Goal: Task Accomplishment & Management: Manage account settings

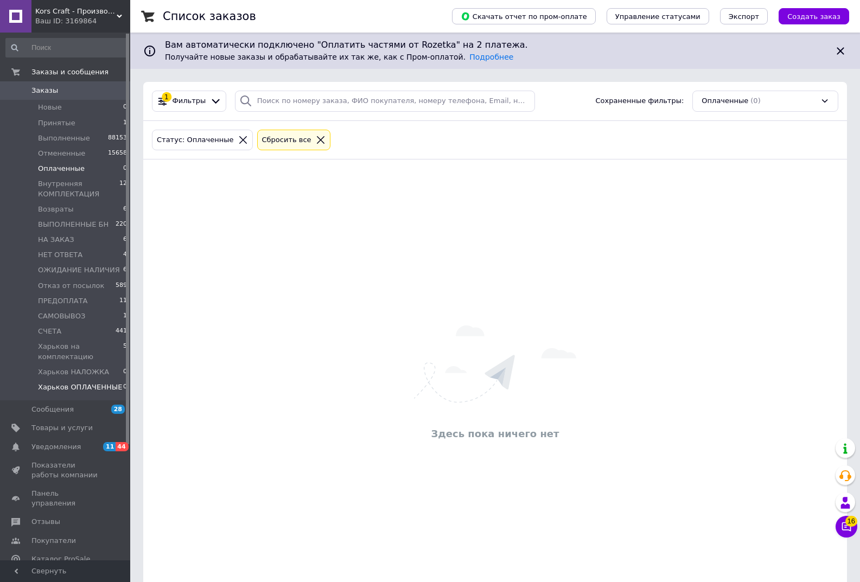
click at [80, 385] on span "Харьков ОПЛАЧЕННЫЕ" at bounding box center [80, 387] width 84 height 10
click at [80, 374] on span "Харьков НАЛОЖКА" at bounding box center [73, 372] width 71 height 10
click at [76, 356] on span "Харьков на комплектацию" at bounding box center [80, 352] width 85 height 20
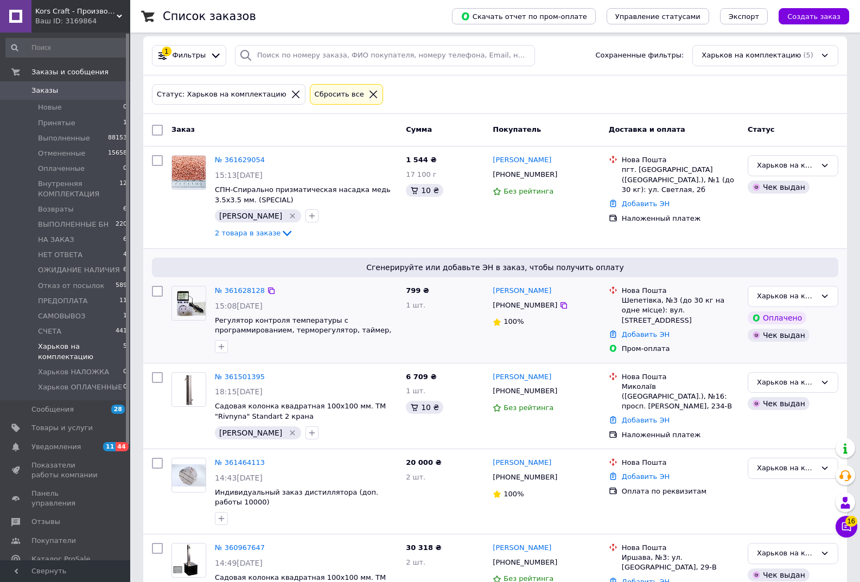
scroll to position [94, 0]
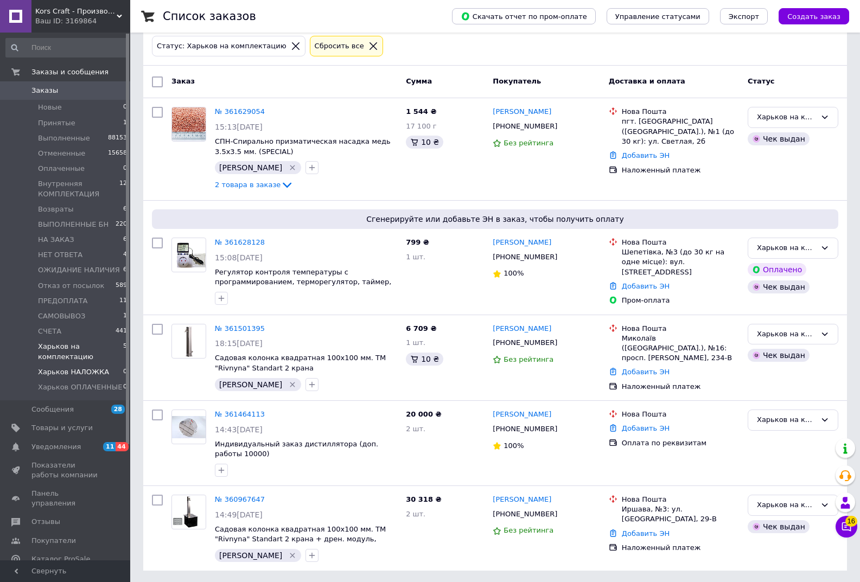
click at [79, 371] on span "Харьков НАЛОЖКА" at bounding box center [73, 372] width 71 height 10
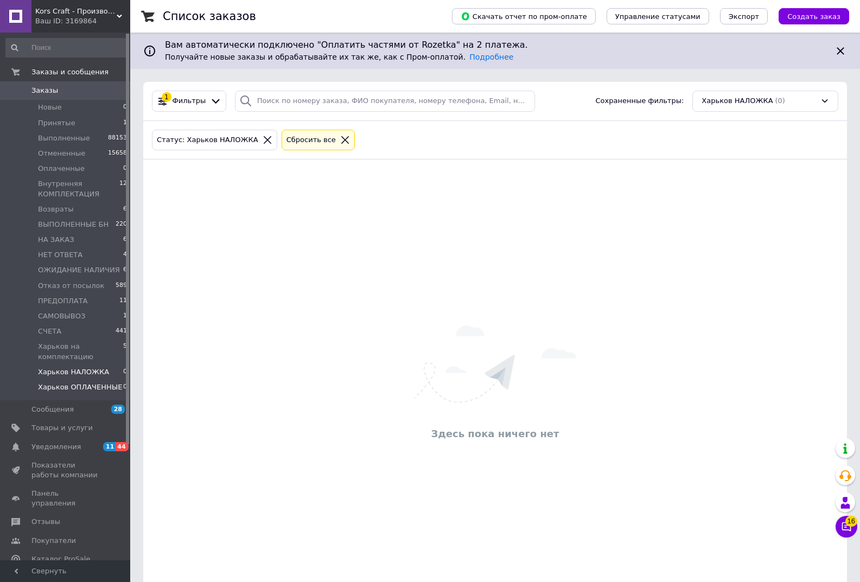
click at [79, 387] on span "Харьков ОПЛАЧЕННЫЕ" at bounding box center [80, 387] width 84 height 10
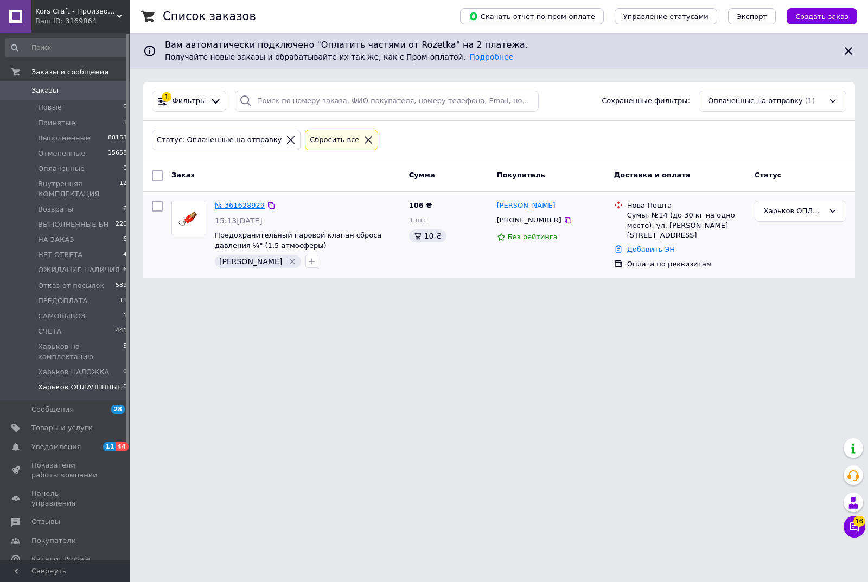
click at [237, 203] on link "№ 361628929" at bounding box center [240, 205] width 50 height 8
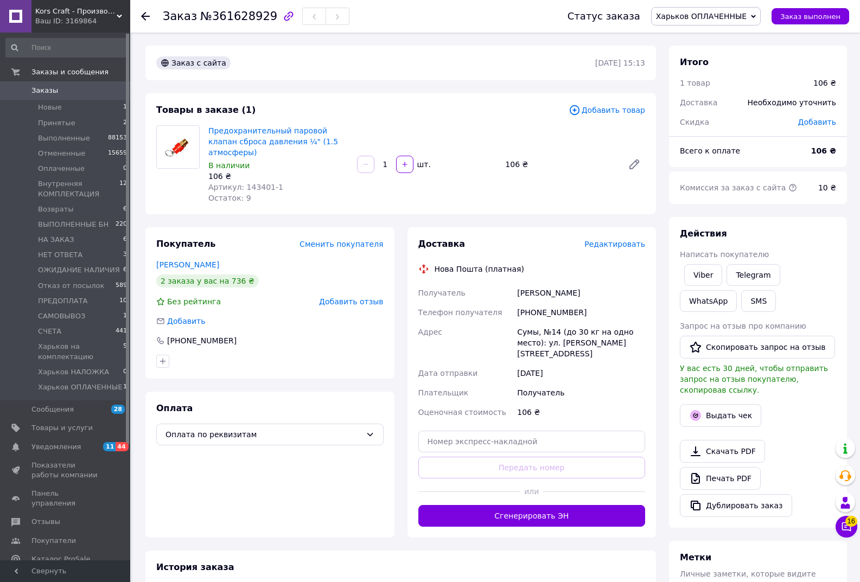
click at [619, 240] on span "Редактировать" at bounding box center [614, 244] width 61 height 9
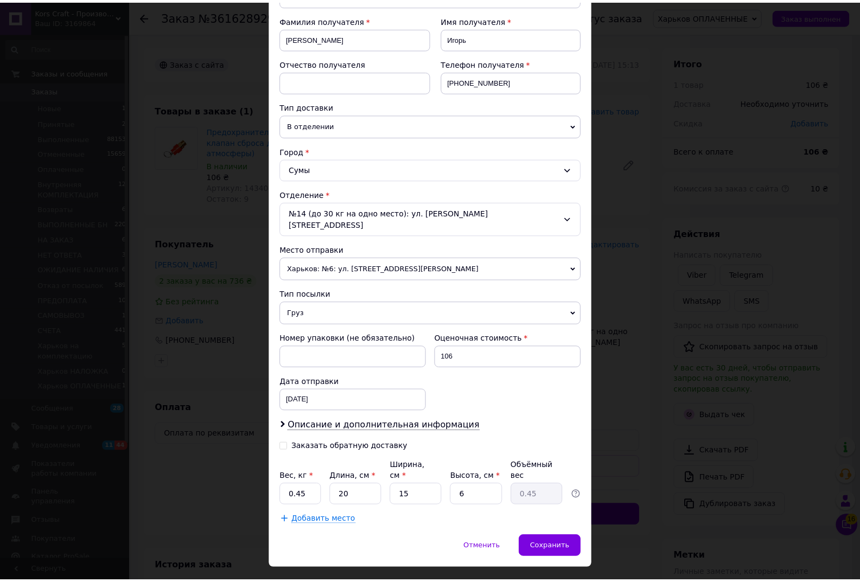
scroll to position [158, 0]
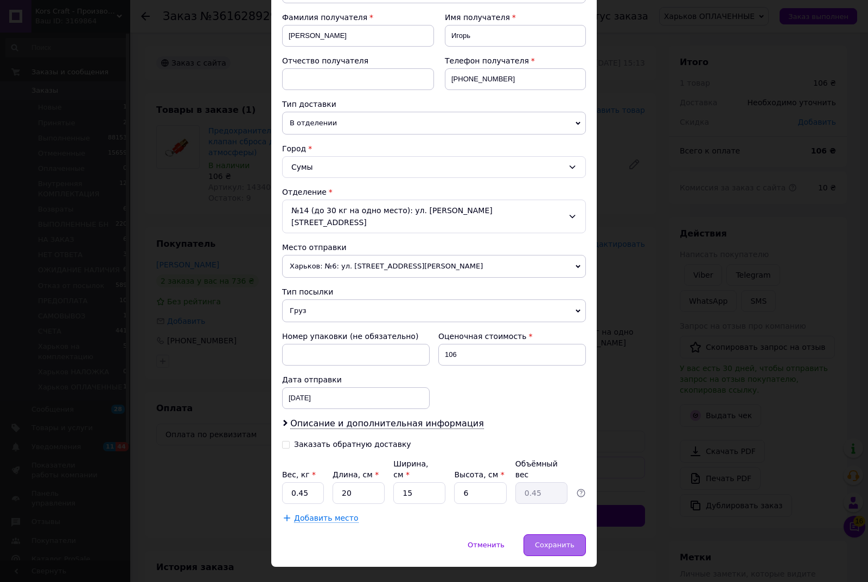
click at [561, 541] on span "Сохранить" at bounding box center [555, 545] width 40 height 8
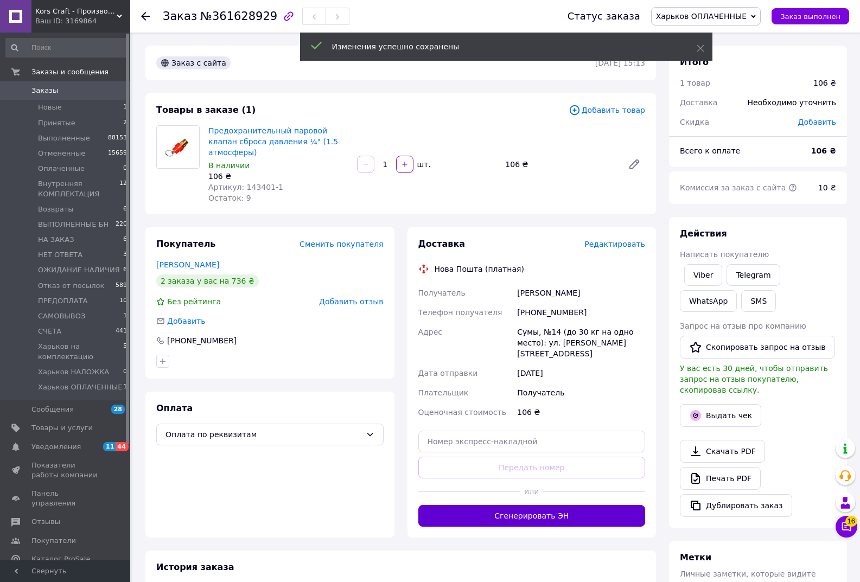
click at [525, 505] on button "Сгенерировать ЭН" at bounding box center [531, 516] width 227 height 22
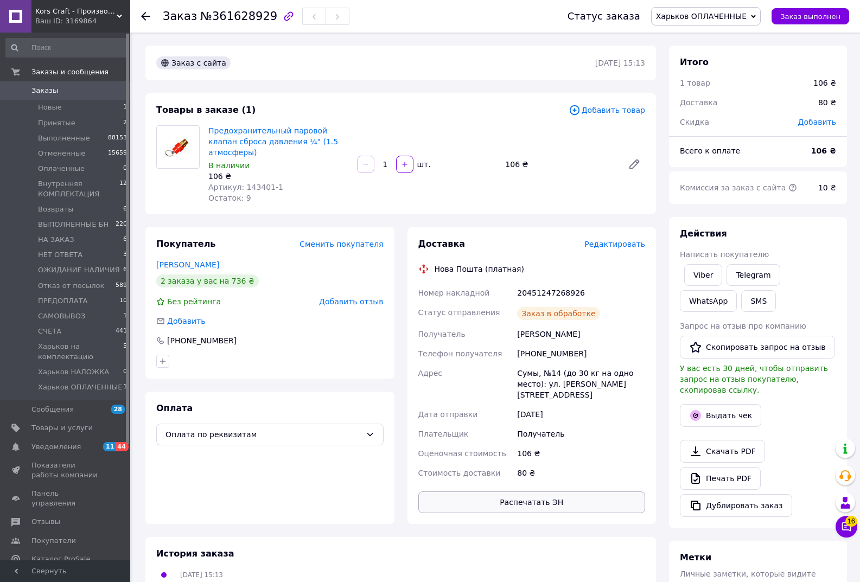
click at [527, 492] on button "Распечатать ЭН" at bounding box center [531, 503] width 227 height 22
click at [715, 469] on link "Печать PDF" at bounding box center [720, 478] width 81 height 23
click at [551, 283] on div "20451247268926" at bounding box center [581, 293] width 132 height 20
click at [549, 283] on div "20451247268926" at bounding box center [581, 293] width 132 height 20
click at [547, 283] on div "20451247268926" at bounding box center [581, 293] width 132 height 20
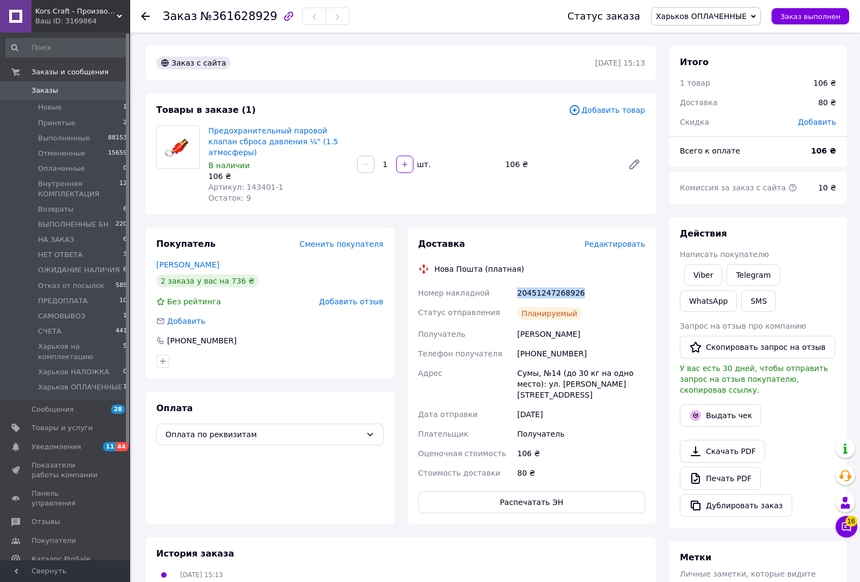
click at [547, 283] on div "20451247268926" at bounding box center [581, 293] width 132 height 20
copy div "20451247268926"
click at [741, 304] on button "SMS" at bounding box center [758, 301] width 35 height 22
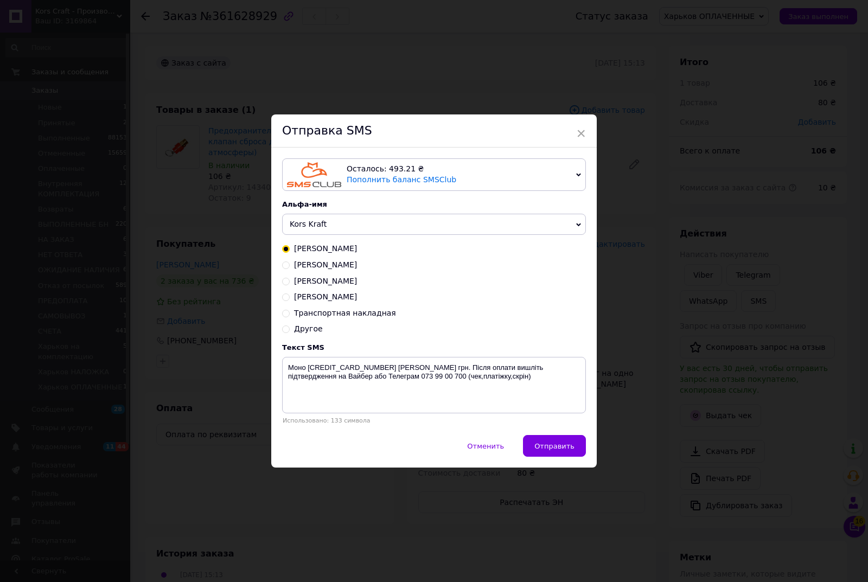
click at [283, 312] on input "Транспортная накладная" at bounding box center [286, 313] width 8 height 8
radio input "true"
radio input "false"
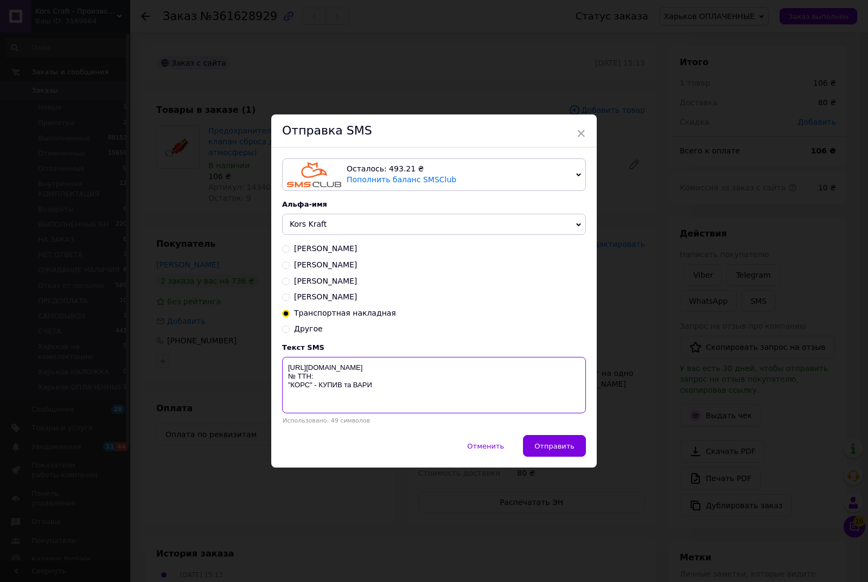
paste textarea "20451247268926"
type textarea "https://KORS.IN.UA/ № ТТН:20451247268926 "КОРС" - КУПИВ та ВАРИ"
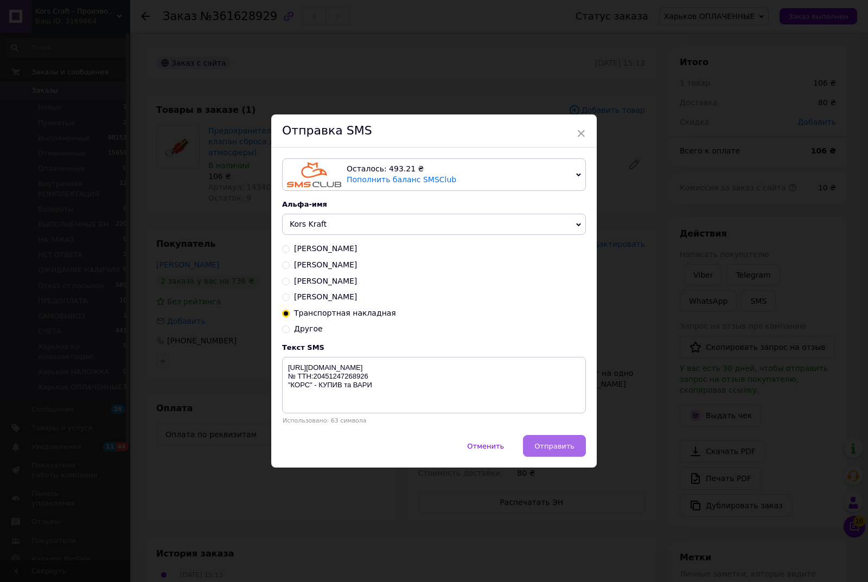
click at [563, 447] on span "Отправить" at bounding box center [554, 446] width 40 height 8
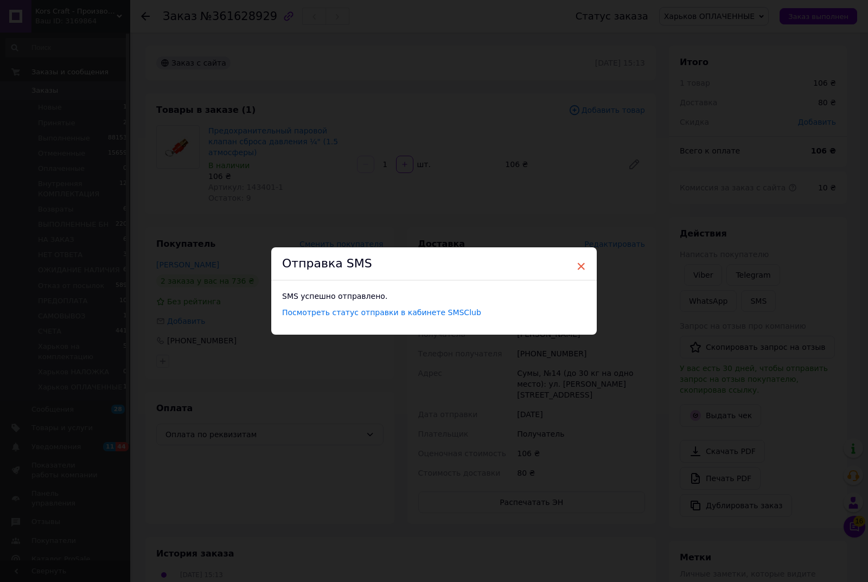
click at [579, 265] on span "×" at bounding box center [581, 266] width 10 height 18
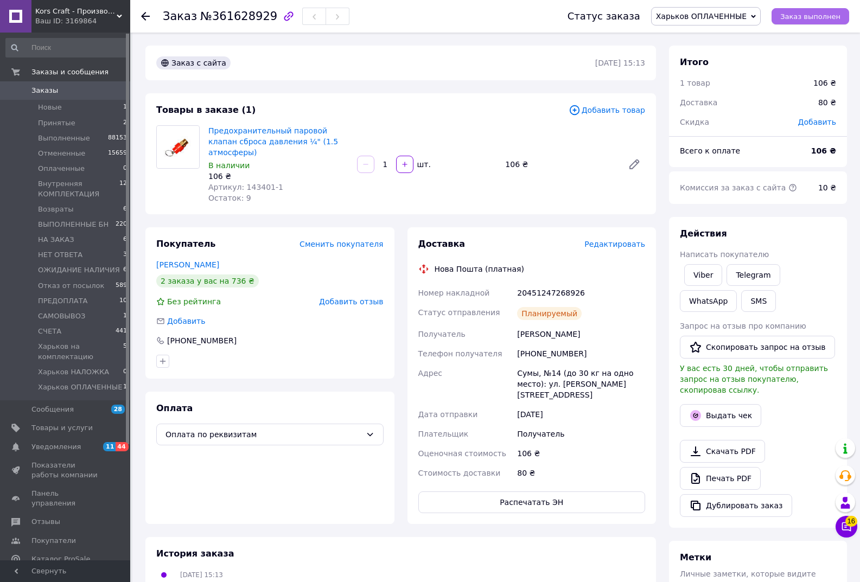
click at [830, 14] on span "Заказ выполнен" at bounding box center [810, 16] width 60 height 8
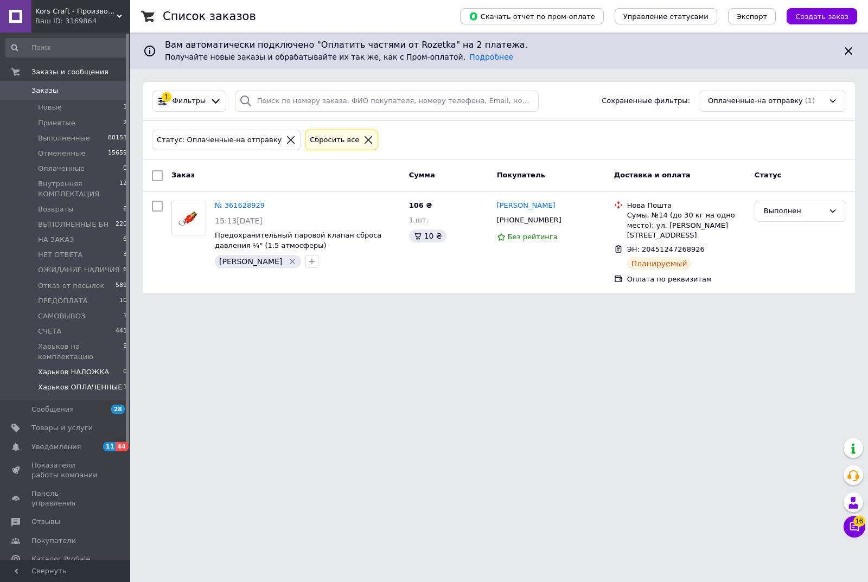
click at [84, 374] on span "Харьков НАЛОЖКА" at bounding box center [73, 372] width 71 height 10
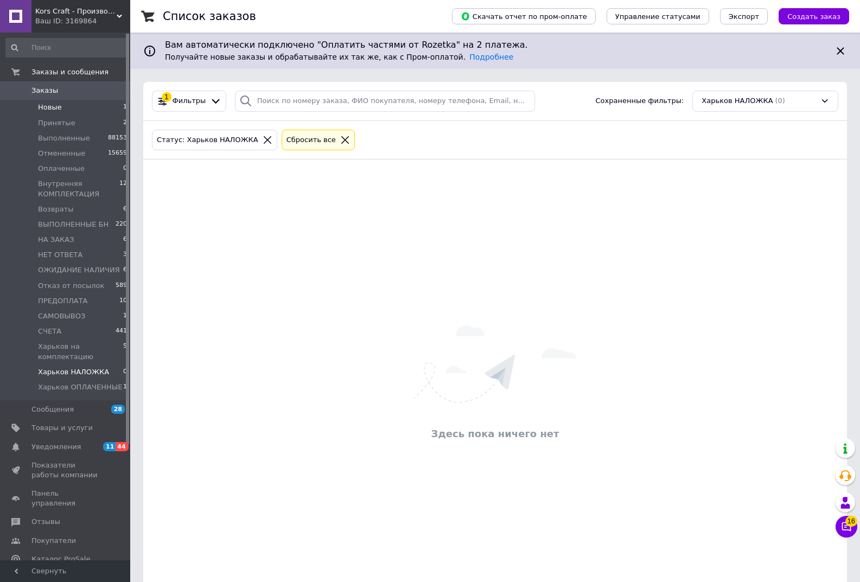
click at [50, 105] on span "Новые" at bounding box center [50, 108] width 24 height 10
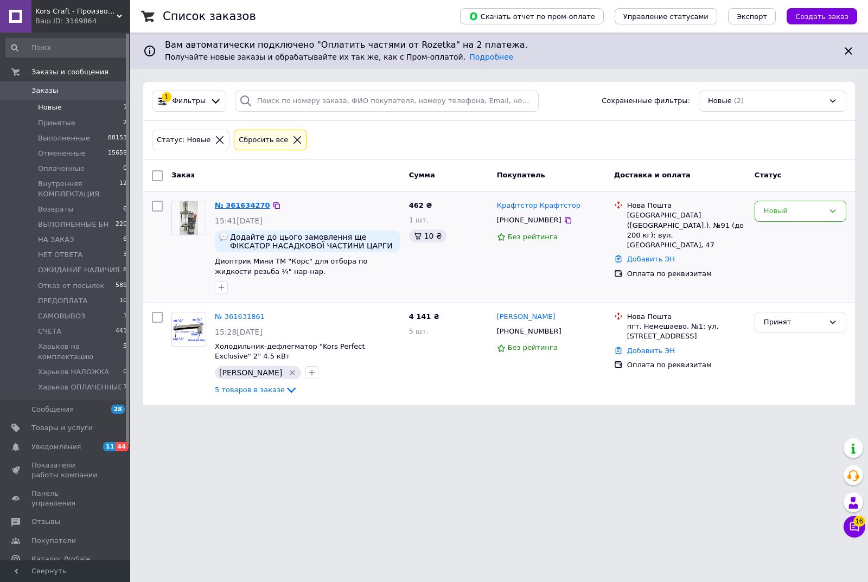
click at [246, 205] on link "№ 361634270" at bounding box center [242, 205] width 55 height 8
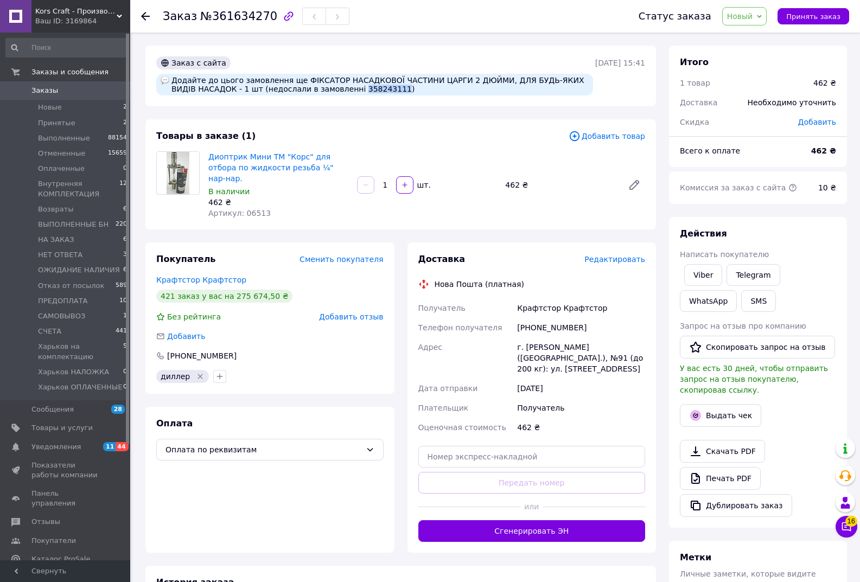
drag, startPoint x: 320, startPoint y: 88, endPoint x: 356, endPoint y: 87, distance: 36.9
click at [356, 87] on div "Додайте до цього замовлення ще ФІКСАТОР НАСАДКОВОЇ ЧАСТИНИ ЦАРГИ 2 ДЮЙМИ, ДЛЯ Б…" at bounding box center [374, 85] width 437 height 22
copy div "358243111"
click at [79, 86] on span "Заказы" at bounding box center [65, 91] width 69 height 10
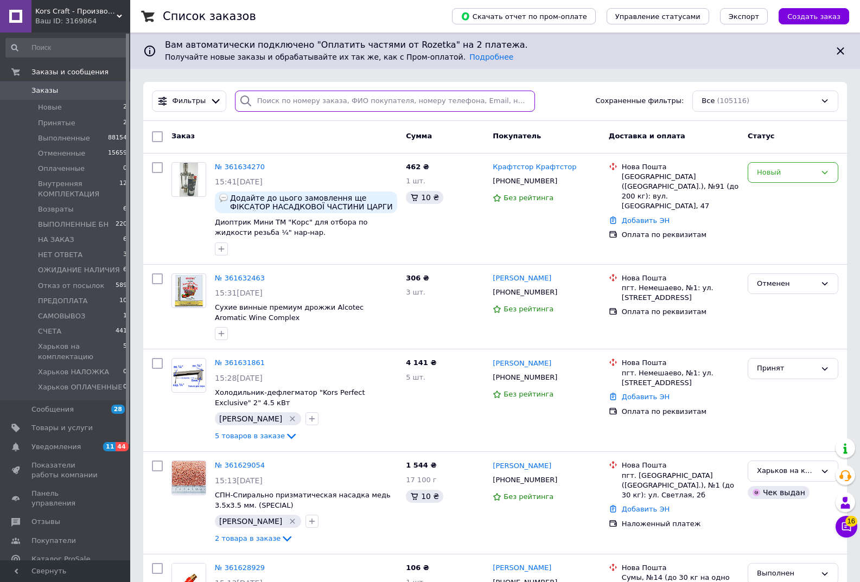
paste input "358243111"
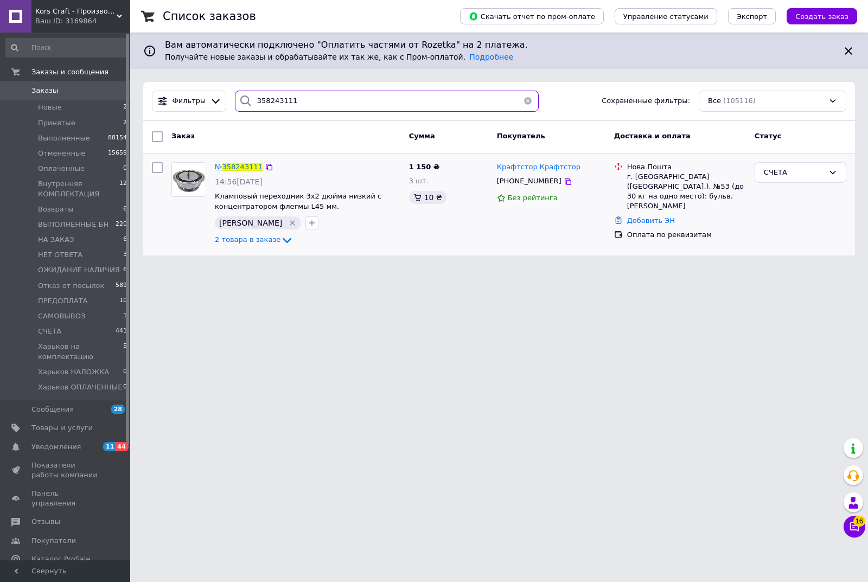
type input "358243111"
click at [243, 166] on span "358243111" at bounding box center [242, 167] width 40 height 8
click at [48, 104] on span "Новые" at bounding box center [50, 108] width 24 height 10
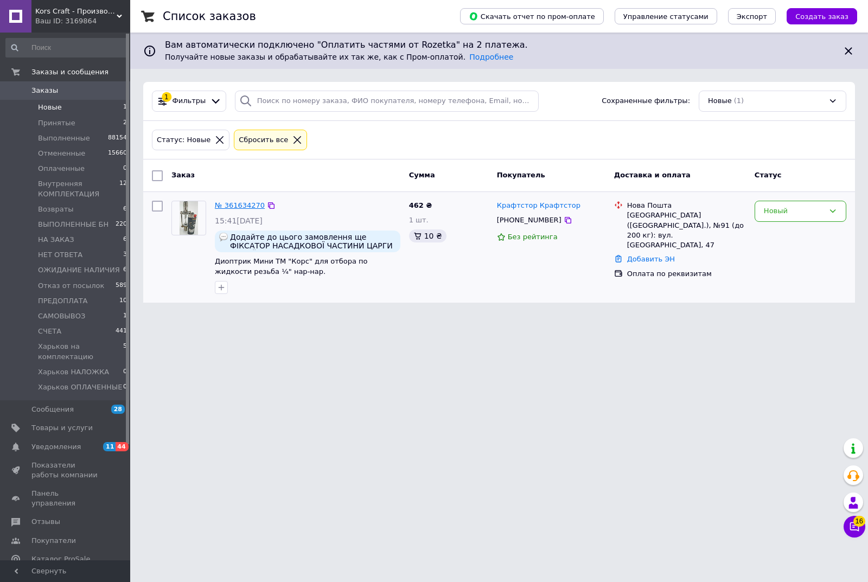
click at [240, 205] on link "№ 361634270" at bounding box center [240, 205] width 50 height 8
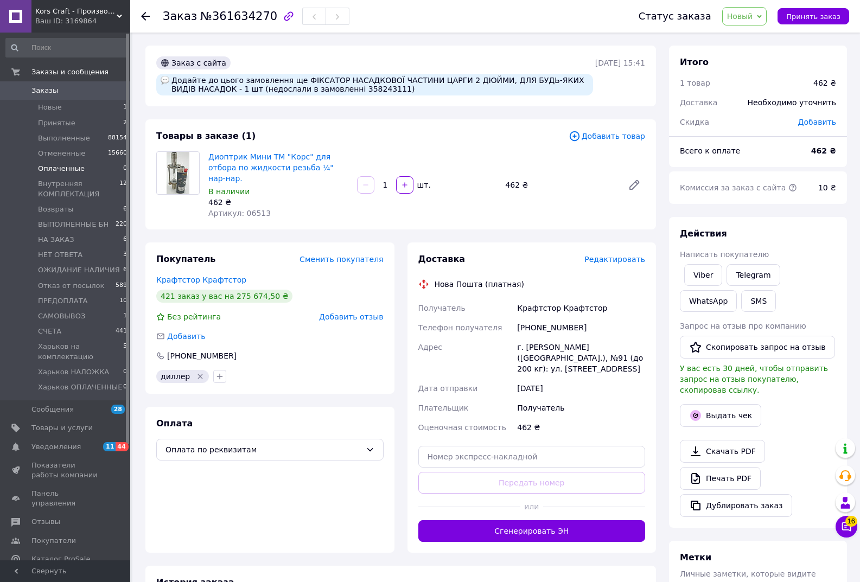
click at [59, 168] on span "Оплаченные" at bounding box center [61, 169] width 47 height 10
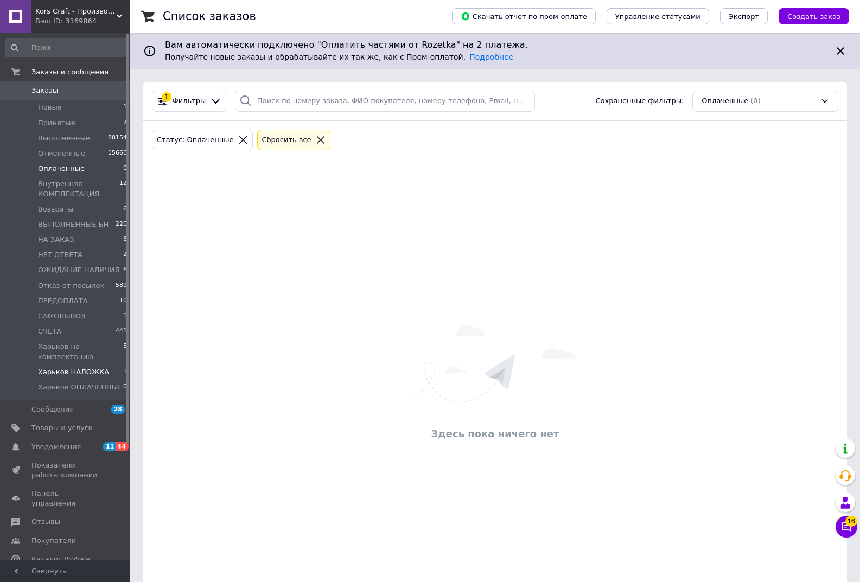
click at [82, 374] on span "Харьков НАЛОЖКА" at bounding box center [73, 372] width 71 height 10
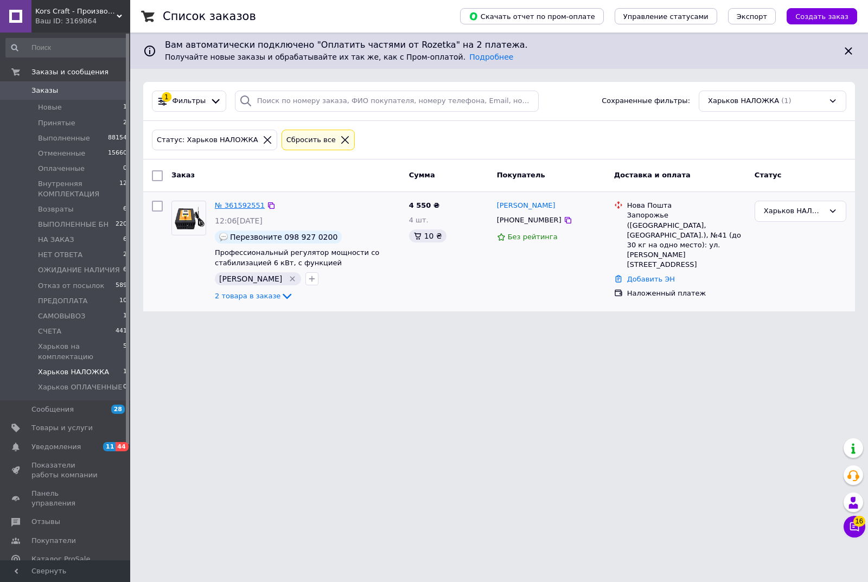
click at [237, 206] on link "№ 361592551" at bounding box center [240, 205] width 50 height 8
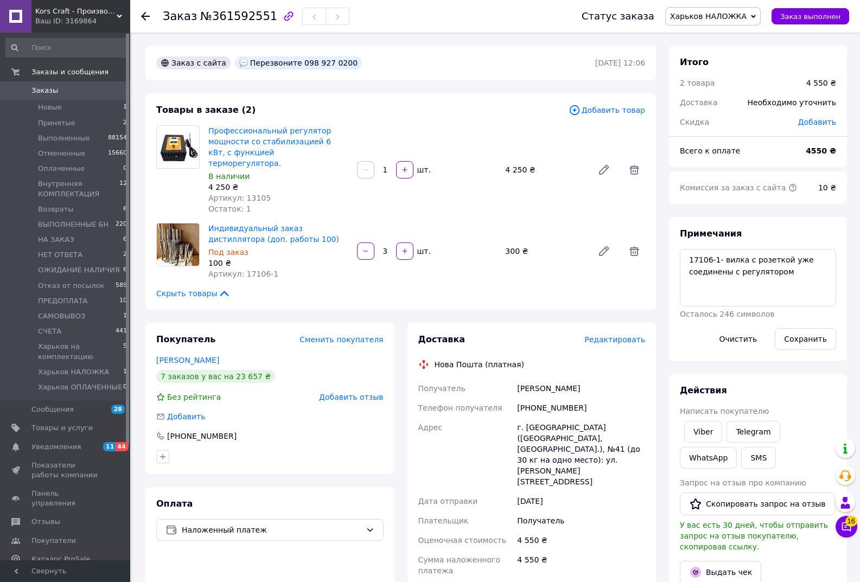
click at [756, 16] on icon at bounding box center [753, 16] width 5 height 3
click at [724, 106] on li "Харьков на комплектацию" at bounding box center [725, 107] width 119 height 16
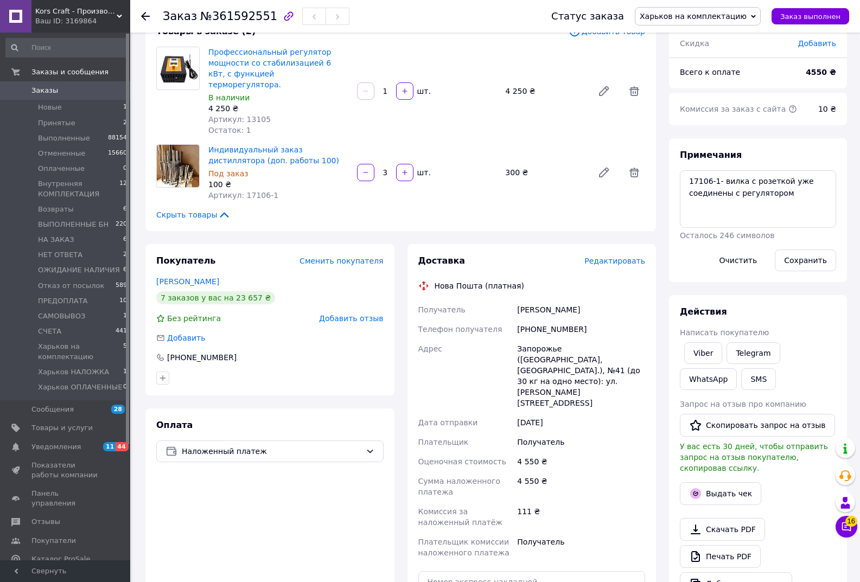
scroll to position [109, 0]
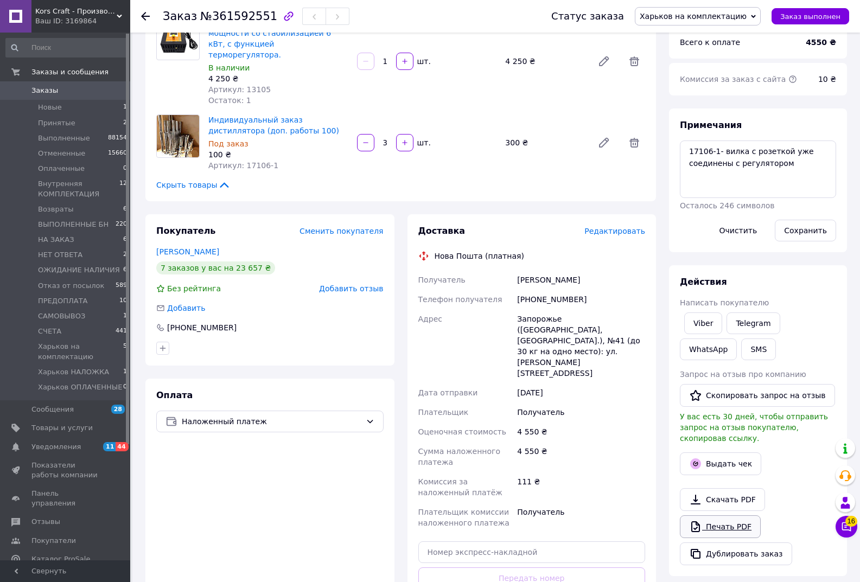
click at [721, 515] on link "Печать PDF" at bounding box center [720, 526] width 81 height 23
click at [93, 385] on span "Харьков ОПЛАЧЕННЫЕ" at bounding box center [80, 387] width 84 height 10
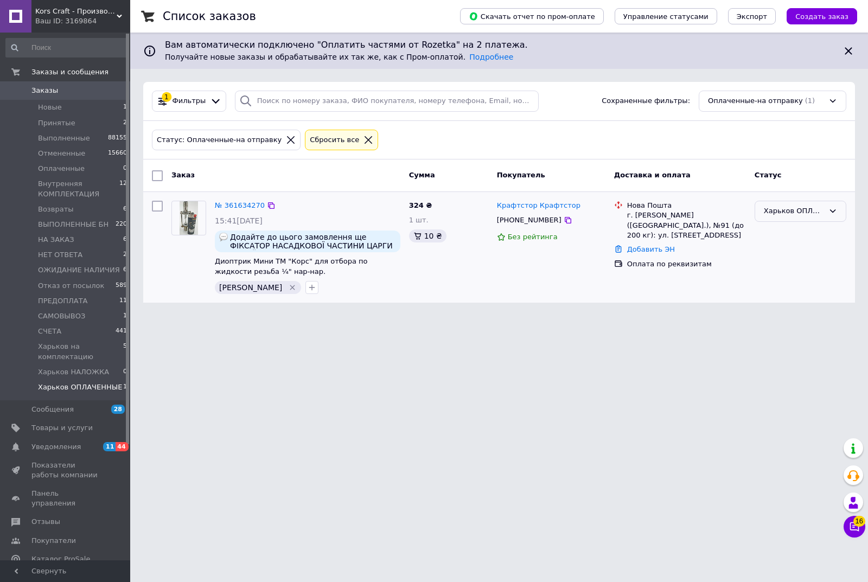
click at [832, 209] on icon at bounding box center [832, 211] width 9 height 9
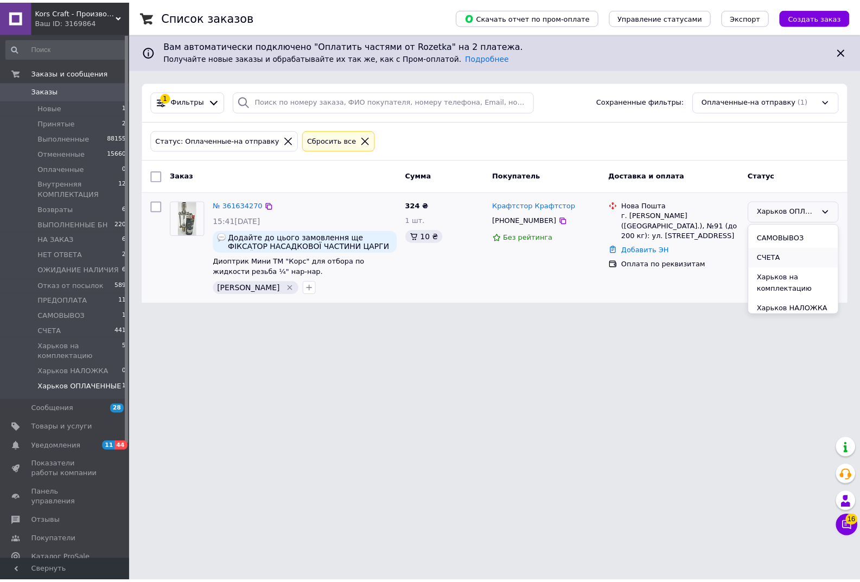
scroll to position [261, 0]
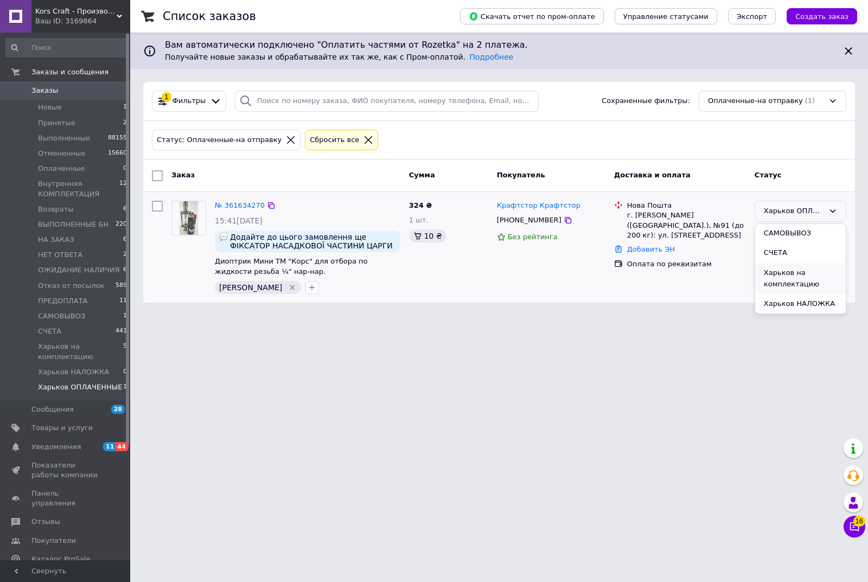
click at [787, 280] on li "Харьков на комплектацию" at bounding box center [800, 278] width 91 height 31
click at [80, 372] on span "Харьков НАЛОЖКА" at bounding box center [73, 372] width 71 height 10
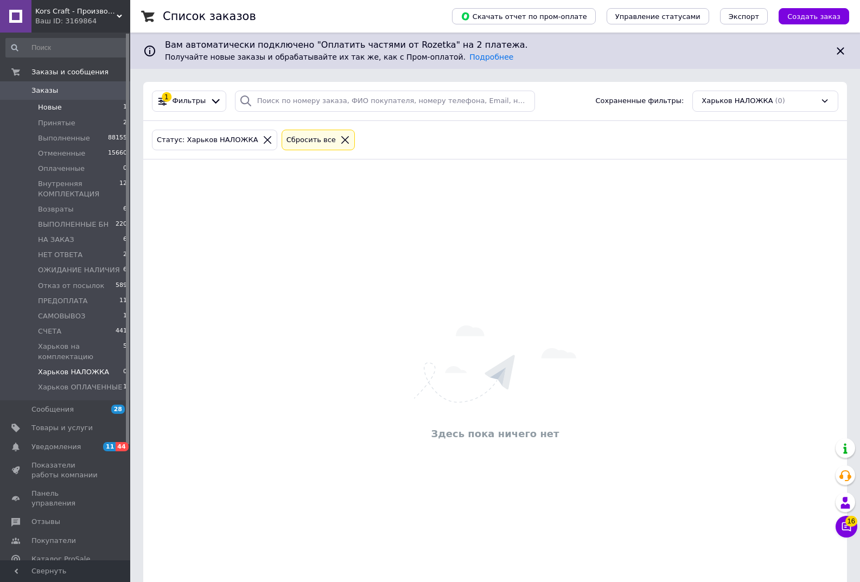
click at [50, 106] on span "Новые" at bounding box center [50, 108] width 24 height 10
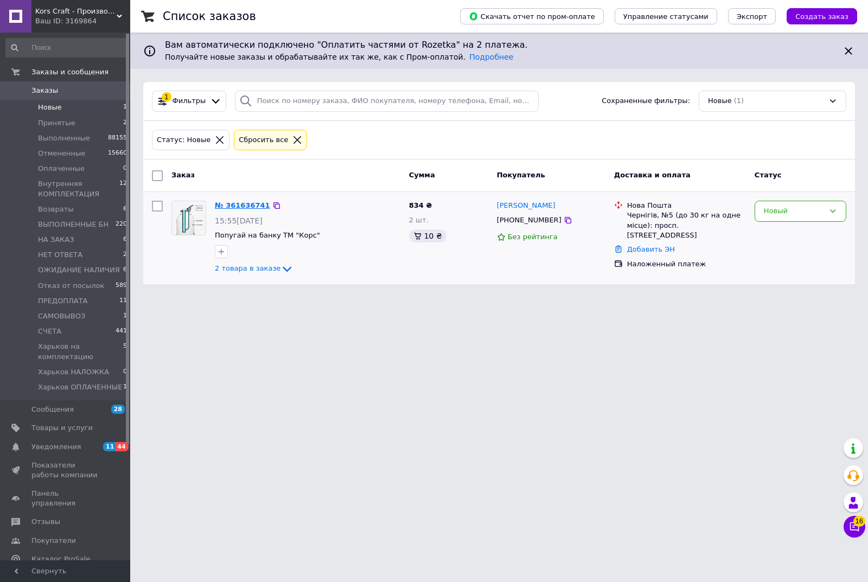
click at [242, 205] on link "№ 361636741" at bounding box center [242, 205] width 55 height 8
click at [75, 354] on span "Харьков на комплектацию" at bounding box center [80, 352] width 85 height 20
click at [82, 372] on span "Харьков НАЛОЖКА" at bounding box center [73, 372] width 71 height 10
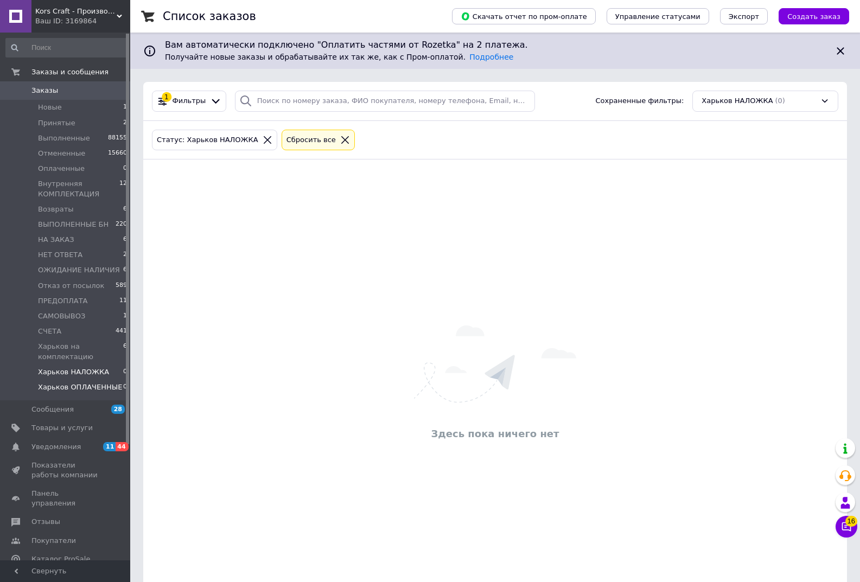
click at [83, 387] on span "Харьков ОПЛАЧЕННЫЕ" at bounding box center [80, 387] width 84 height 10
click at [53, 107] on span "Новые" at bounding box center [50, 108] width 24 height 10
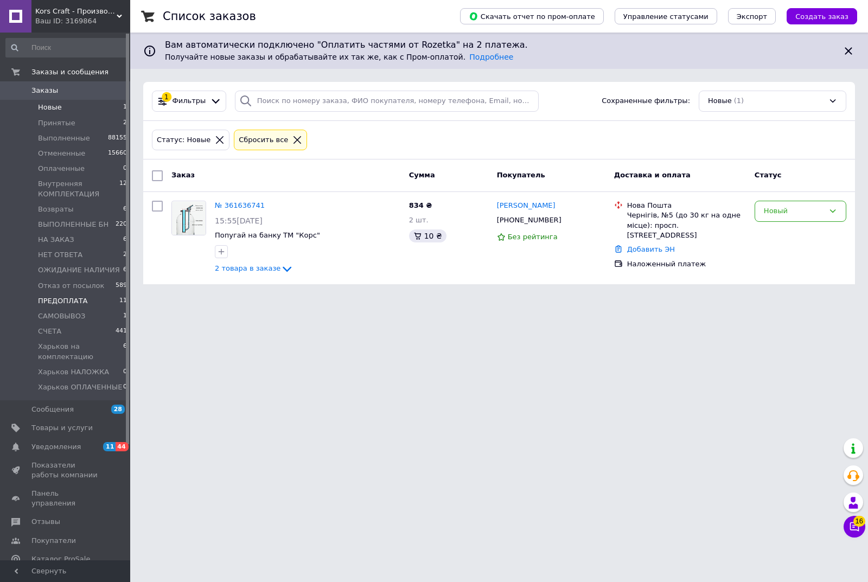
click at [62, 300] on span "ПРЕДОПЛАТА" at bounding box center [63, 301] width 50 height 10
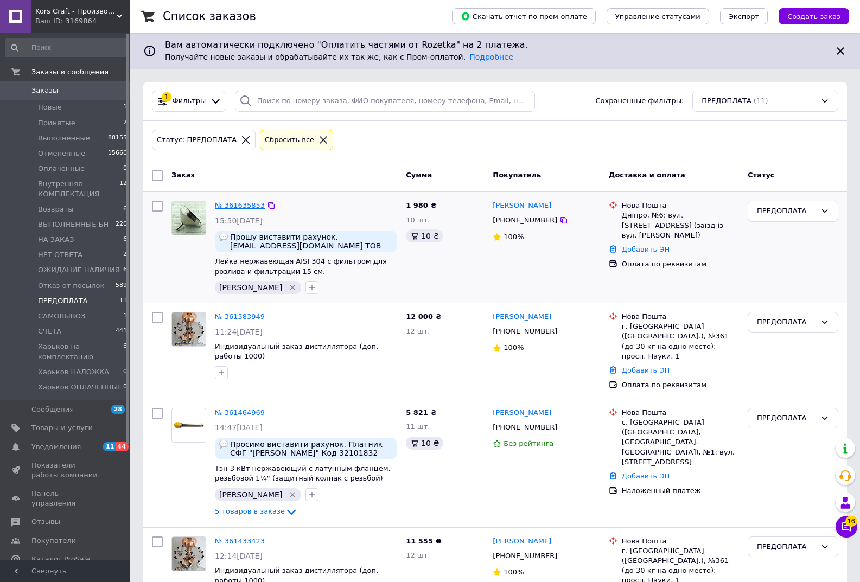
click at [240, 205] on link "№ 361635853" at bounding box center [240, 205] width 50 height 8
click at [55, 109] on span "Новые" at bounding box center [50, 108] width 24 height 10
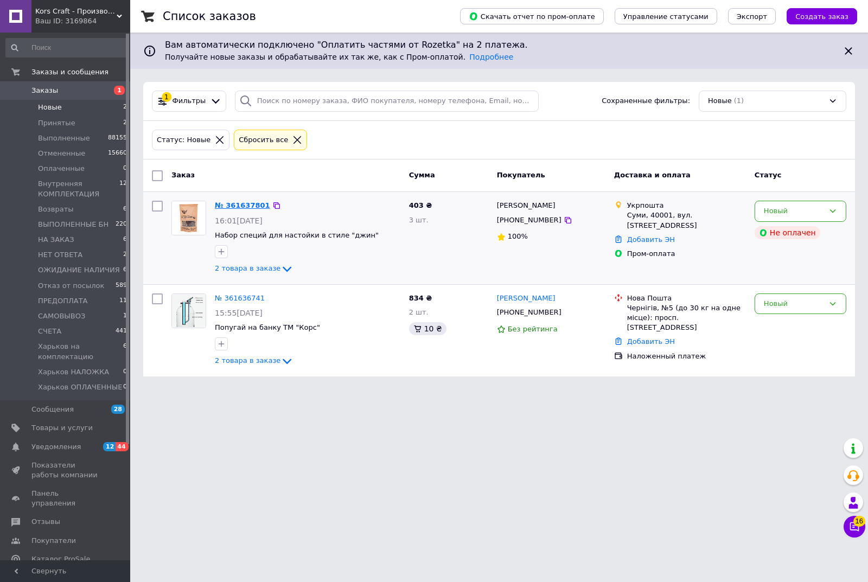
click at [243, 204] on link "№ 361637801" at bounding box center [242, 205] width 55 height 8
click at [79, 371] on span "Харьков НАЛОЖКА" at bounding box center [73, 372] width 71 height 10
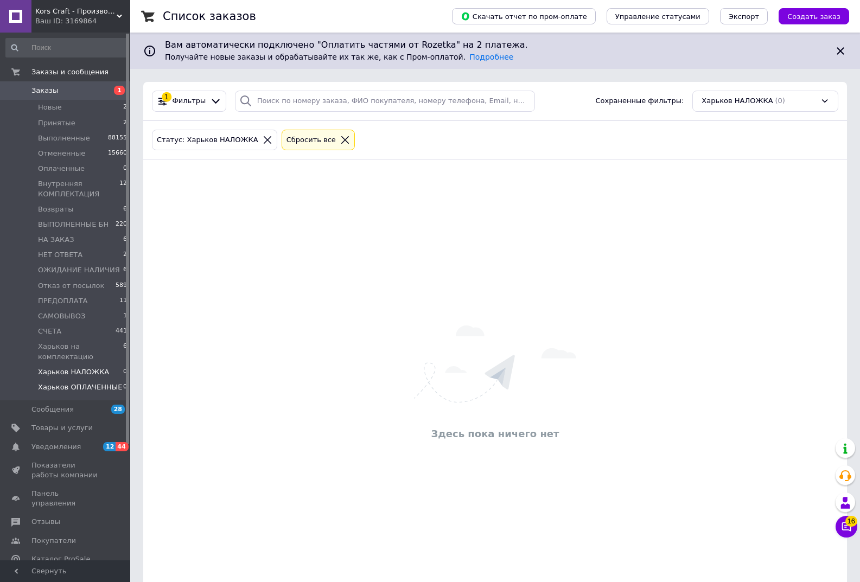
click at [81, 387] on span "Харьков ОПЛАЧЕННЫЕ" at bounding box center [80, 387] width 84 height 10
click at [82, 375] on span "Харьков НАЛОЖКА" at bounding box center [73, 372] width 71 height 10
click at [54, 106] on span "Новые" at bounding box center [50, 108] width 24 height 10
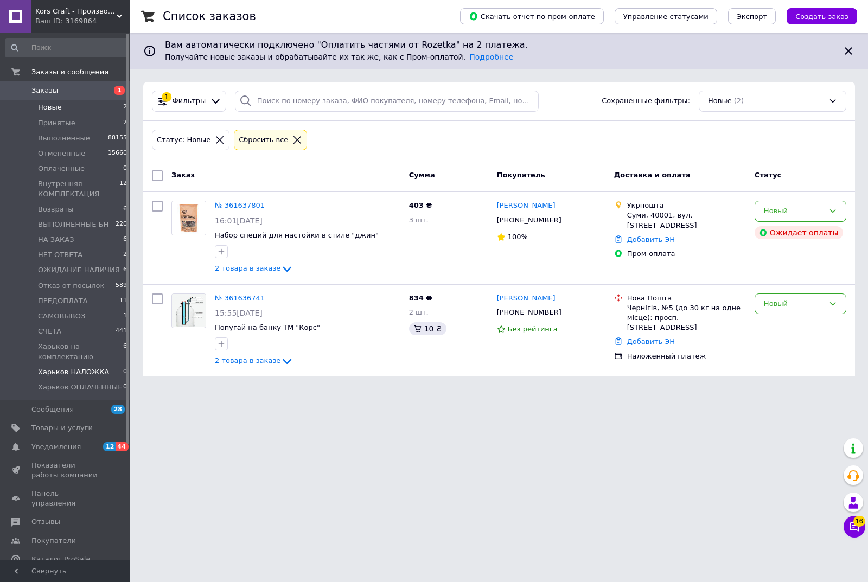
click at [74, 373] on span "Харьков НАЛОЖКА" at bounding box center [73, 372] width 71 height 10
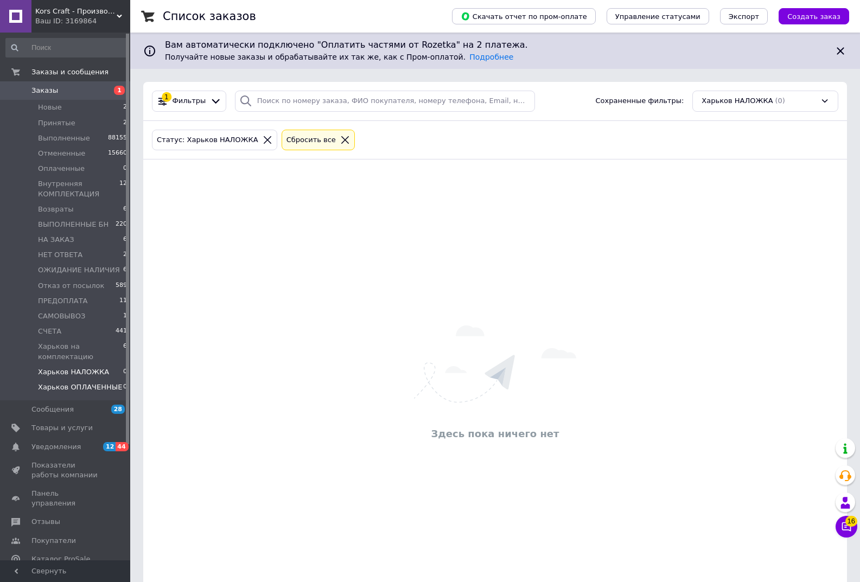
click at [74, 386] on span "Харьков ОПЛАЧЕННЫЕ" at bounding box center [80, 387] width 84 height 10
click at [55, 104] on span "Новые" at bounding box center [50, 108] width 24 height 10
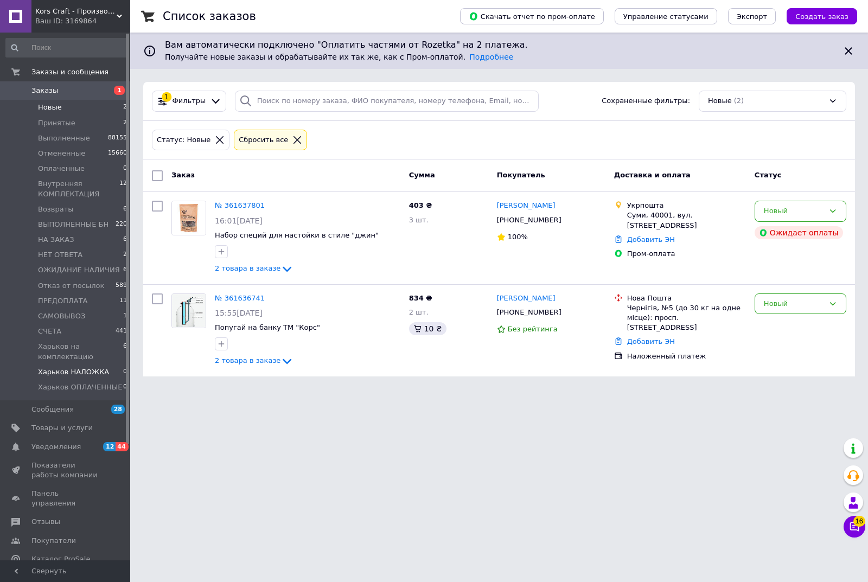
click at [79, 372] on span "Харьков НАЛОЖКА" at bounding box center [73, 372] width 71 height 10
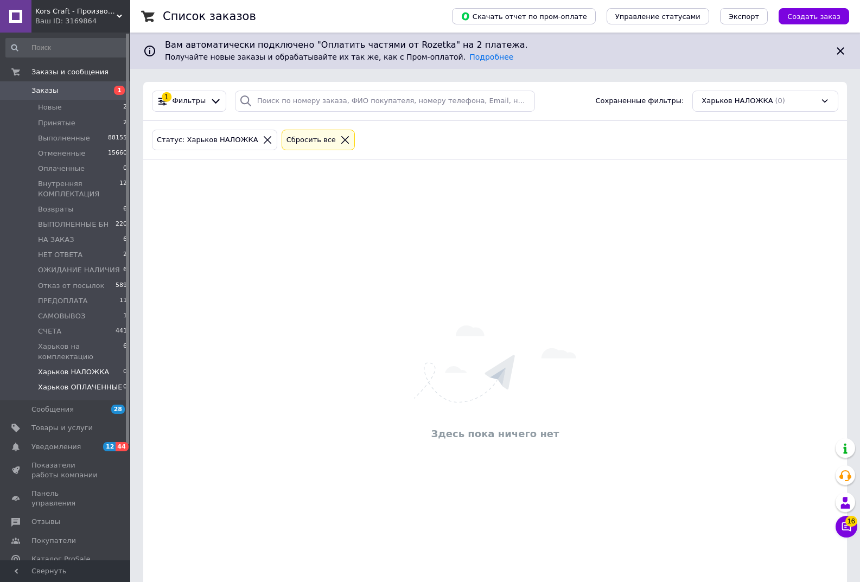
click at [80, 390] on span "Харьков ОПЛАЧЕННЫЕ" at bounding box center [80, 387] width 84 height 10
click at [71, 168] on span "Оплаченные" at bounding box center [61, 169] width 47 height 10
click at [58, 107] on span "Новые" at bounding box center [50, 108] width 24 height 10
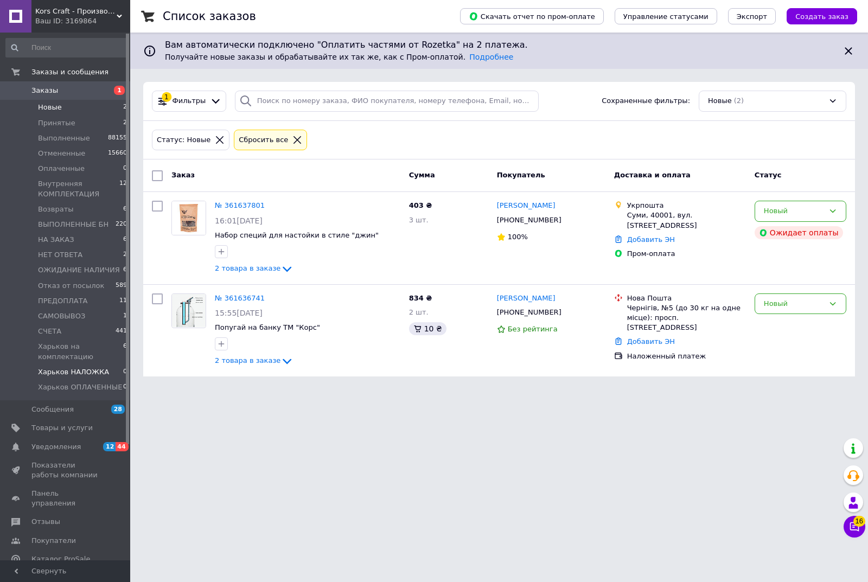
click at [80, 372] on span "Харьков НАЛОЖКА" at bounding box center [73, 372] width 71 height 10
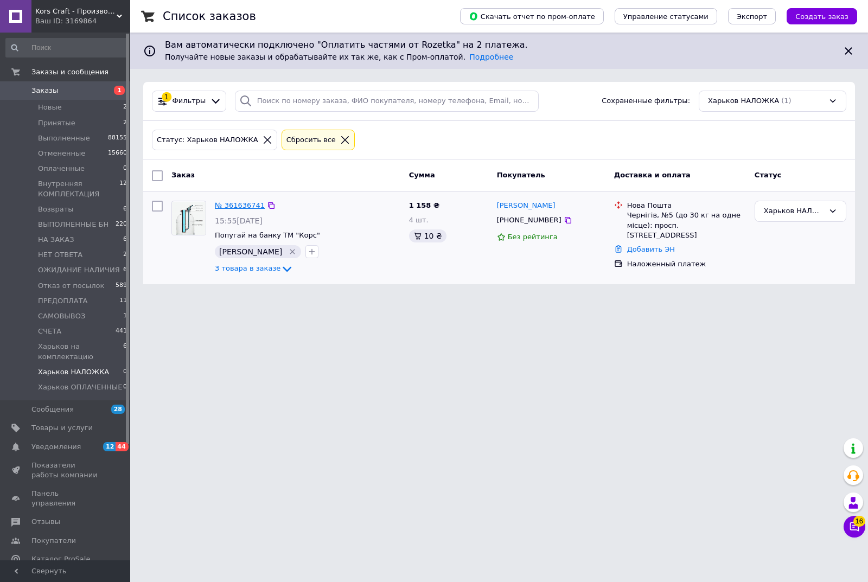
click at [238, 205] on link "№ 361636741" at bounding box center [240, 205] width 50 height 8
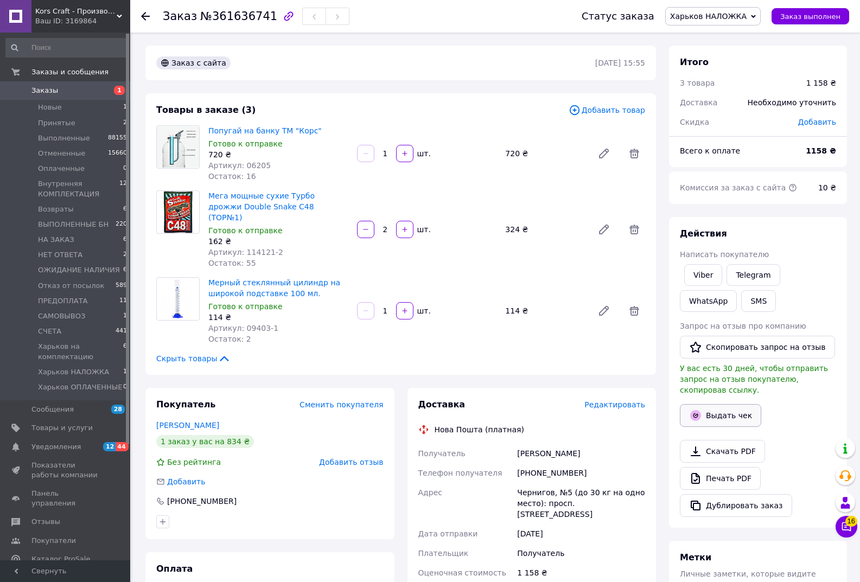
click at [717, 408] on button "Выдать чек" at bounding box center [720, 415] width 81 height 23
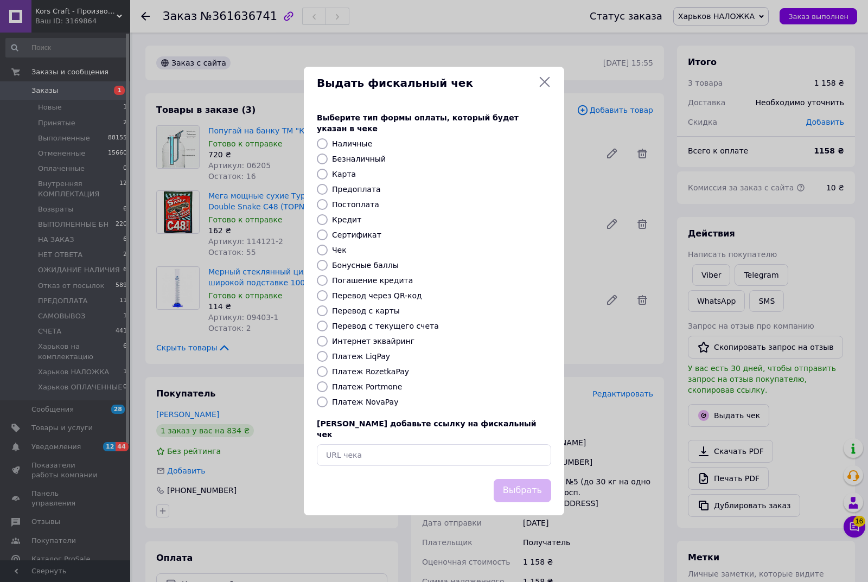
click at [322, 401] on input "Платеж NovaPay" at bounding box center [322, 402] width 11 height 11
radio input "true"
click at [519, 481] on button "Выбрать" at bounding box center [523, 490] width 58 height 23
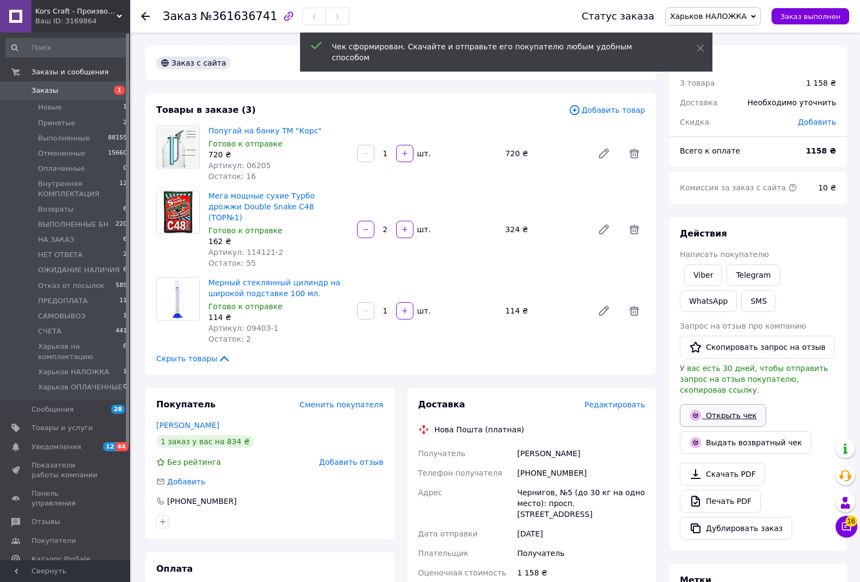
click at [735, 408] on link "Открыть чек" at bounding box center [723, 415] width 86 height 23
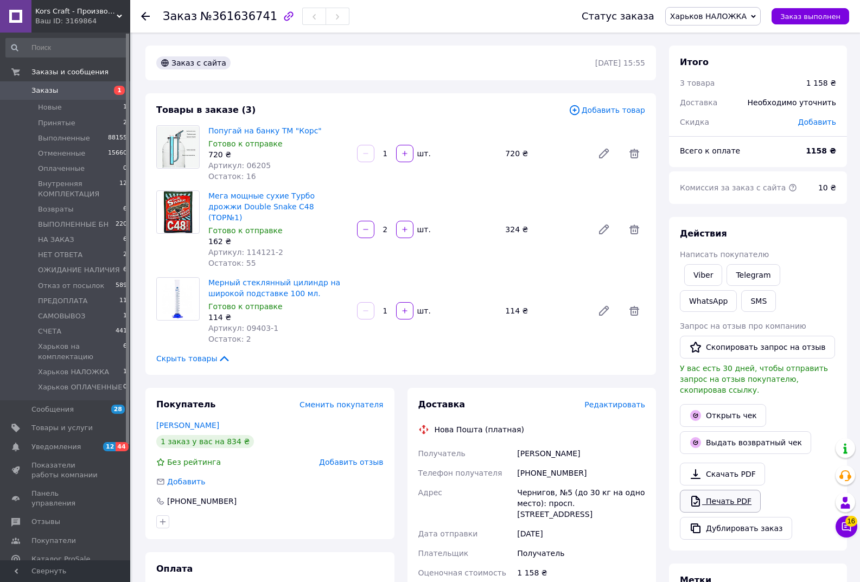
click at [728, 492] on link "Печать PDF" at bounding box center [720, 501] width 81 height 23
click at [756, 15] on icon at bounding box center [753, 16] width 5 height 5
click at [729, 108] on li "Харьков на комплектацию" at bounding box center [725, 107] width 119 height 16
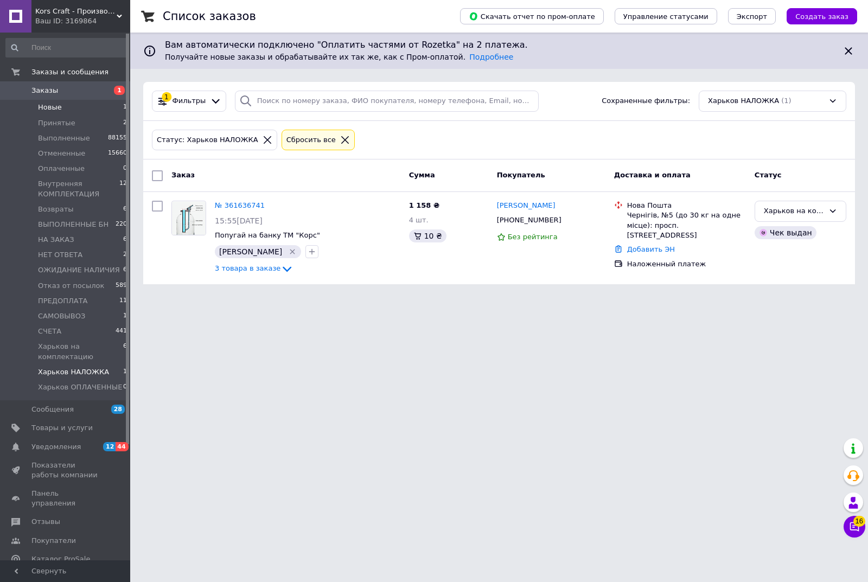
click at [53, 107] on span "Новые" at bounding box center [50, 108] width 24 height 10
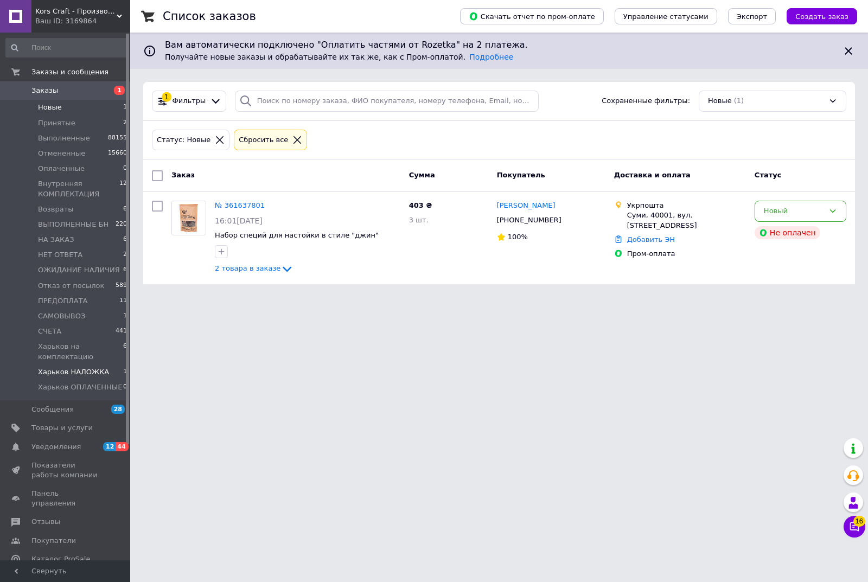
click at [84, 371] on span "Харьков НАЛОЖКА" at bounding box center [73, 372] width 71 height 10
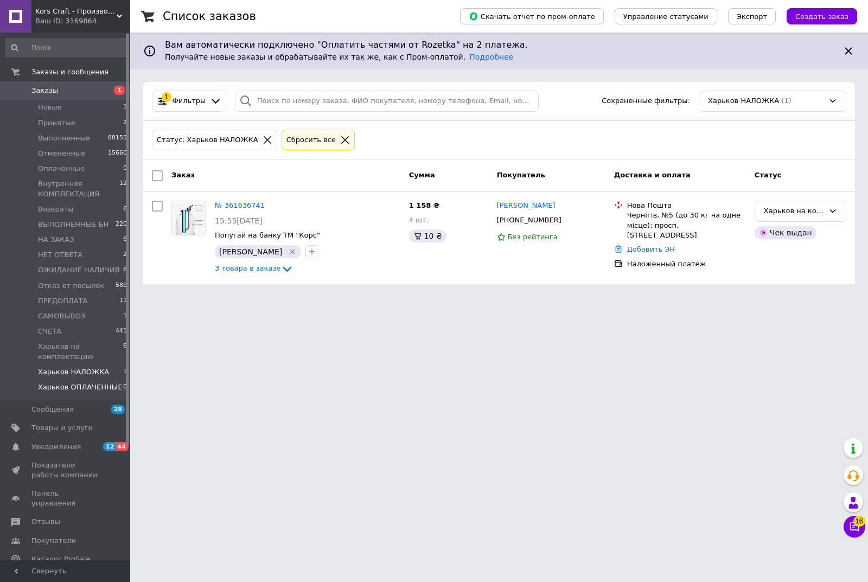
click at [84, 386] on span "Харьков ОПЛАЧЕННЫЕ" at bounding box center [80, 387] width 84 height 10
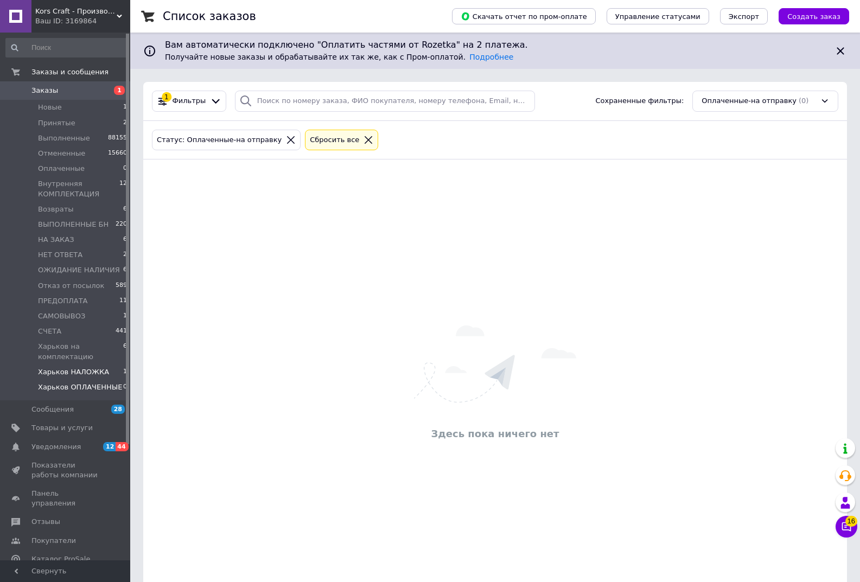
click at [86, 375] on span "Харьков НАЛОЖКА" at bounding box center [73, 372] width 71 height 10
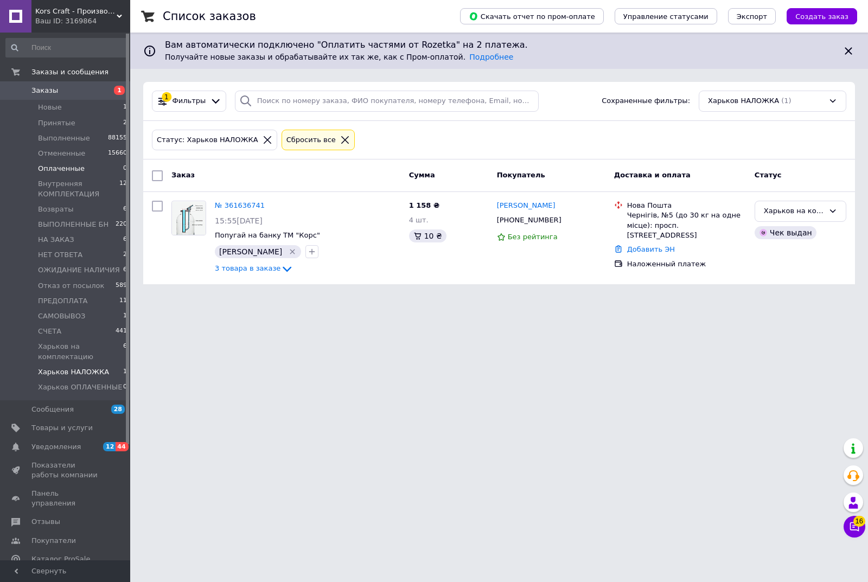
click at [63, 167] on span "Оплаченные" at bounding box center [61, 169] width 47 height 10
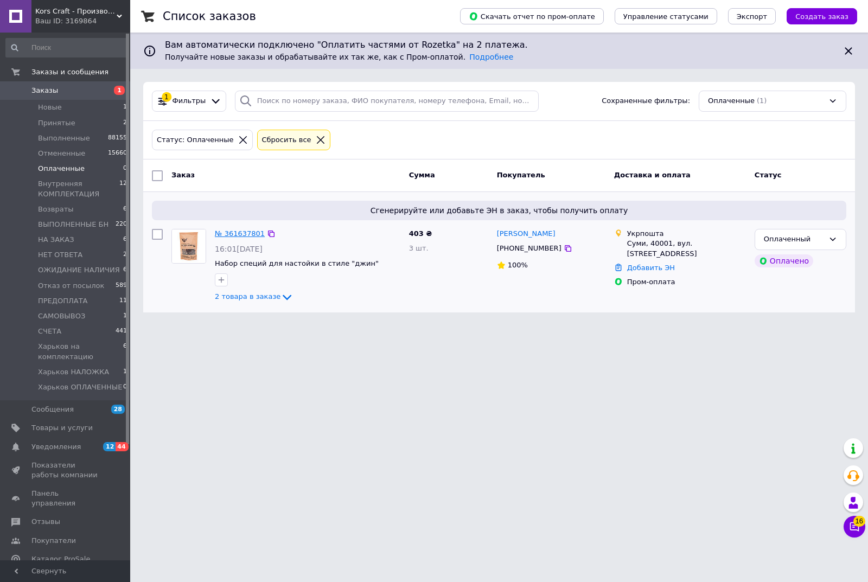
click at [235, 232] on link "№ 361637801" at bounding box center [240, 233] width 50 height 8
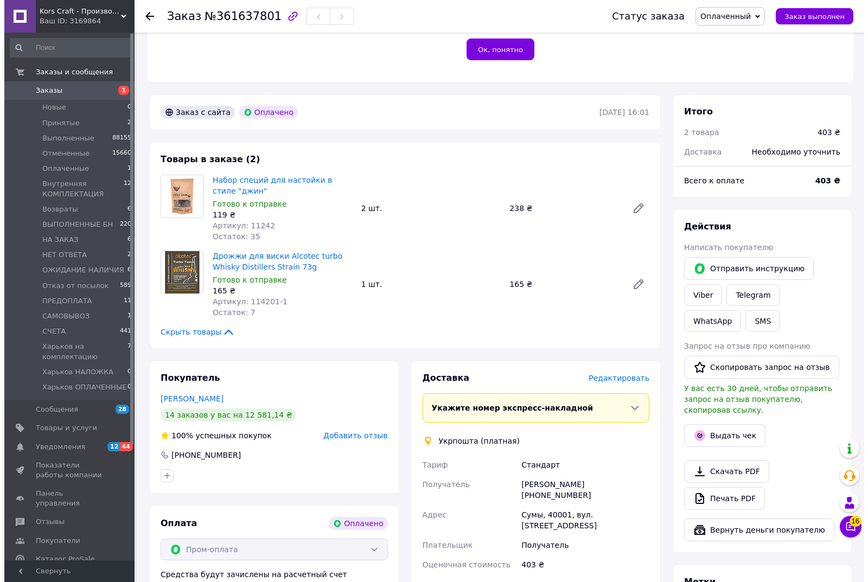
scroll to position [271, 0]
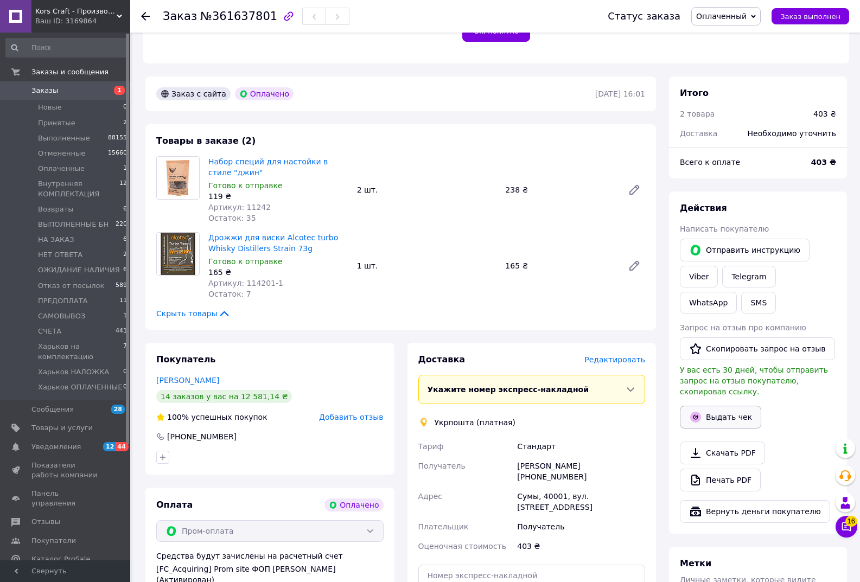
click at [718, 406] on button "Выдать чек" at bounding box center [720, 417] width 81 height 23
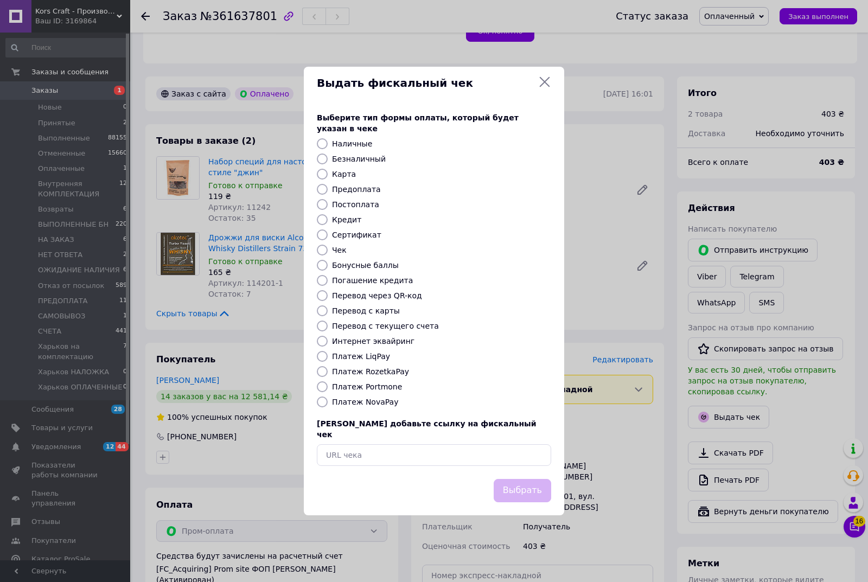
click at [321, 371] on input "Платеж RozetkaPay" at bounding box center [322, 371] width 11 height 11
radio input "true"
click at [532, 483] on button "Выбрать" at bounding box center [523, 490] width 58 height 23
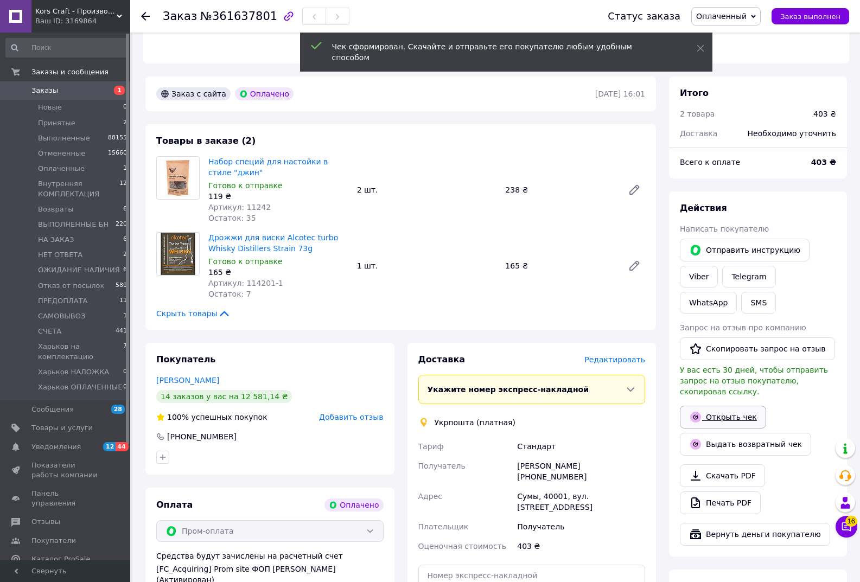
click at [718, 406] on link "Открыть чек" at bounding box center [723, 417] width 86 height 23
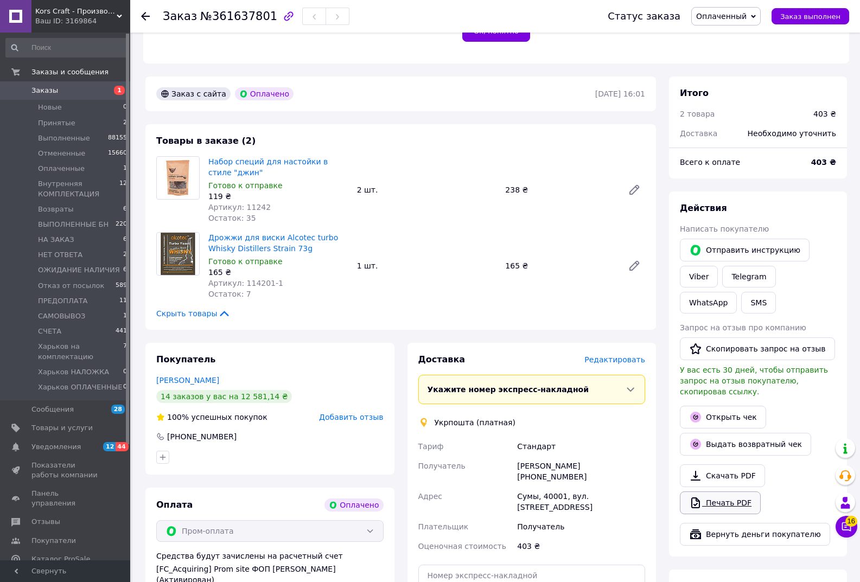
click at [722, 492] on link "Печать PDF" at bounding box center [720, 503] width 81 height 23
click at [726, 406] on link "Открыть чек" at bounding box center [723, 417] width 86 height 23
click at [719, 492] on link "Печать PDF" at bounding box center [720, 503] width 81 height 23
click at [620, 355] on span "Редактировать" at bounding box center [614, 359] width 61 height 9
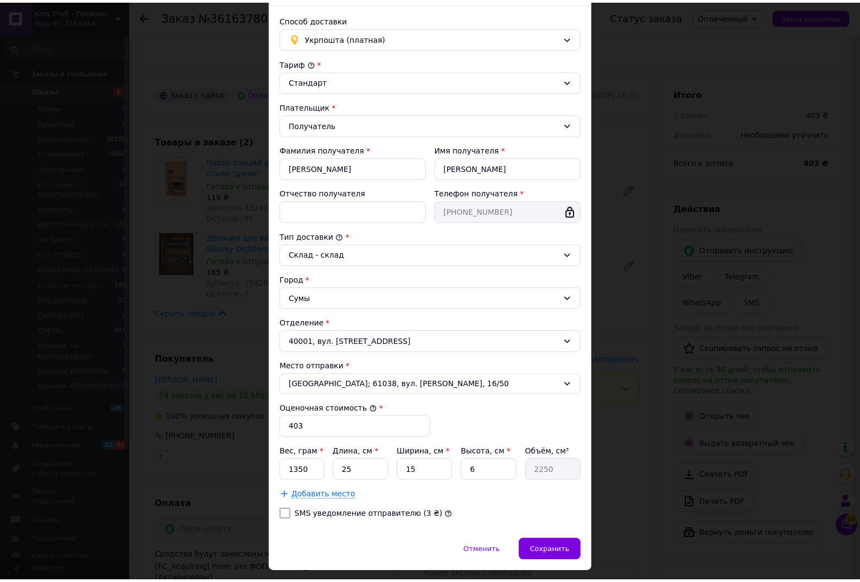
scroll to position [97, 0]
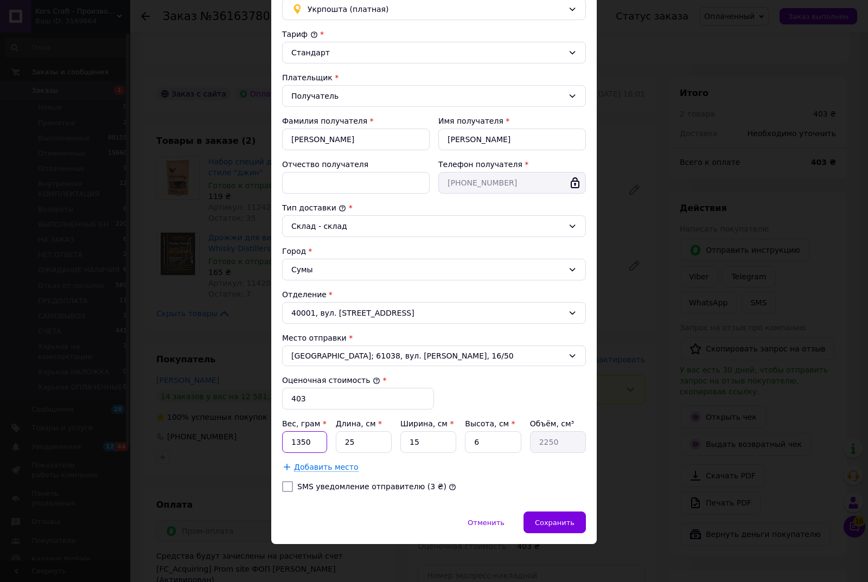
click at [310, 441] on input "1350" at bounding box center [304, 442] width 45 height 22
type input "1"
type input "275"
click at [556, 523] on span "Сохранить" at bounding box center [555, 523] width 40 height 8
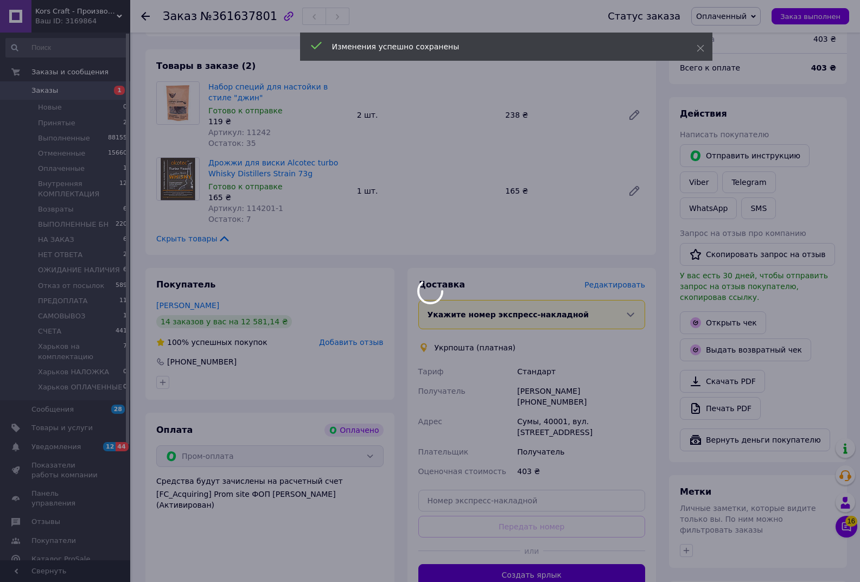
scroll to position [380, 0]
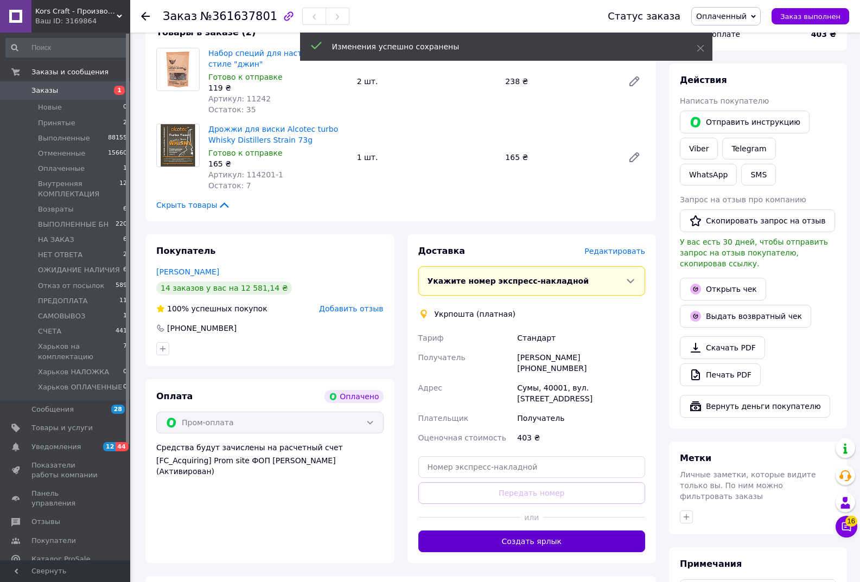
click at [529, 531] on button "Создать ярлык" at bounding box center [531, 542] width 227 height 22
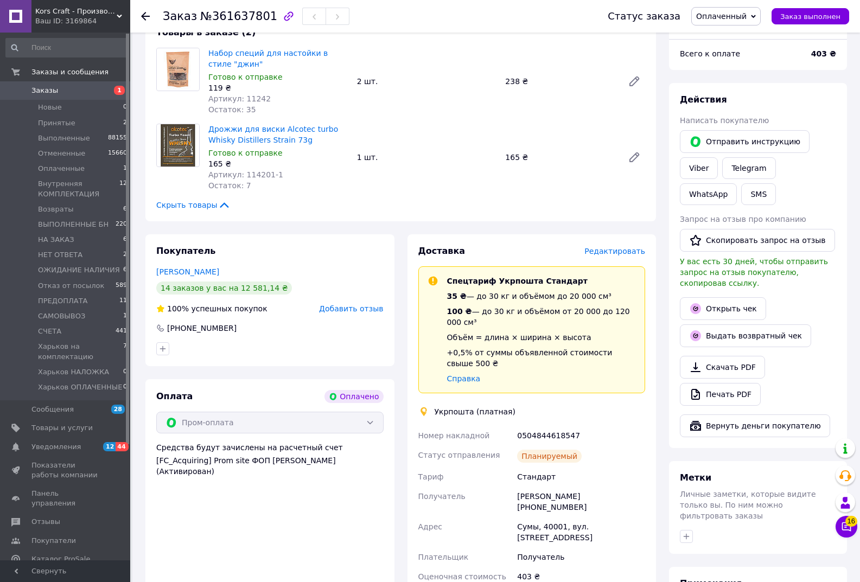
click at [546, 426] on div "0504844618547" at bounding box center [581, 436] width 132 height 20
copy div "0504844618547"
click at [741, 183] on button "SMS" at bounding box center [758, 194] width 35 height 22
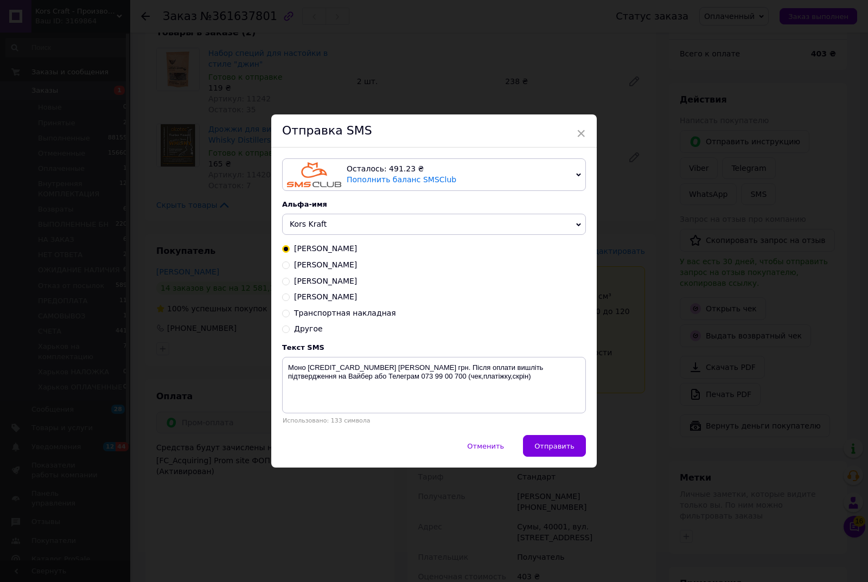
click at [283, 314] on input "Транспортная накладная" at bounding box center [286, 313] width 8 height 8
radio input "true"
radio input "false"
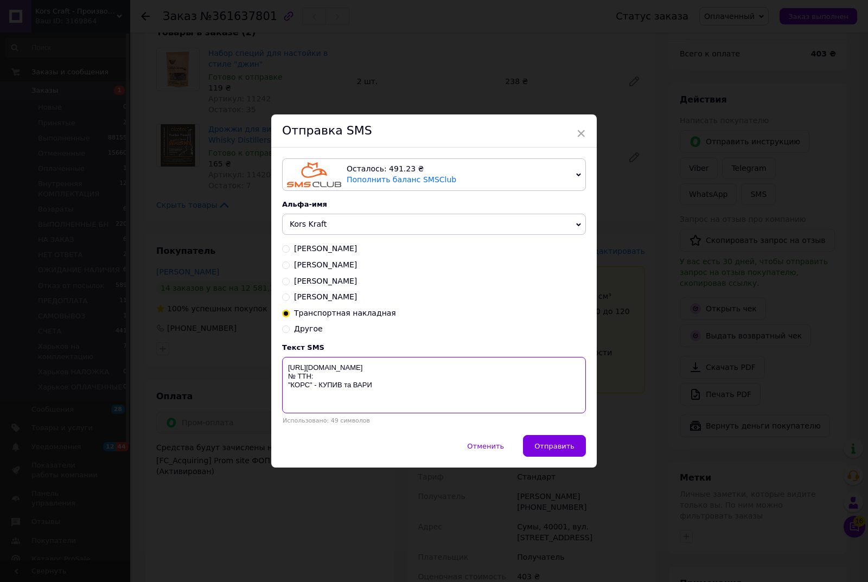
paste textarea "0504844618547"
type textarea "https://KORS.IN.UA/ № ТТН:0504844618547 "КОРС" - КУПИВ та ВАРИ"
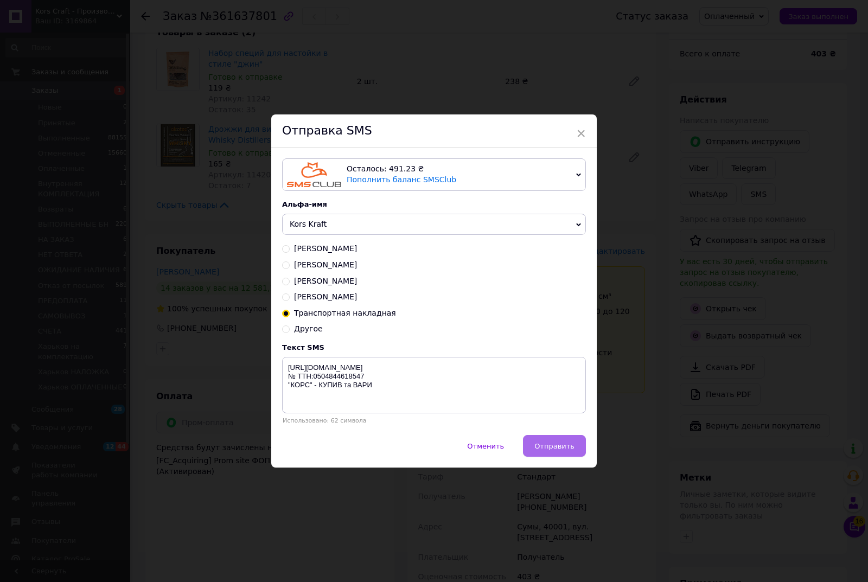
click at [568, 450] on span "Отправить" at bounding box center [554, 446] width 40 height 8
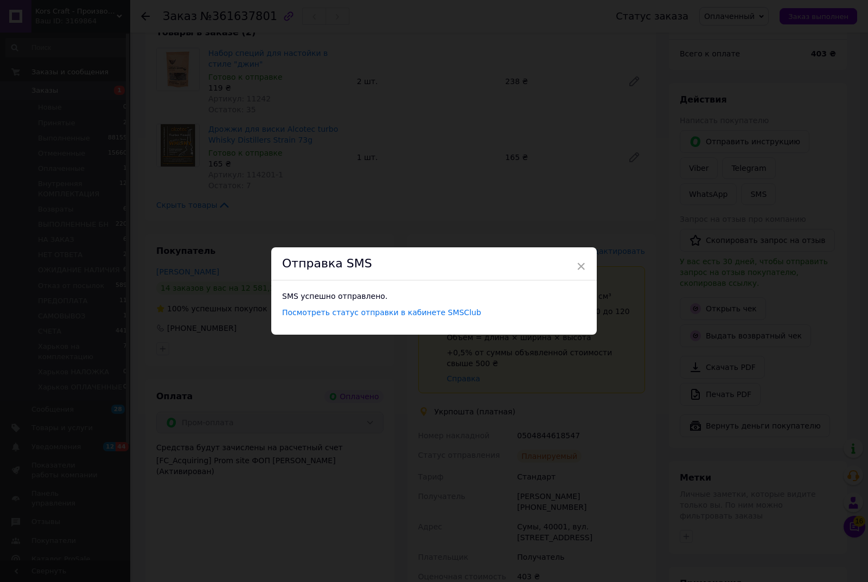
click at [581, 263] on span "×" at bounding box center [581, 266] width 10 height 18
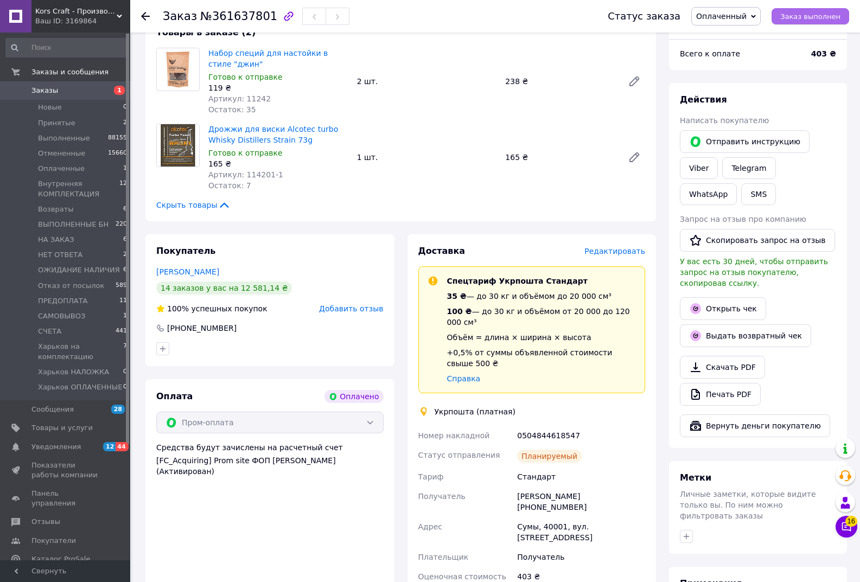
click at [822, 17] on span "Заказ выполнен" at bounding box center [810, 16] width 60 height 8
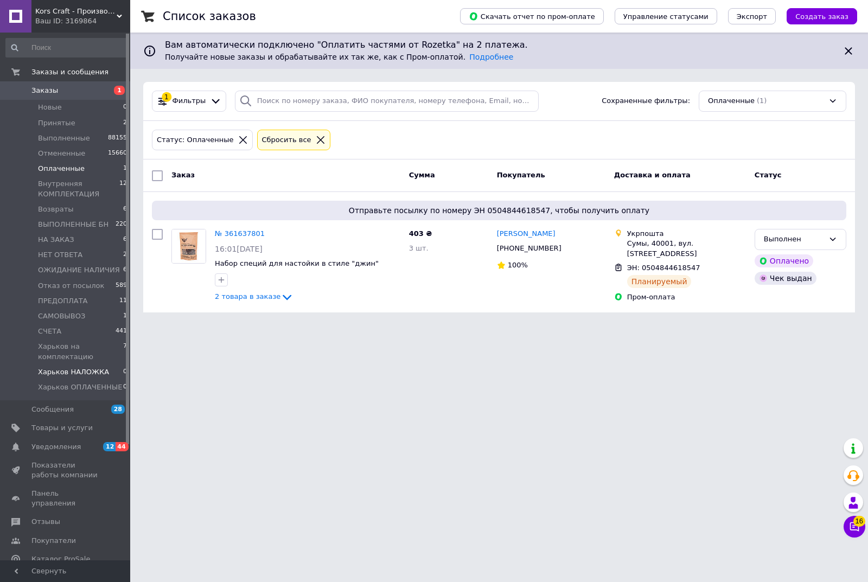
click at [82, 372] on span "Харьков НАЛОЖКА" at bounding box center [73, 372] width 71 height 10
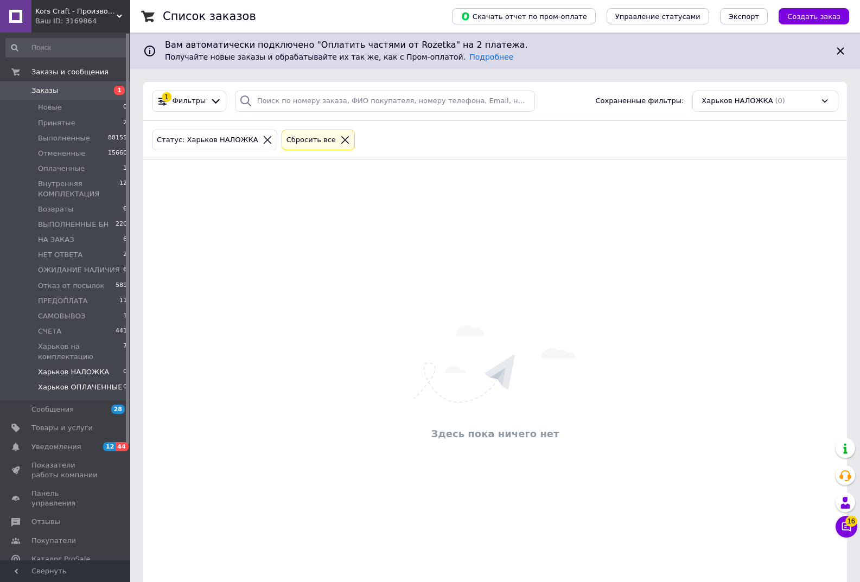
click at [82, 387] on span "Харьков ОПЛАЧЕННЫЕ" at bounding box center [80, 387] width 84 height 10
click at [74, 299] on span "ПРЕДОПЛАТА" at bounding box center [63, 301] width 50 height 10
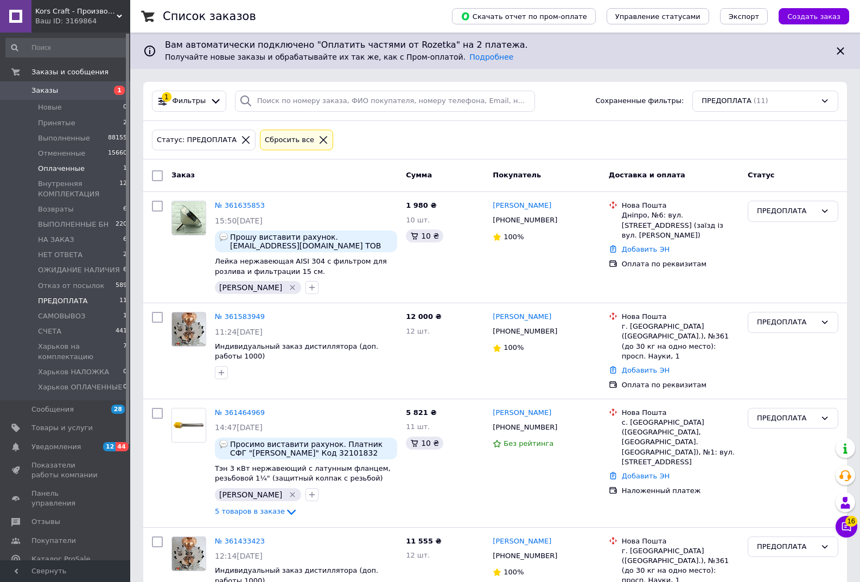
click at [63, 167] on span "Оплаченные" at bounding box center [61, 169] width 47 height 10
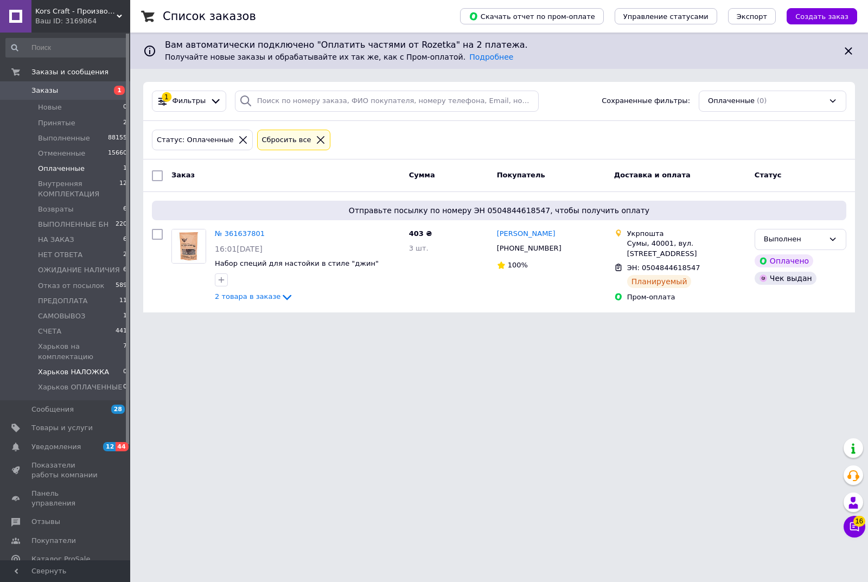
click at [81, 373] on span "Харьков НАЛОЖКА" at bounding box center [73, 372] width 71 height 10
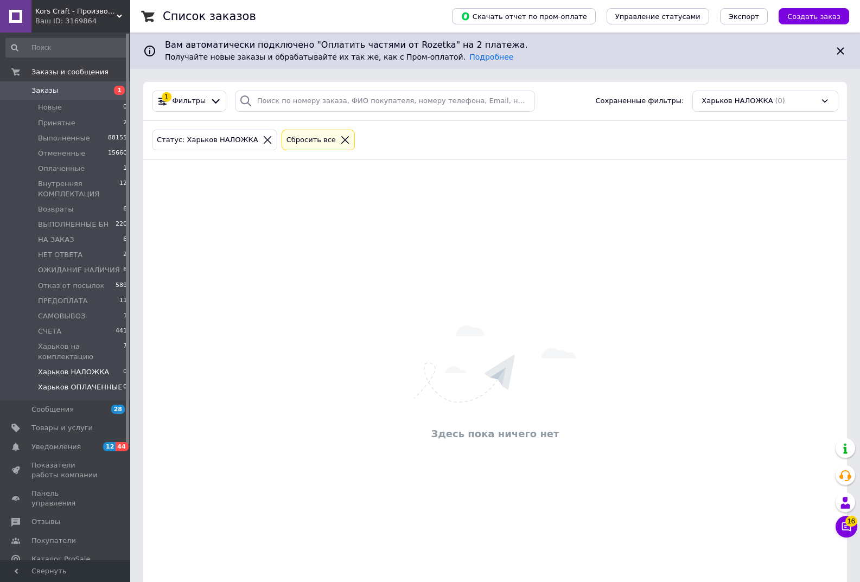
click at [81, 388] on span "Харьков ОПЛАЧЕННЫЕ" at bounding box center [80, 387] width 84 height 10
click at [81, 374] on span "Харьков НАЛОЖКА" at bounding box center [73, 372] width 71 height 10
click at [55, 107] on span "Новые" at bounding box center [50, 108] width 24 height 10
click at [69, 352] on span "Харьков на комплектацию" at bounding box center [80, 352] width 85 height 20
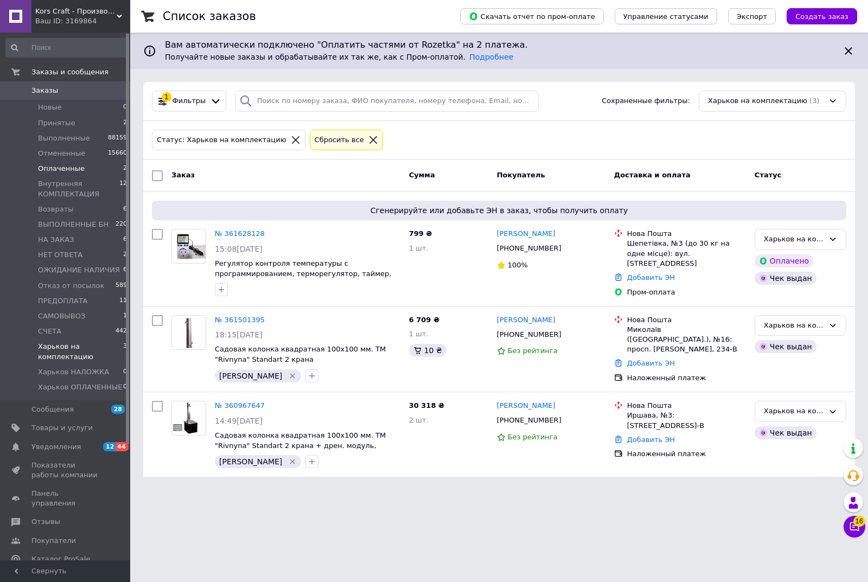
click at [68, 167] on span "Оплаченные" at bounding box center [61, 169] width 47 height 10
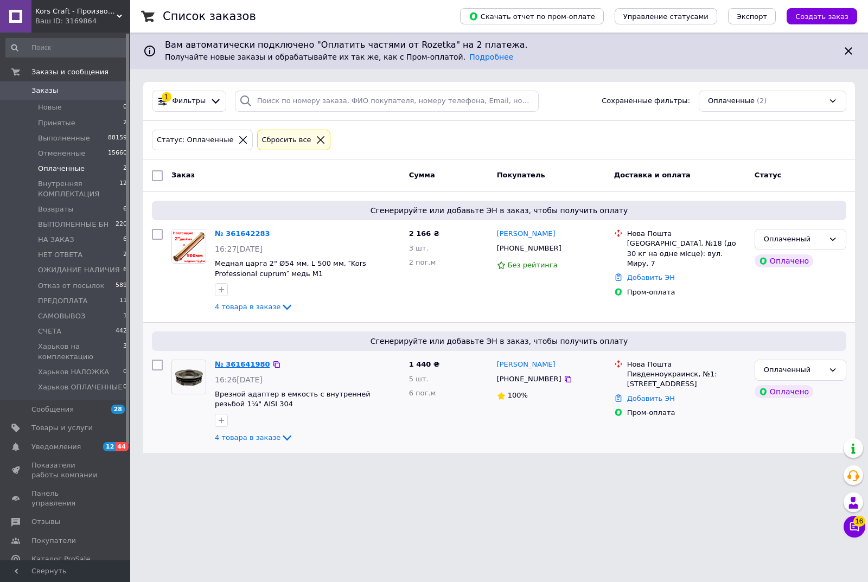
click at [241, 365] on link "№ 361641980" at bounding box center [242, 364] width 55 height 8
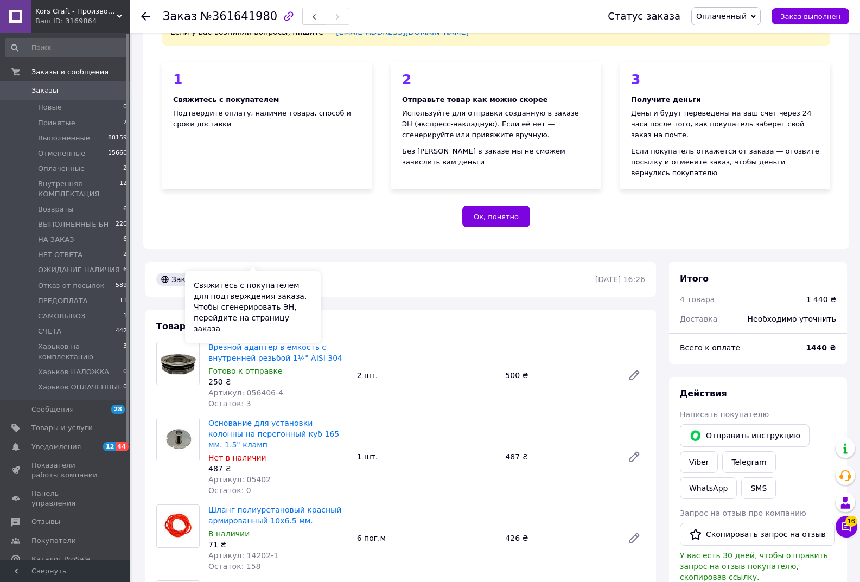
scroll to position [109, 0]
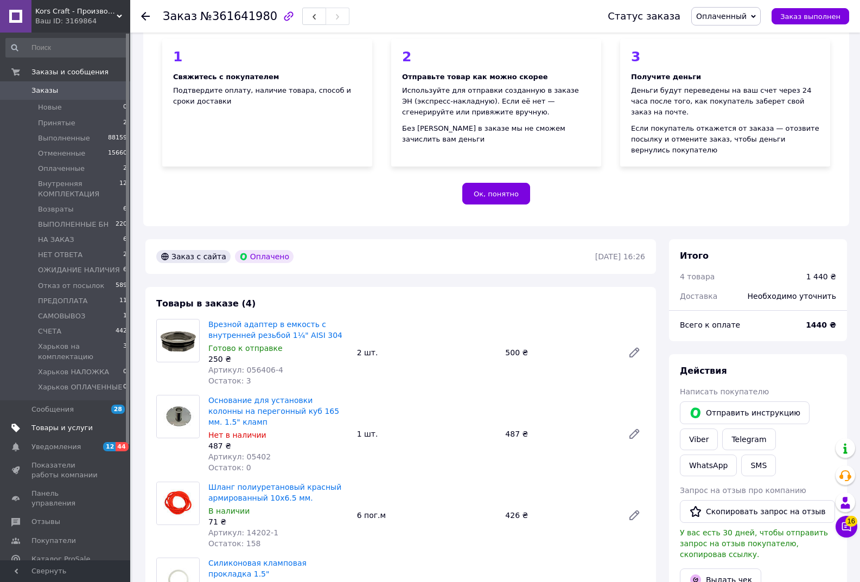
click at [68, 427] on span "Товары и услуги" at bounding box center [61, 428] width 61 height 10
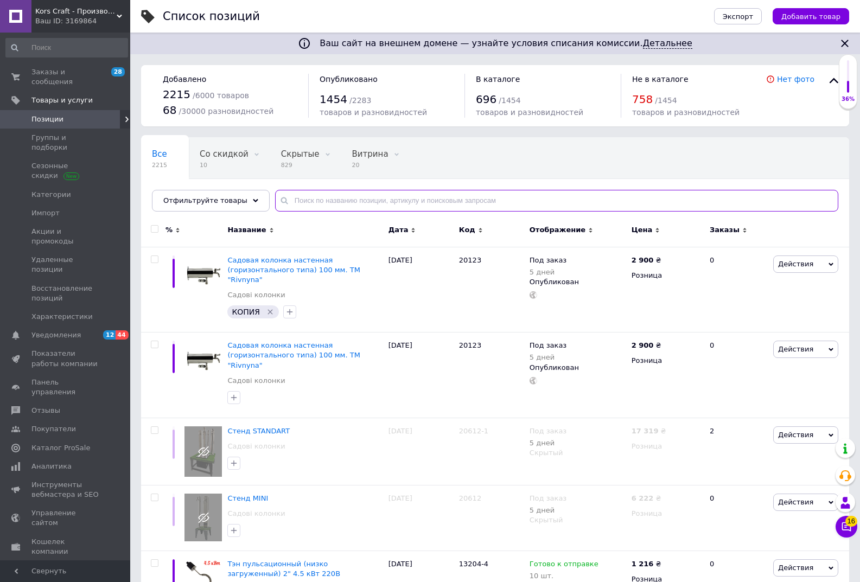
click at [290, 201] on input "text" at bounding box center [556, 201] width 563 height 22
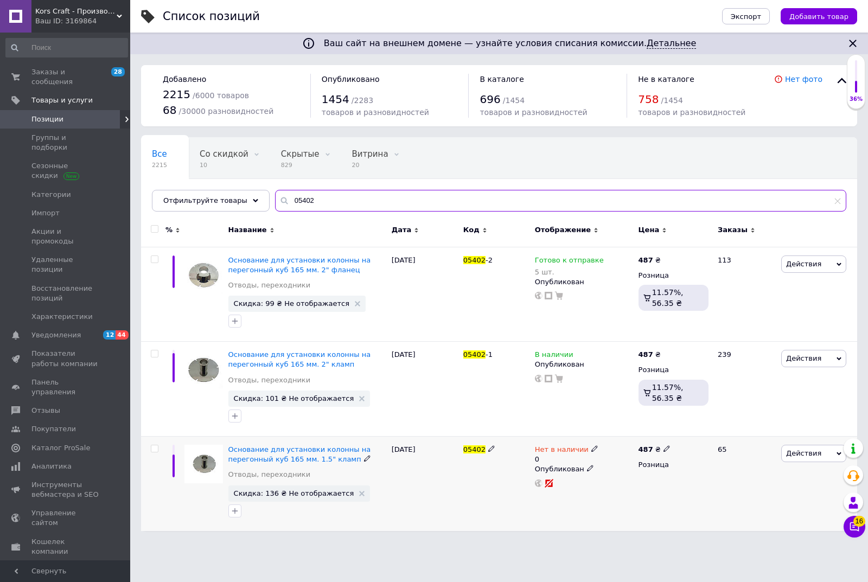
type input "05402"
click at [591, 449] on icon at bounding box center [594, 448] width 7 height 7
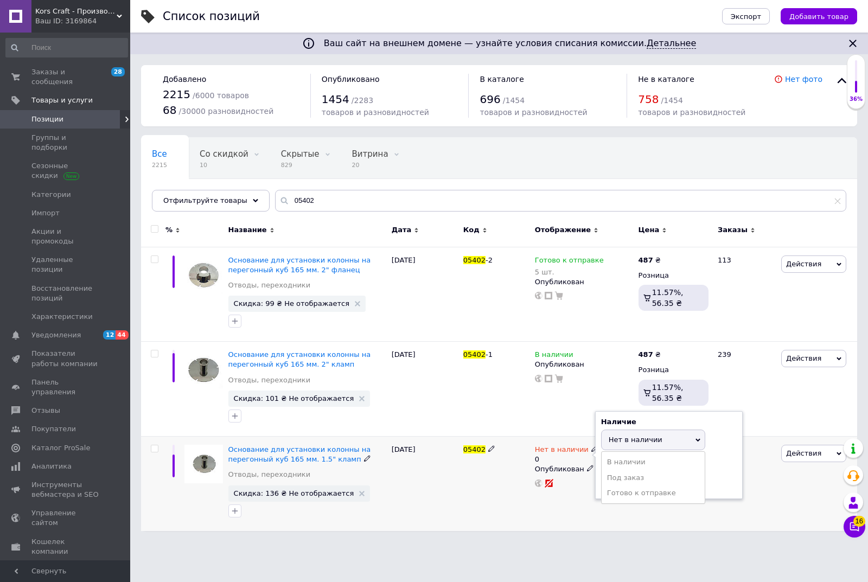
click at [623, 464] on li "В наличии" at bounding box center [653, 462] width 103 height 15
click at [615, 477] on input "0" at bounding box center [642, 482] width 82 height 22
click at [479, 489] on div "05402" at bounding box center [497, 484] width 72 height 94
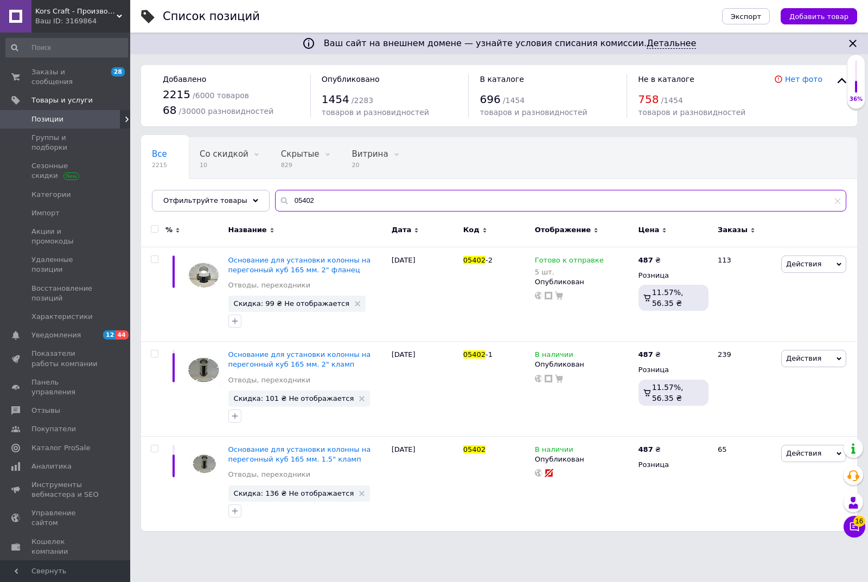
click at [313, 200] on input "05402" at bounding box center [560, 201] width 571 height 22
type input "0"
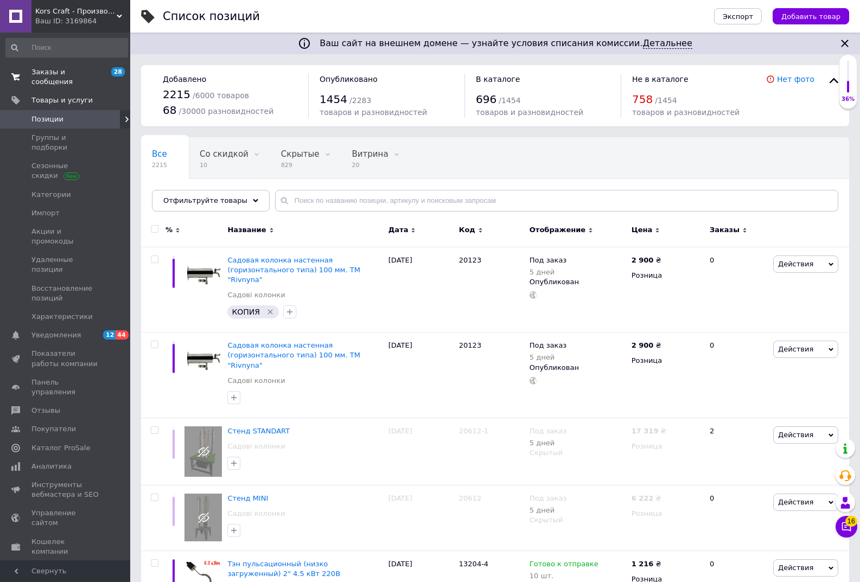
click at [74, 72] on span "Заказы и сообщения" at bounding box center [65, 77] width 69 height 20
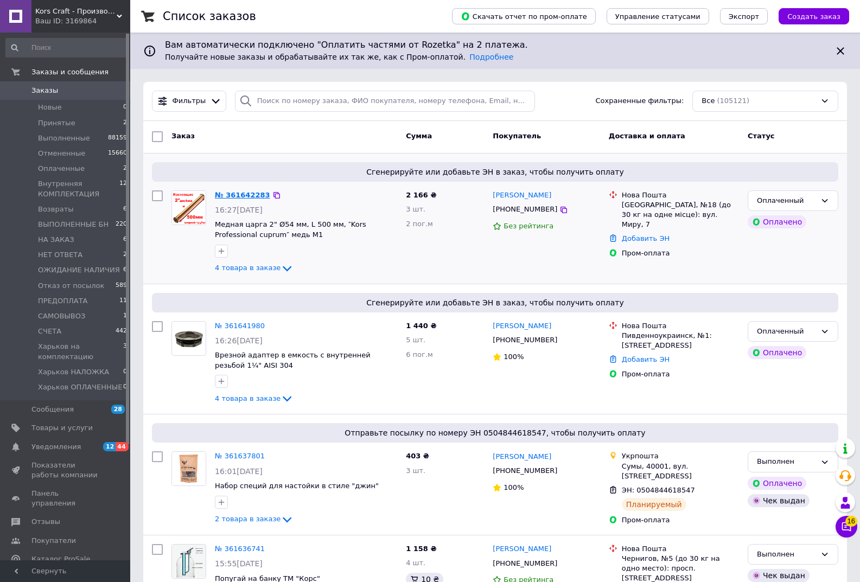
click at [248, 195] on link "№ 361642283" at bounding box center [242, 195] width 55 height 8
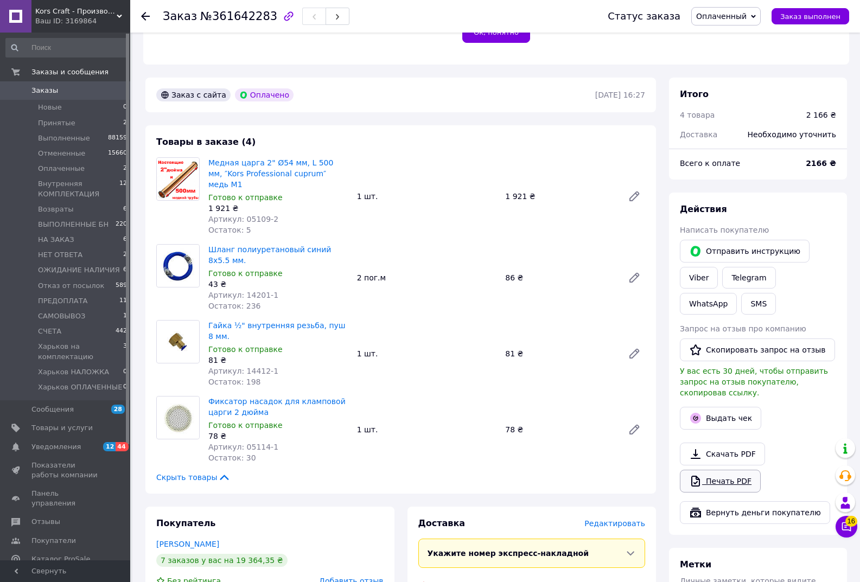
scroll to position [271, 0]
click at [717, 469] on link "Печать PDF" at bounding box center [720, 480] width 81 height 23
click at [761, 12] on span "Оплаченный" at bounding box center [725, 16] width 69 height 18
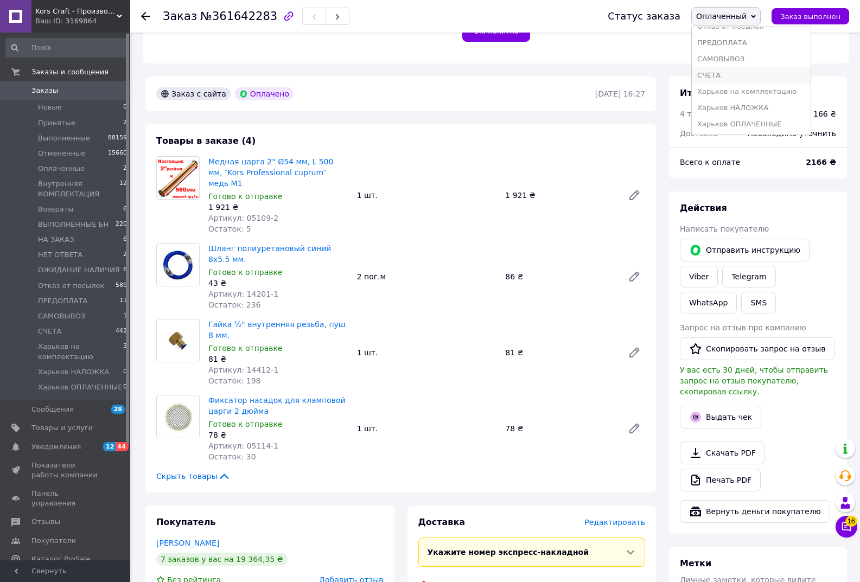
scroll to position [158, 0]
click at [749, 92] on li "Харьков на комплектацию" at bounding box center [751, 91] width 119 height 16
click at [718, 406] on button "Выдать чек" at bounding box center [720, 417] width 81 height 23
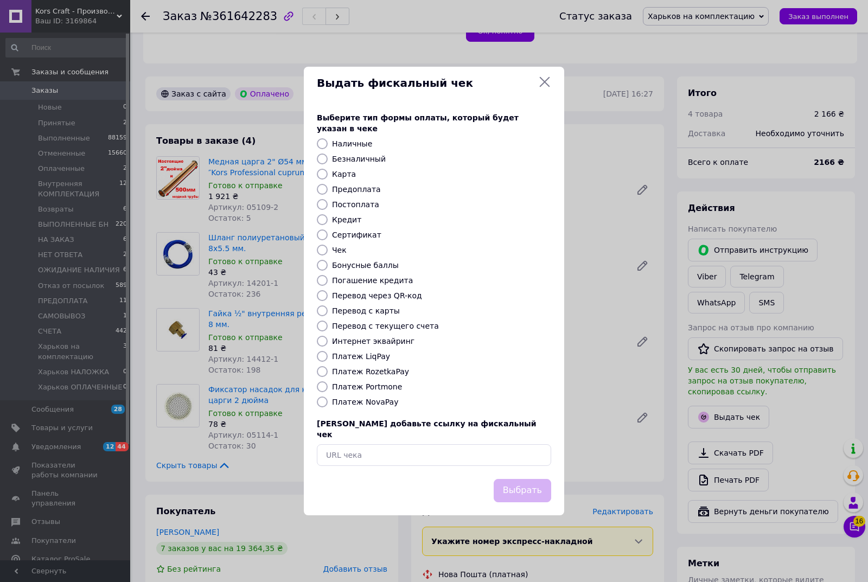
click at [322, 369] on input "Платеж RozetkaPay" at bounding box center [322, 371] width 11 height 11
radio input "true"
click at [531, 480] on button "Выбрать" at bounding box center [523, 490] width 58 height 23
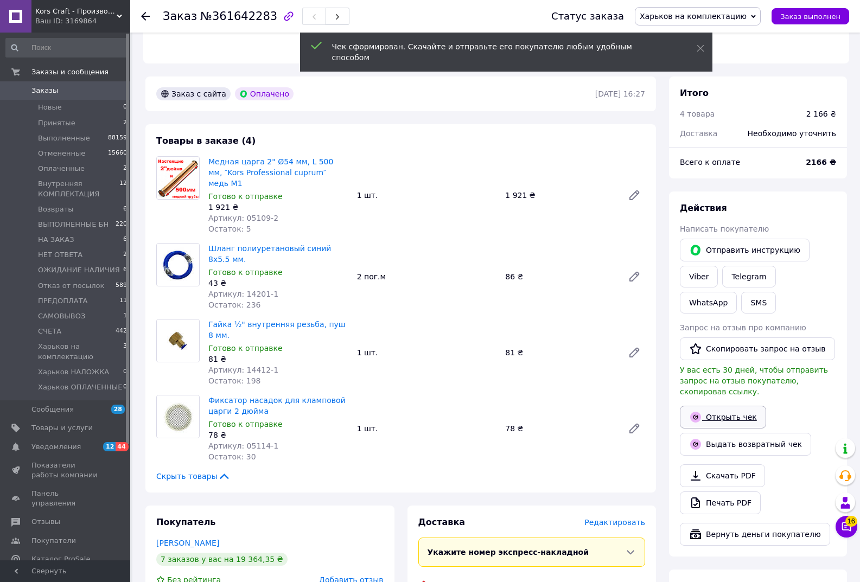
click at [725, 406] on link "Открыть чек" at bounding box center [723, 417] width 86 height 23
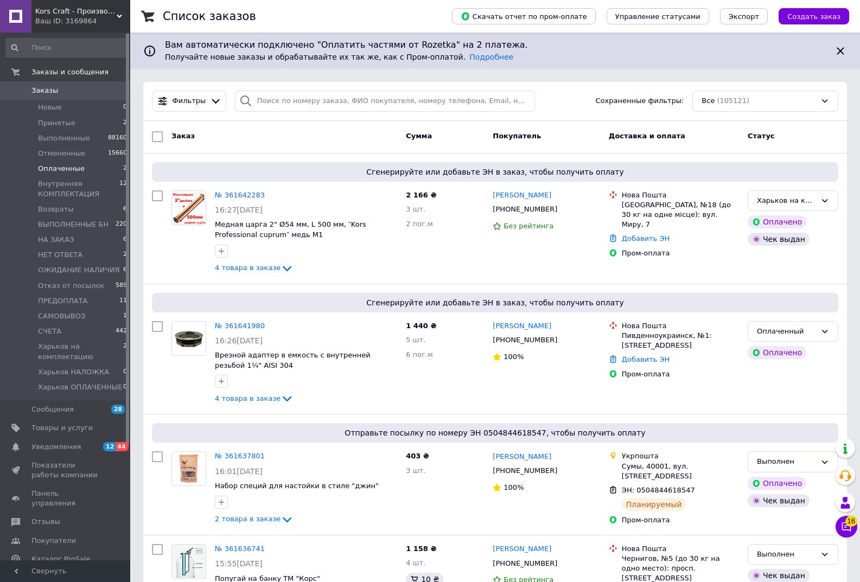
click at [53, 168] on span "Оплаченные" at bounding box center [61, 169] width 47 height 10
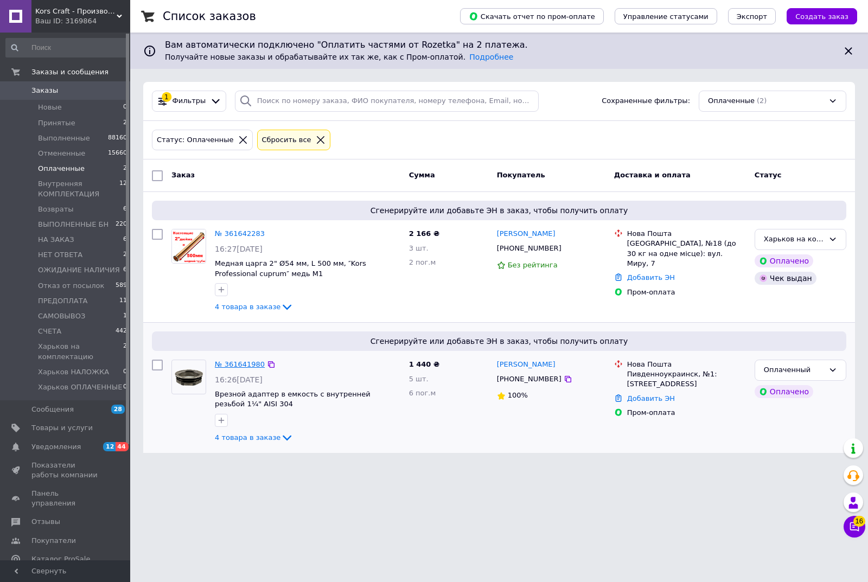
click at [243, 364] on link "№ 361641980" at bounding box center [240, 364] width 50 height 8
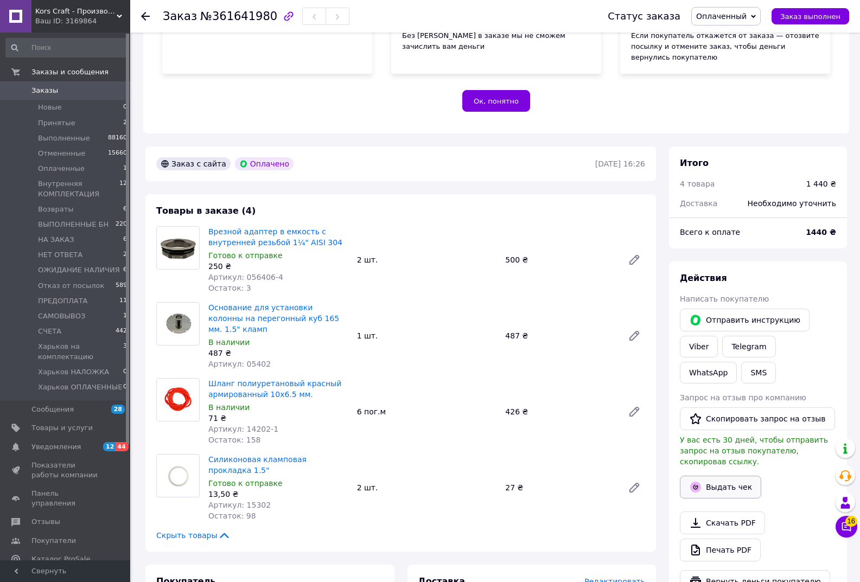
scroll to position [217, 0]
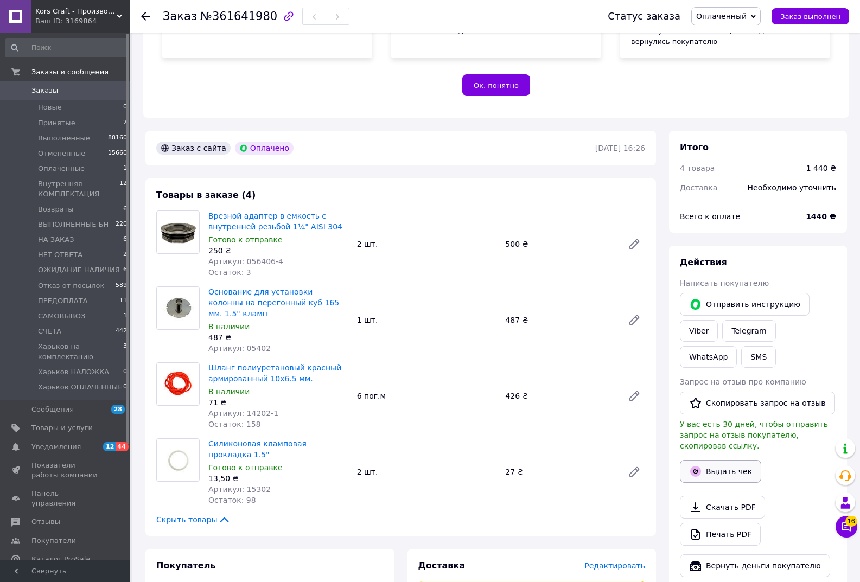
click at [718, 460] on button "Выдать чек" at bounding box center [720, 471] width 81 height 23
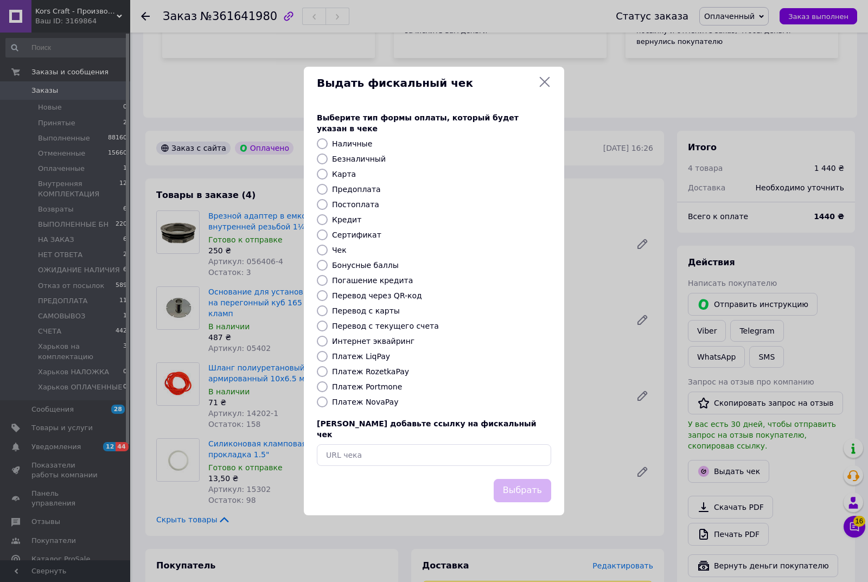
click at [322, 369] on input "Платеж RozetkaPay" at bounding box center [322, 371] width 11 height 11
radio input "true"
click at [527, 479] on button "Выбрать" at bounding box center [523, 490] width 58 height 23
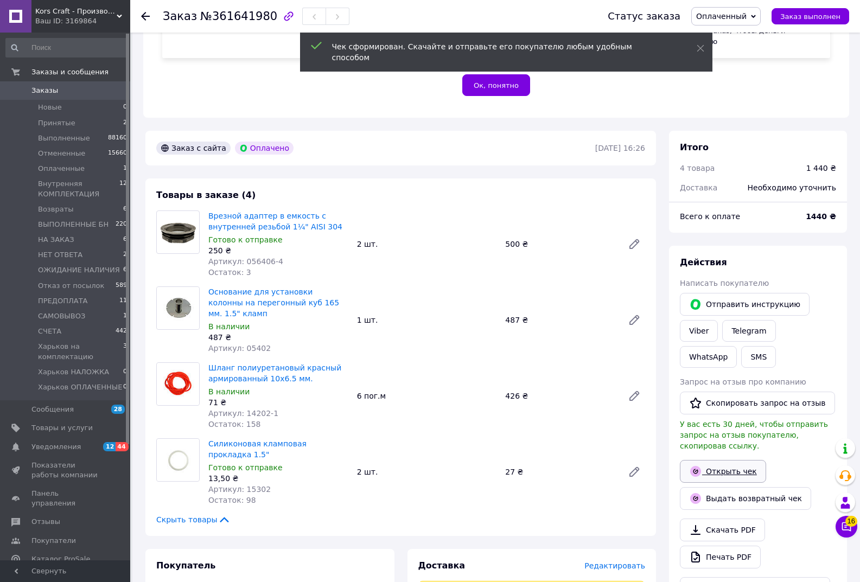
click at [729, 460] on link "Открыть чек" at bounding box center [723, 471] width 86 height 23
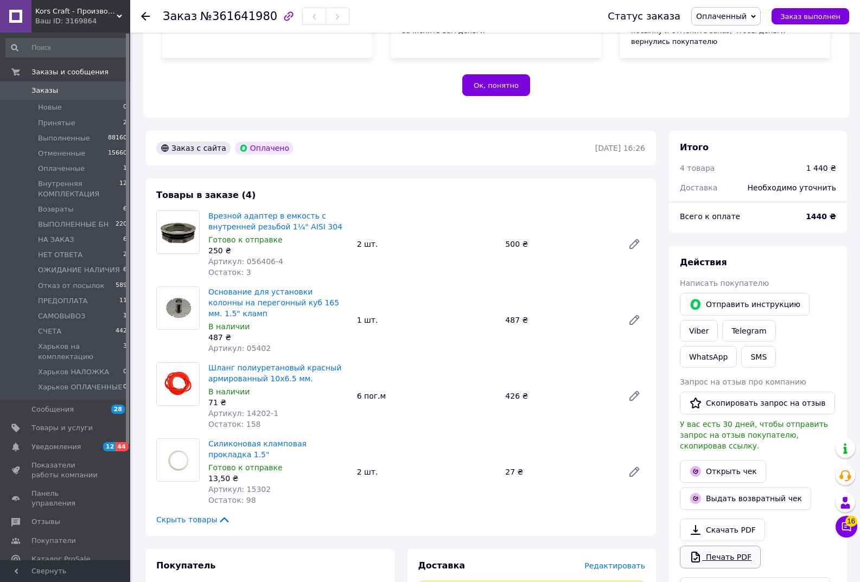
click at [723, 546] on link "Печать PDF" at bounding box center [720, 557] width 81 height 23
click at [756, 15] on icon at bounding box center [753, 16] width 5 height 5
click at [746, 91] on li "Харьков на комплектацию" at bounding box center [751, 91] width 119 height 16
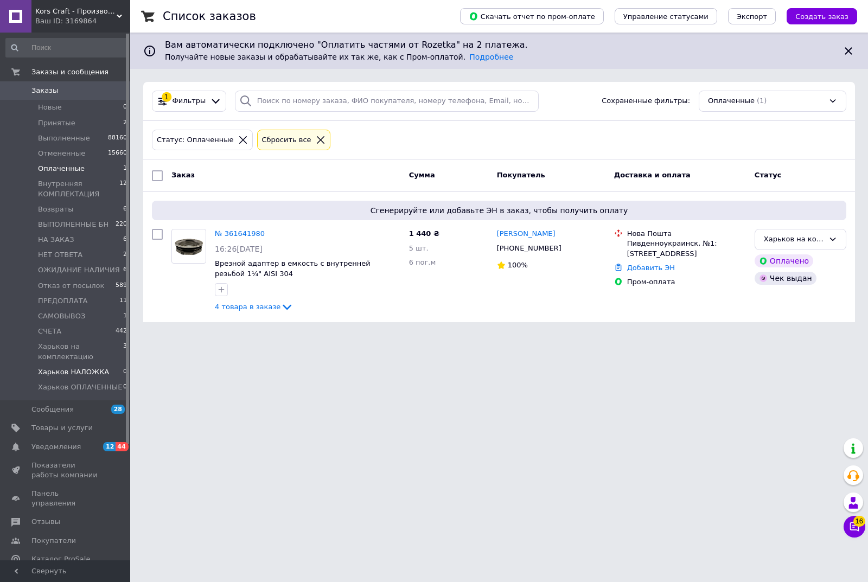
click at [75, 373] on span "Харьков НАЛОЖКА" at bounding box center [73, 372] width 71 height 10
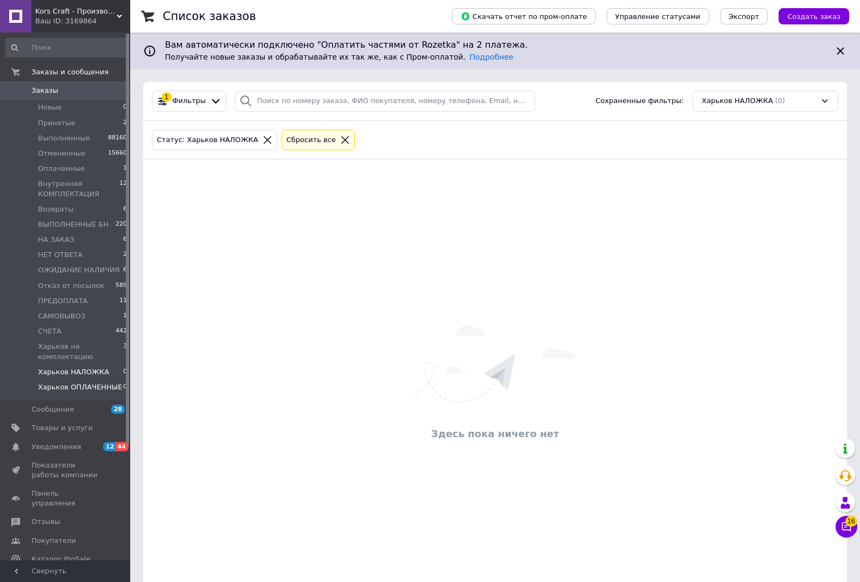
click at [82, 390] on span "Харьков ОПЛАЧЕННЫЕ" at bounding box center [80, 387] width 84 height 10
click at [74, 371] on span "Харьков НАЛОЖКА" at bounding box center [73, 372] width 71 height 10
click at [64, 170] on span "Оплаченные" at bounding box center [61, 169] width 47 height 10
click at [55, 107] on span "Новые" at bounding box center [50, 108] width 24 height 10
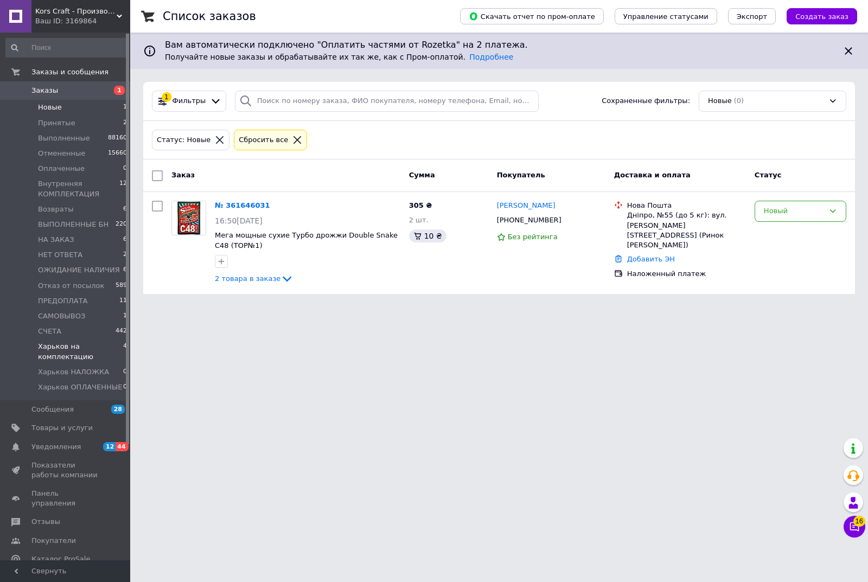
click at [59, 352] on span "Харьков на комплектацию" at bounding box center [80, 352] width 85 height 20
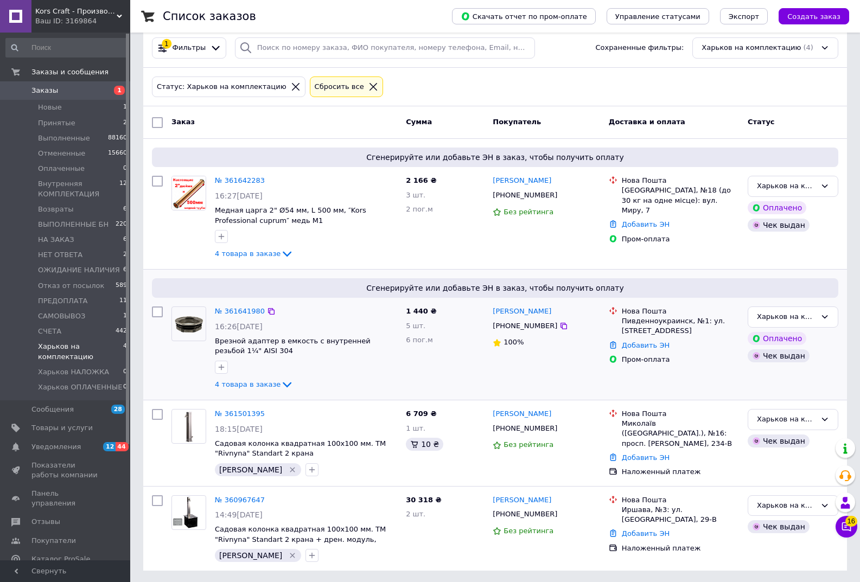
scroll to position [54, 0]
click at [54, 107] on span "Новые" at bounding box center [50, 108] width 24 height 10
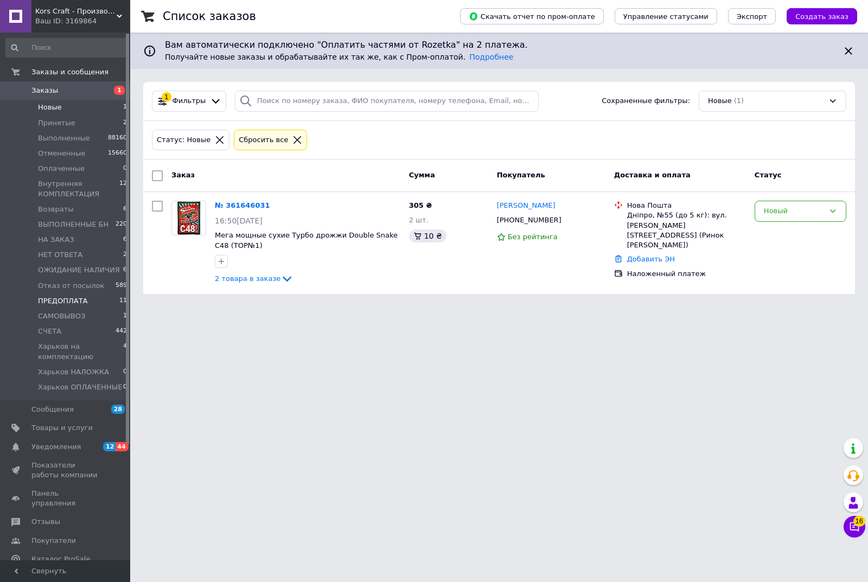
click at [74, 303] on span "ПРЕДОПЛАТА" at bounding box center [63, 301] width 50 height 10
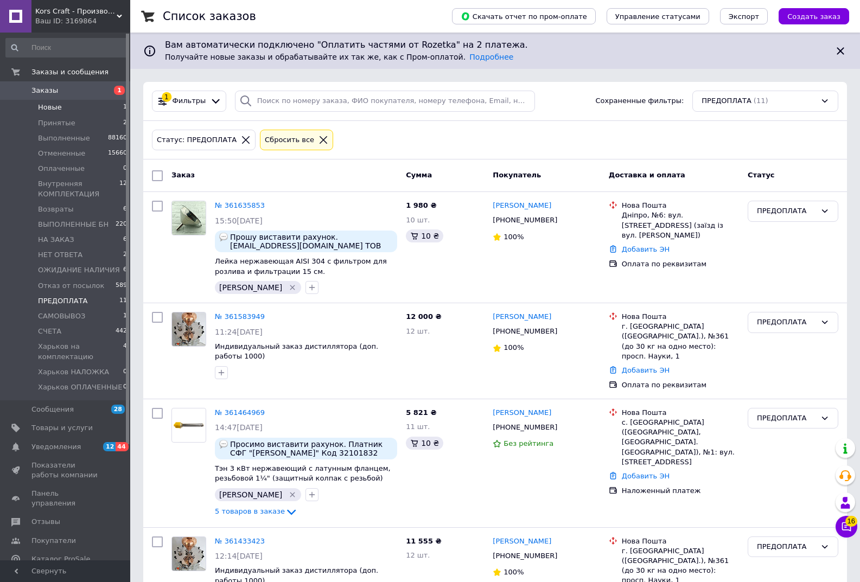
click at [50, 107] on span "Новые" at bounding box center [50, 108] width 24 height 10
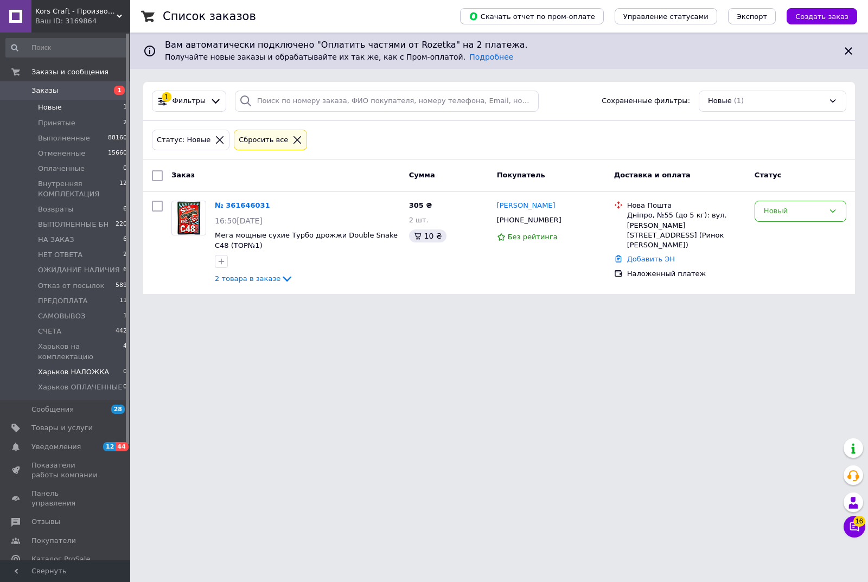
click at [75, 373] on span "Харьков НАЛОЖКА" at bounding box center [73, 372] width 71 height 10
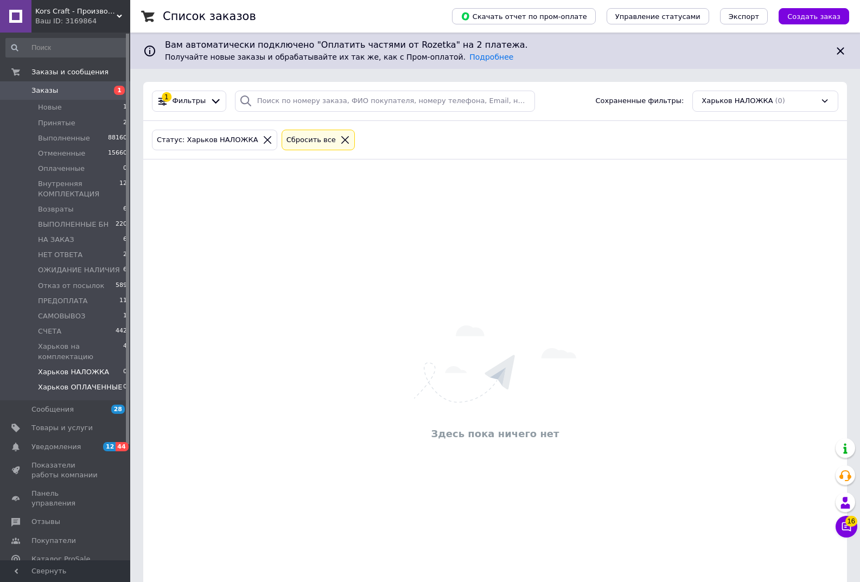
click at [73, 388] on span "Харьков ОПЛАЧЕННЫЕ" at bounding box center [80, 387] width 84 height 10
click at [74, 372] on span "Харьков НАЛОЖКА" at bounding box center [73, 372] width 71 height 10
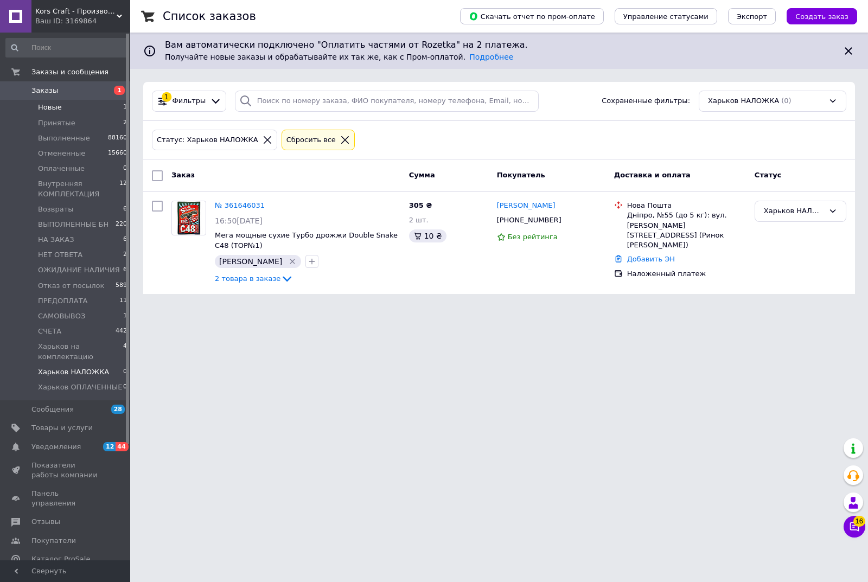
click at [55, 107] on span "Новые" at bounding box center [50, 108] width 24 height 10
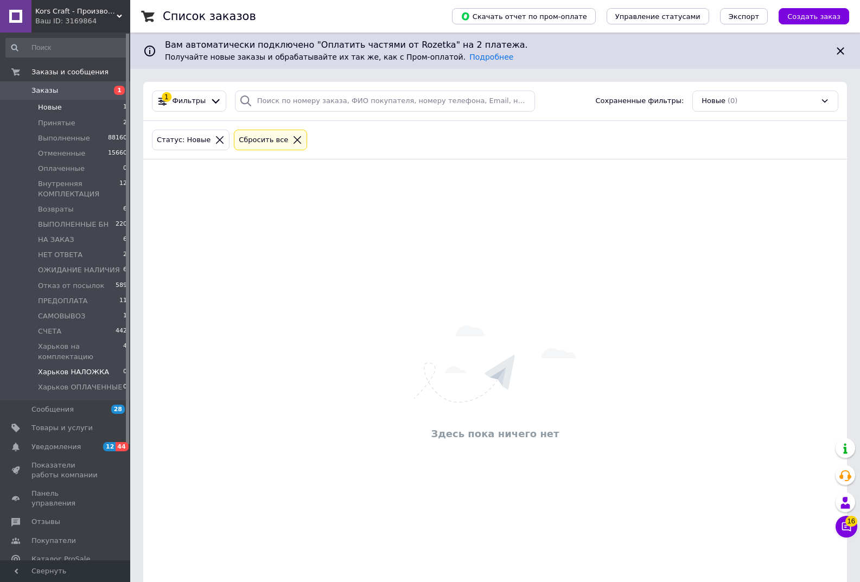
click at [79, 371] on span "Харьков НАЛОЖКА" at bounding box center [73, 372] width 71 height 10
click at [53, 106] on span "Новые" at bounding box center [50, 108] width 24 height 10
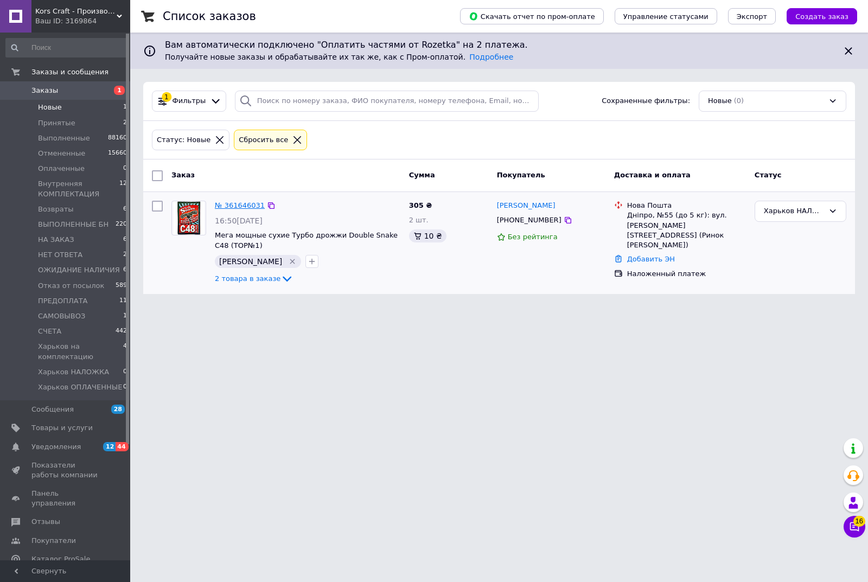
click at [244, 205] on link "№ 361646031" at bounding box center [240, 205] width 50 height 8
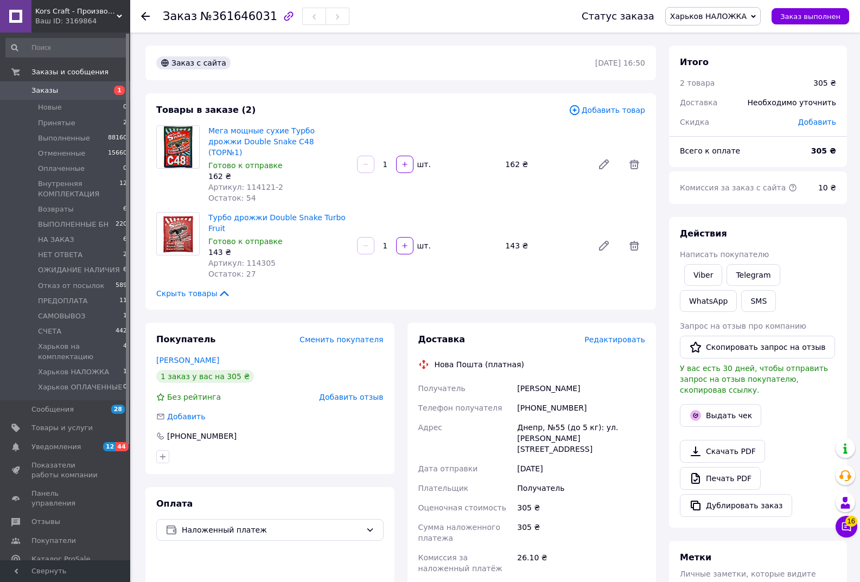
click at [618, 335] on span "Редактировать" at bounding box center [614, 339] width 61 height 9
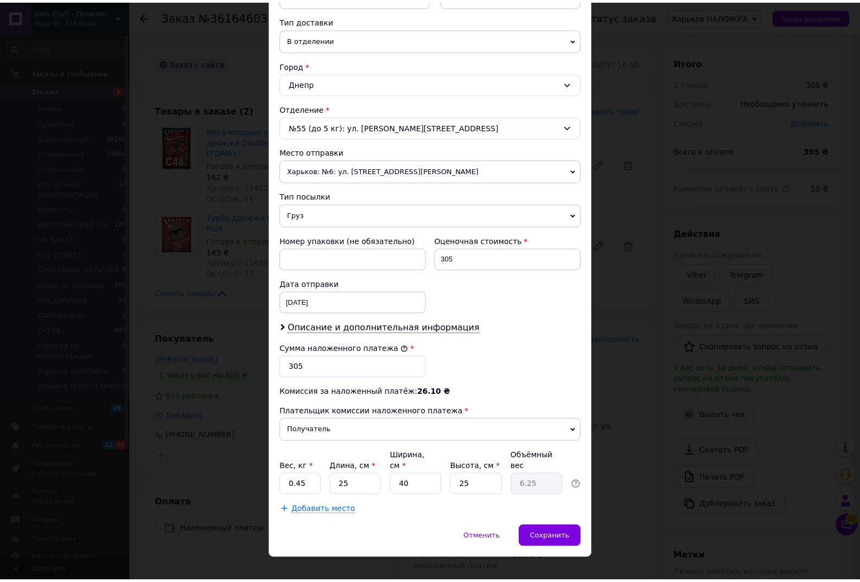
scroll to position [246, 0]
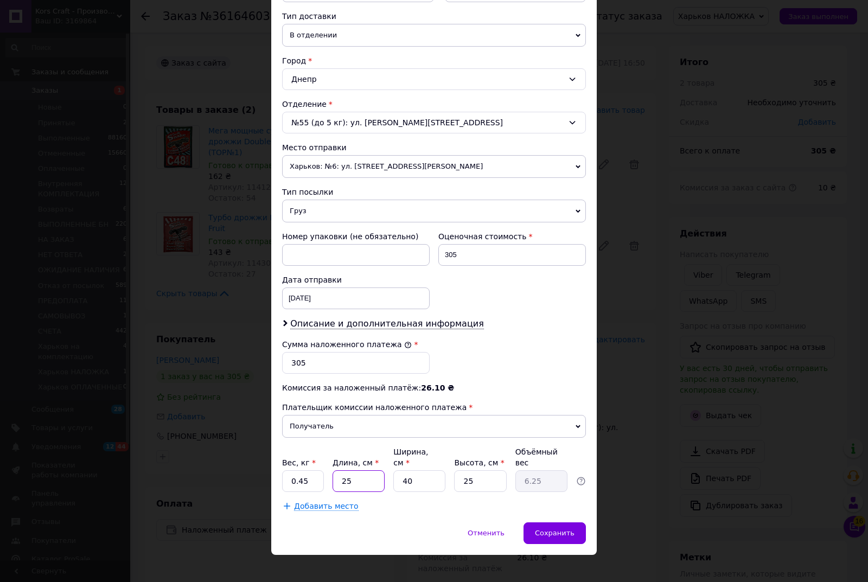
click at [346, 470] on input "25" at bounding box center [359, 481] width 52 height 22
click at [354, 470] on input "25" at bounding box center [359, 481] width 52 height 22
type input "2"
type input "0.5"
type input "20"
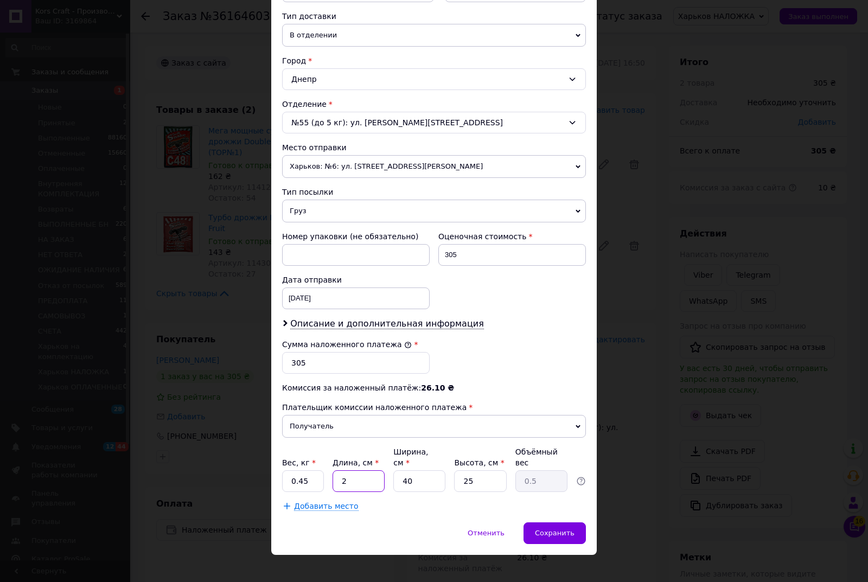
type input "5"
type input "20"
click at [424, 470] on input "40" at bounding box center [419, 481] width 52 height 22
type input "4"
type input "0.5"
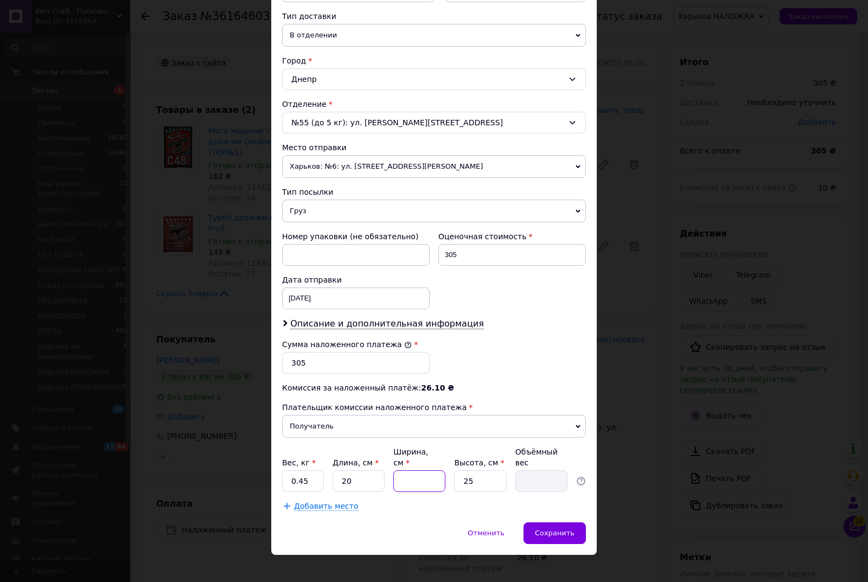
type input "1"
type input "0.13"
type input "15"
type input "1.88"
type input "15"
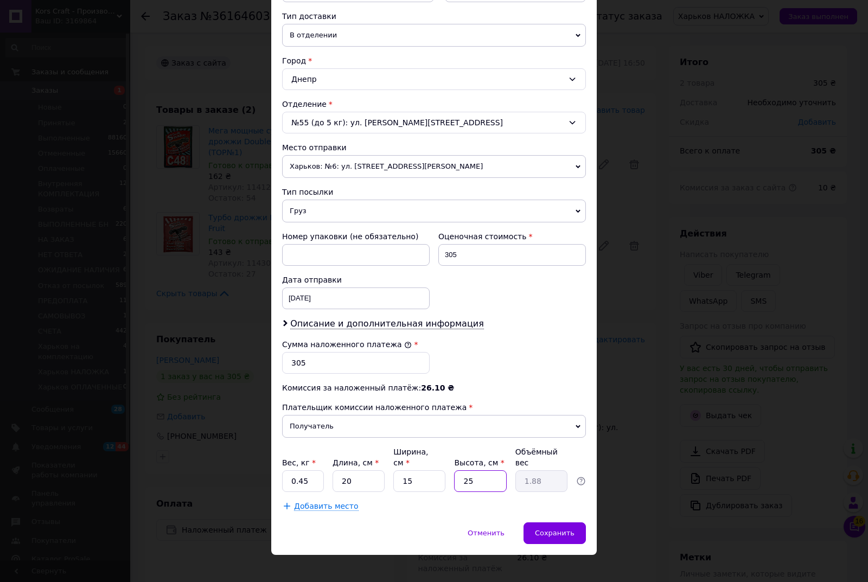
click at [483, 470] on input "25" at bounding box center [480, 481] width 52 height 22
type input "2"
type input "0.15"
type input "6"
type input "0.45"
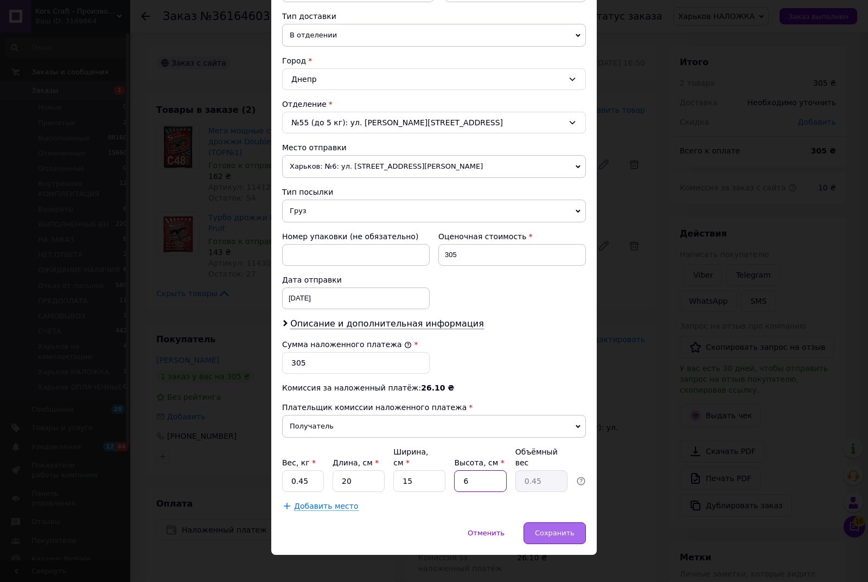
type input "6"
click at [568, 528] on div "Сохранить" at bounding box center [555, 533] width 62 height 22
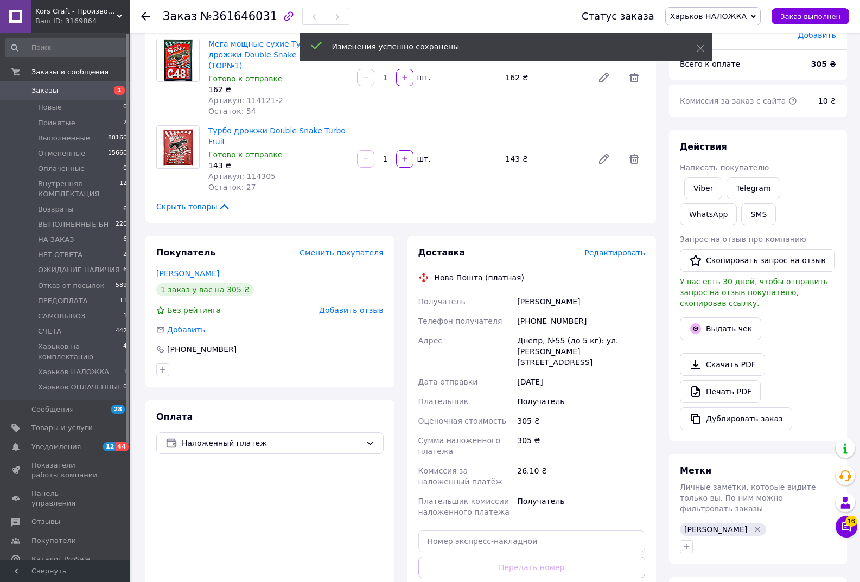
scroll to position [109, 0]
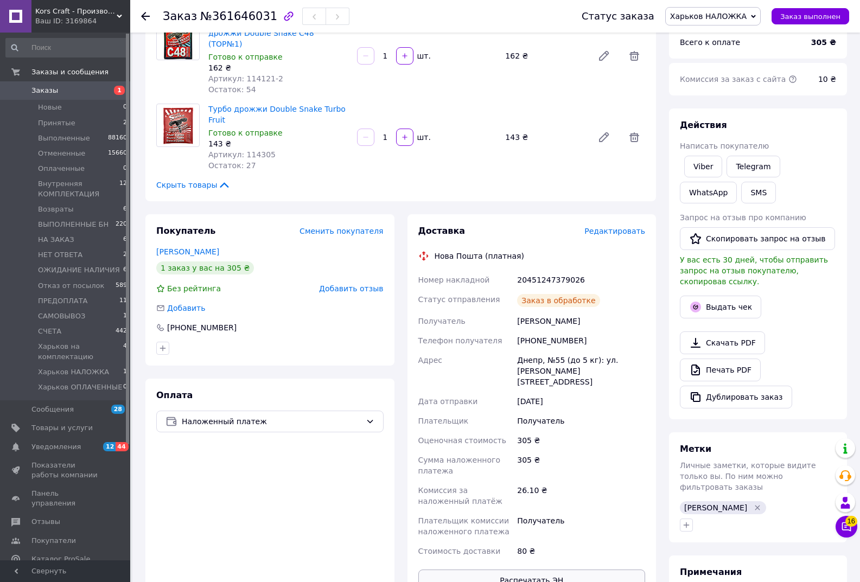
click at [531, 570] on button "Распечатать ЭН" at bounding box center [531, 581] width 227 height 22
click at [719, 297] on button "Выдать чек" at bounding box center [720, 307] width 81 height 23
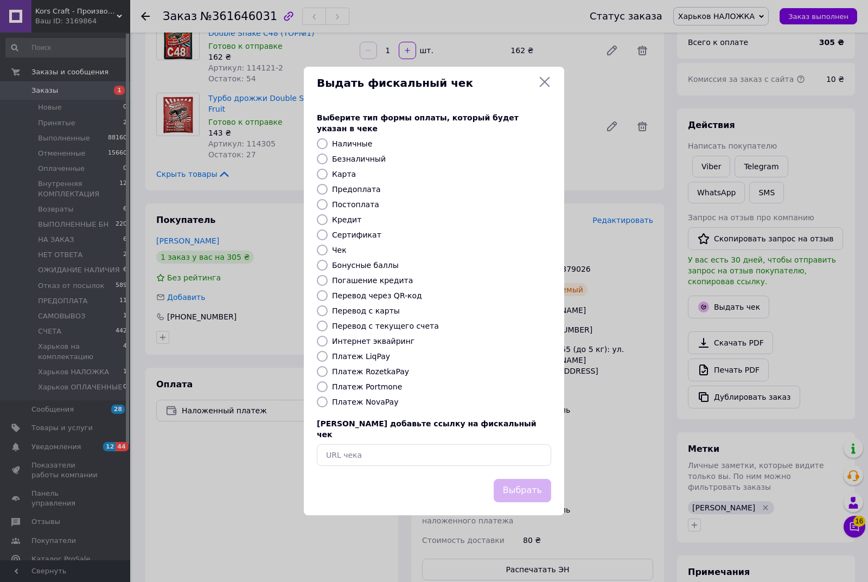
click at [322, 401] on input "Платеж NovaPay" at bounding box center [322, 402] width 11 height 11
radio input "true"
click at [527, 483] on button "Выбрать" at bounding box center [523, 490] width 58 height 23
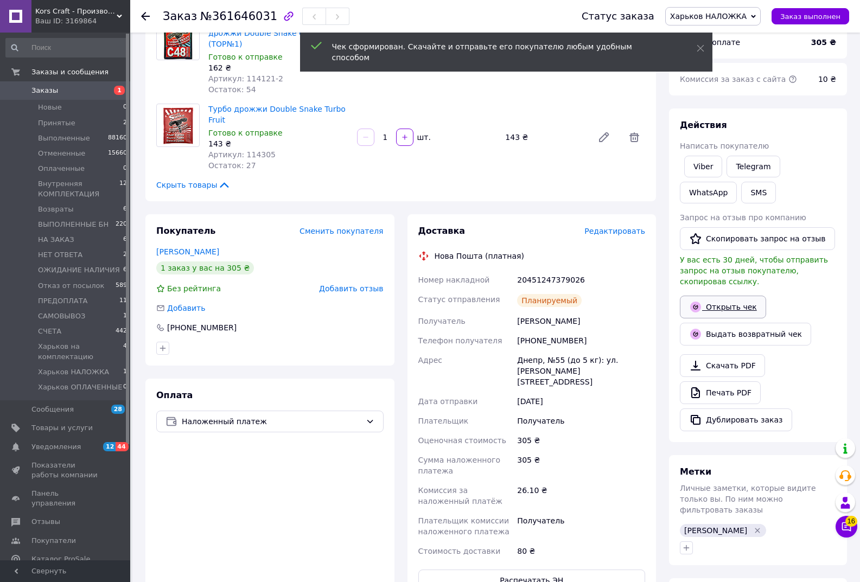
click at [723, 296] on link "Открыть чек" at bounding box center [723, 307] width 86 height 23
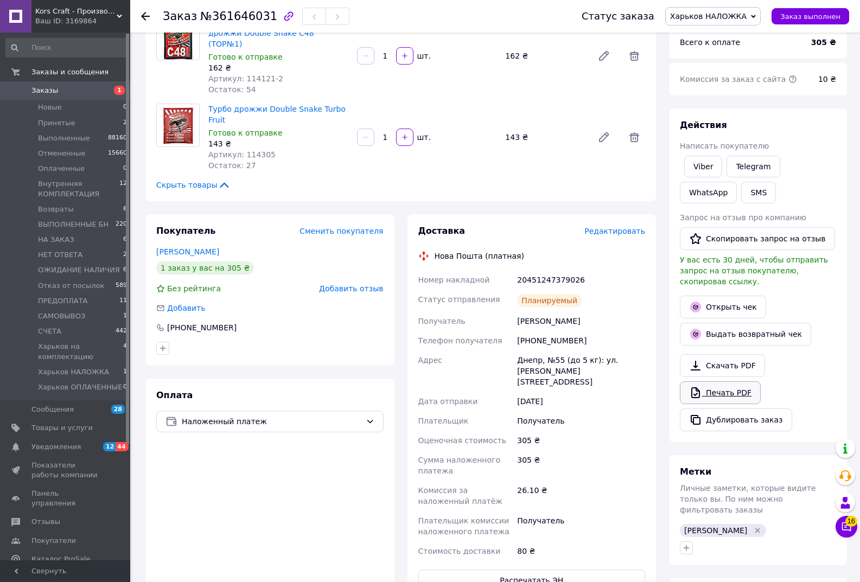
click at [722, 383] on link "Печать PDF" at bounding box center [720, 392] width 81 height 23
click at [551, 270] on div "20451247379026" at bounding box center [581, 280] width 132 height 20
copy div "20451247379026"
click at [741, 199] on button "SMS" at bounding box center [758, 193] width 35 height 22
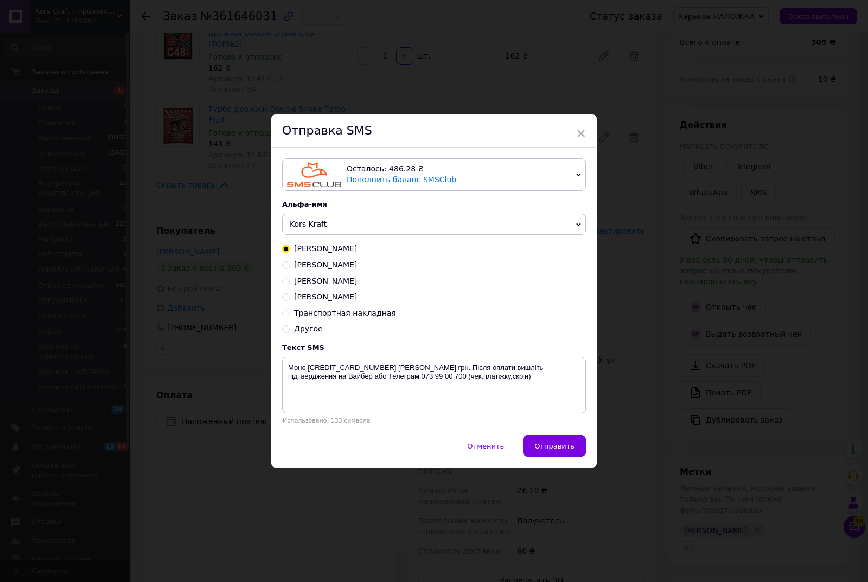
click at [283, 312] on input "Транспортная накладная" at bounding box center [286, 313] width 8 height 8
radio input "true"
radio input "false"
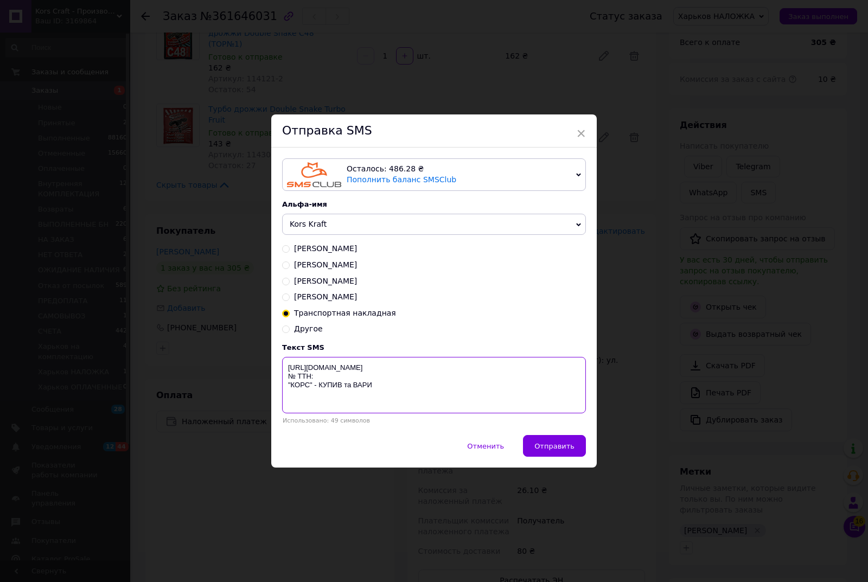
paste textarea "20451247379026"
type textarea "https://KORS.IN.UA/ № ТТН:20451247379026 "КОРС" - КУПИВ та ВАРИ"
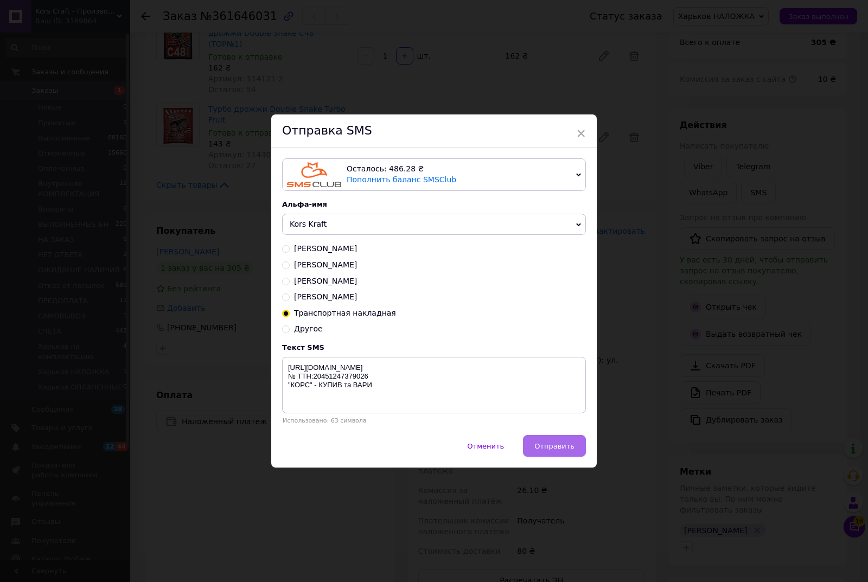
click at [571, 449] on span "Отправить" at bounding box center [554, 446] width 40 height 8
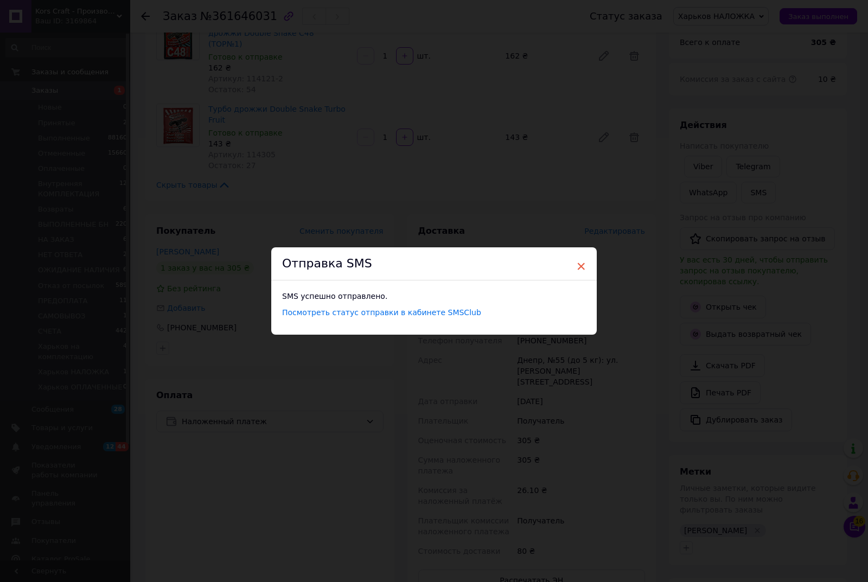
click at [578, 265] on span "×" at bounding box center [581, 266] width 10 height 18
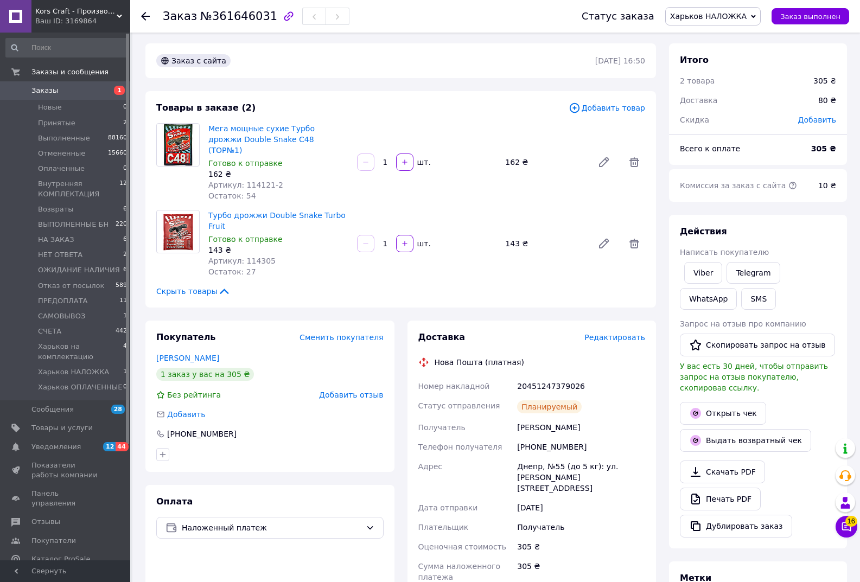
scroll to position [0, 0]
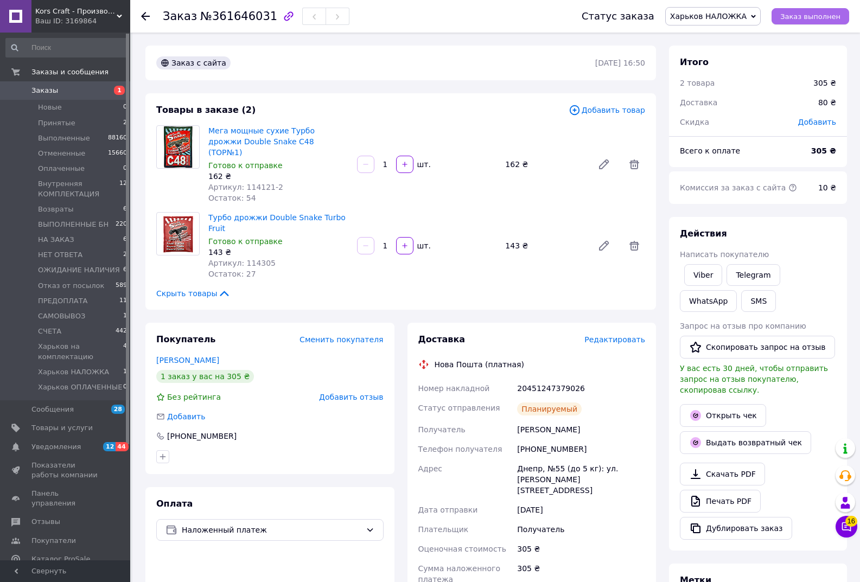
click at [818, 17] on span "Заказ выполнен" at bounding box center [810, 16] width 60 height 8
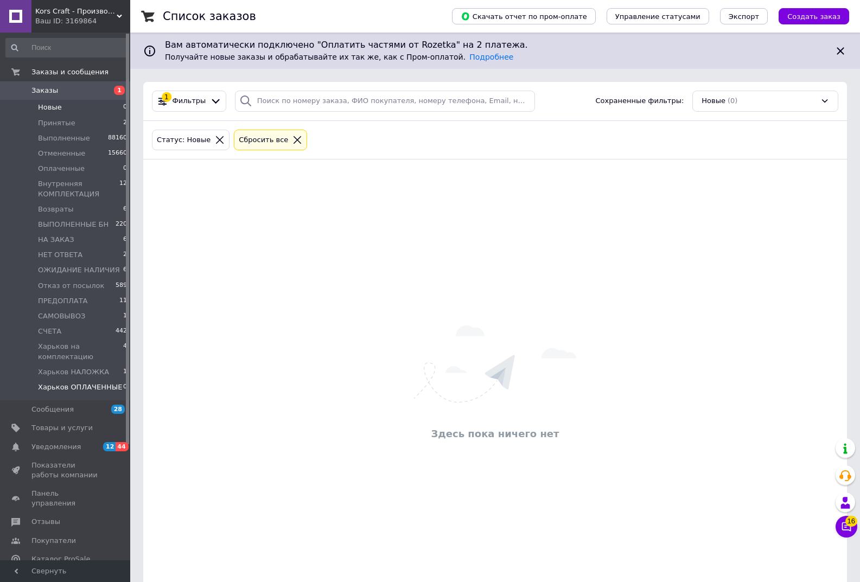
click at [77, 386] on span "Харьков ОПЛАЧЕННЫЕ" at bounding box center [80, 387] width 84 height 10
click at [88, 370] on span "Харьков НАЛОЖКА" at bounding box center [73, 372] width 71 height 10
click at [81, 386] on span "Харьков ОПЛАЧЕННЫЕ" at bounding box center [80, 387] width 84 height 10
click at [85, 374] on span "Харьков НАЛОЖКА" at bounding box center [73, 372] width 71 height 10
click at [88, 388] on span "Харьков ОПЛАЧЕННЫЕ" at bounding box center [80, 387] width 84 height 10
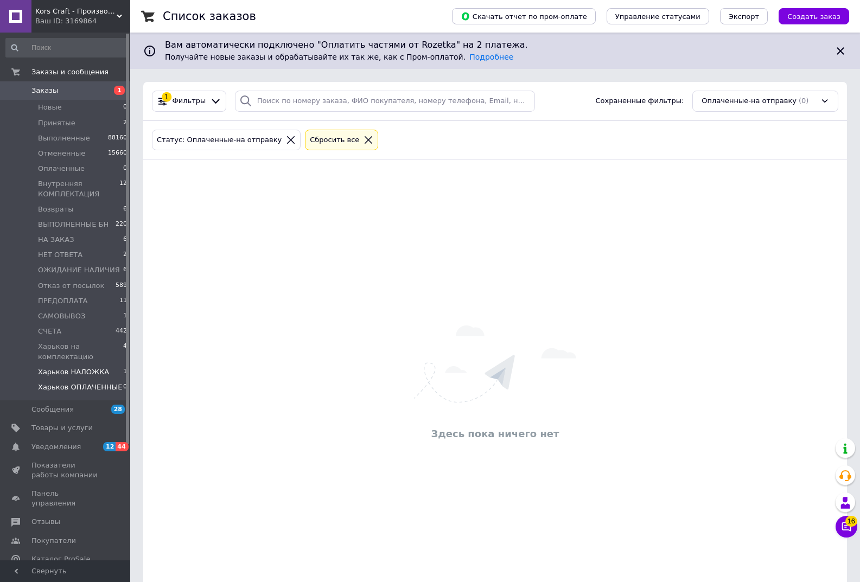
click at [88, 378] on li "Харьков НАЛОЖКА 1" at bounding box center [66, 372] width 133 height 15
click at [69, 356] on span "Харьков на комплектацию" at bounding box center [80, 352] width 85 height 20
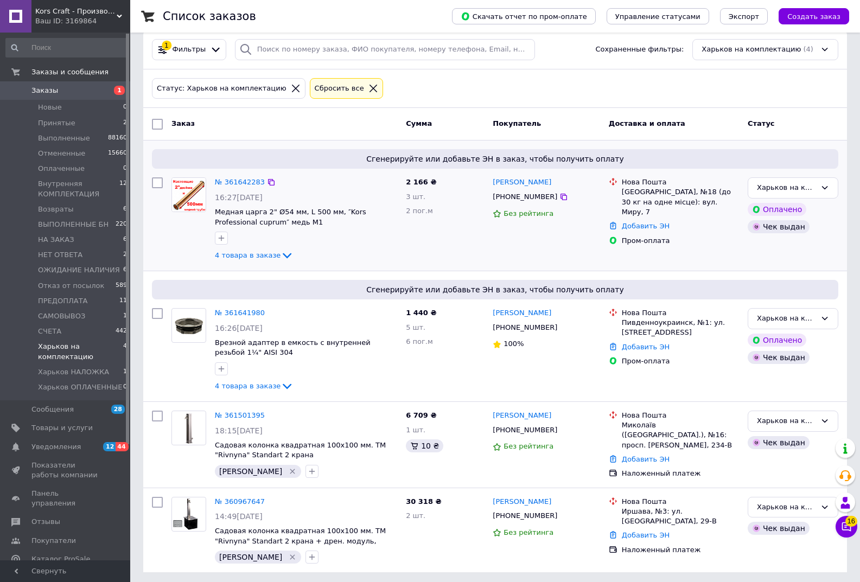
scroll to position [54, 0]
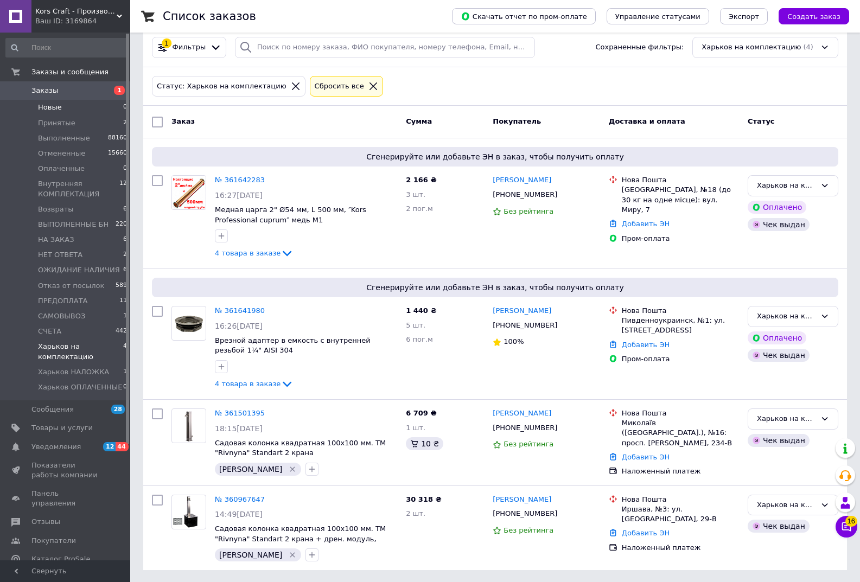
click at [50, 106] on span "Новые" at bounding box center [50, 108] width 24 height 10
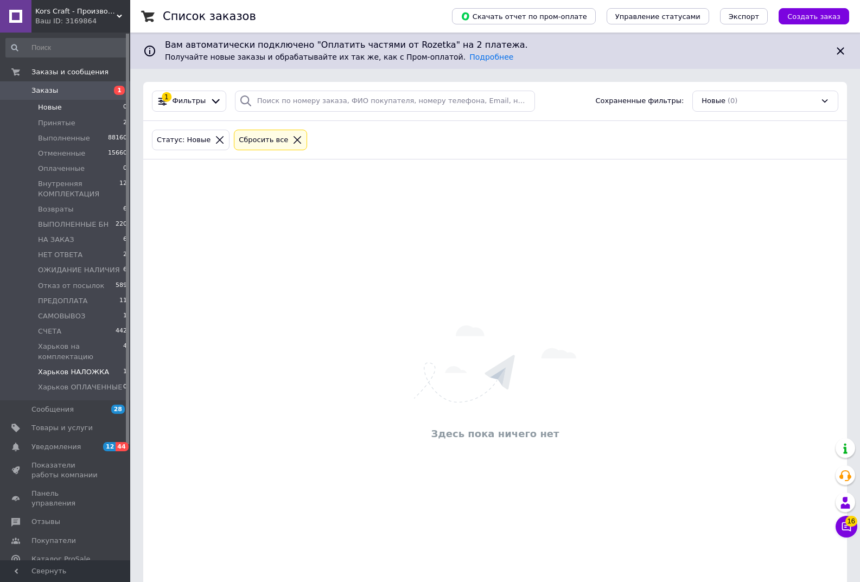
click at [79, 370] on span "Харьков НАЛОЖКА" at bounding box center [73, 372] width 71 height 10
click at [82, 390] on span "Харьков ОПЛАЧЕННЫЕ" at bounding box center [80, 387] width 84 height 10
click at [59, 107] on span "Новые" at bounding box center [50, 108] width 24 height 10
click at [78, 385] on span "Харьков ОПЛАЧЕННЫЕ" at bounding box center [80, 387] width 84 height 10
click at [79, 376] on span "Харьков НАЛОЖКА" at bounding box center [73, 372] width 71 height 10
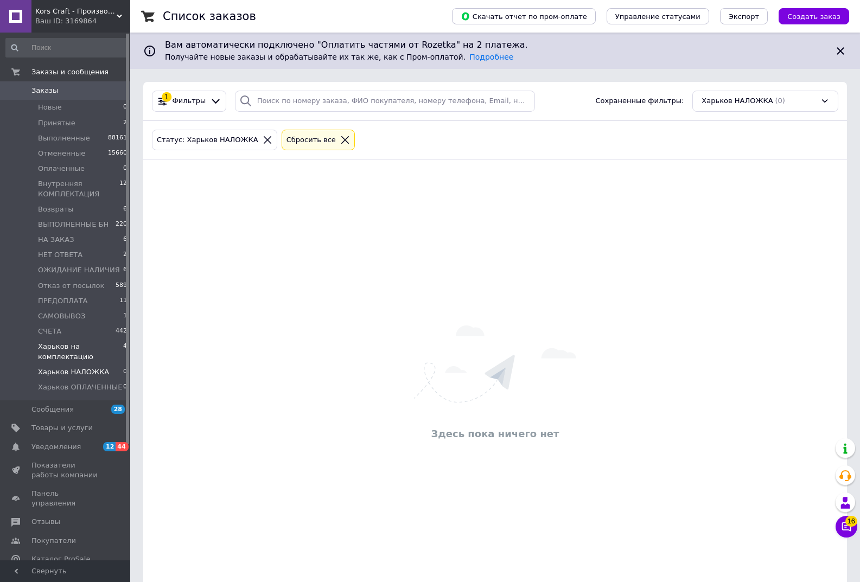
click at [67, 352] on span "Харьков на комплектацию" at bounding box center [80, 352] width 85 height 20
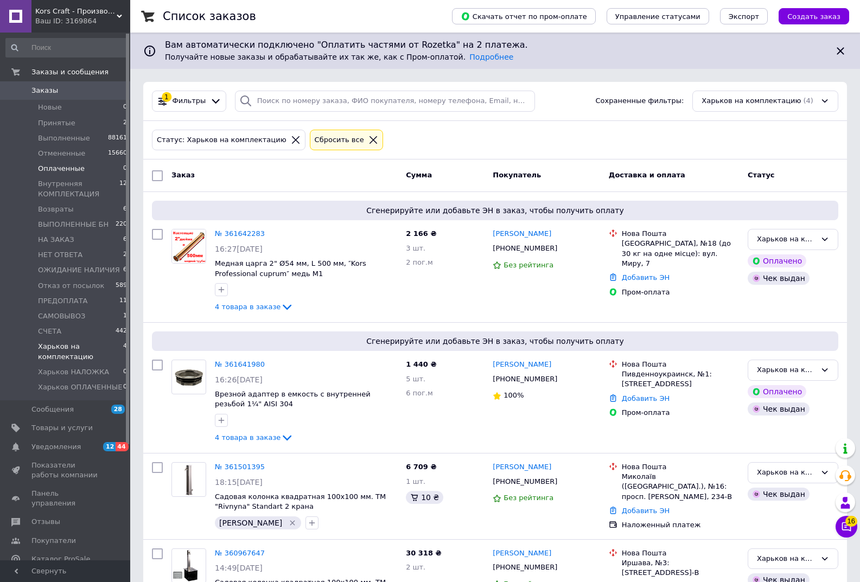
click at [56, 167] on span "Оплаченные" at bounding box center [61, 169] width 47 height 10
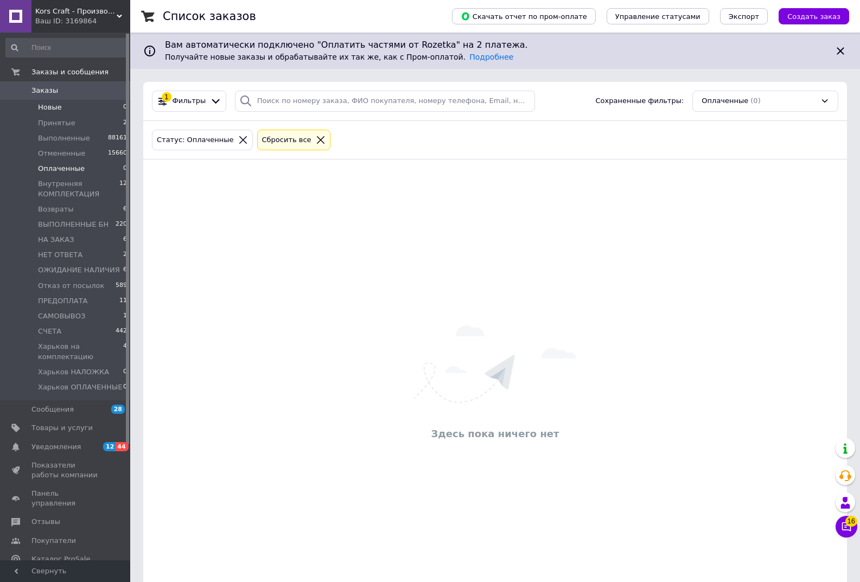
click at [50, 104] on span "Новые" at bounding box center [50, 108] width 24 height 10
click at [76, 356] on span "Харьков на комплектацию" at bounding box center [80, 352] width 85 height 20
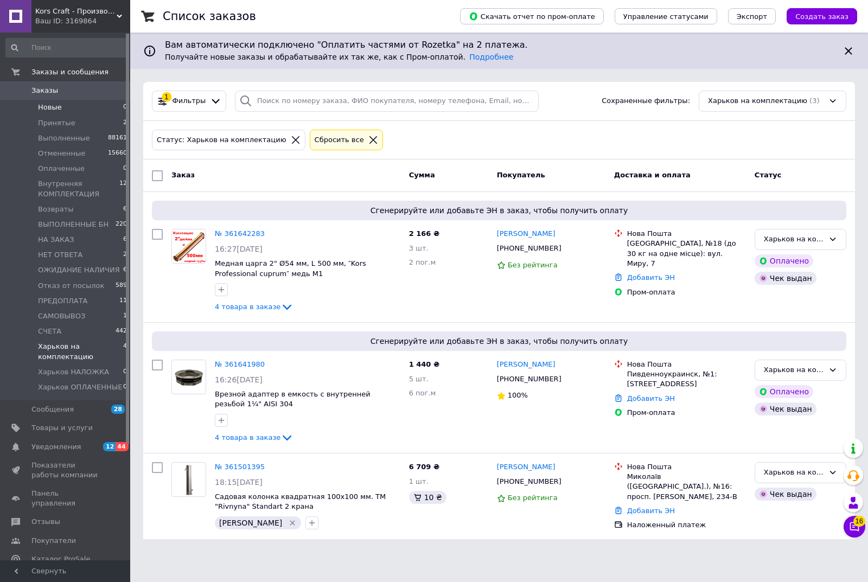
click at [51, 107] on span "Новые" at bounding box center [50, 108] width 24 height 10
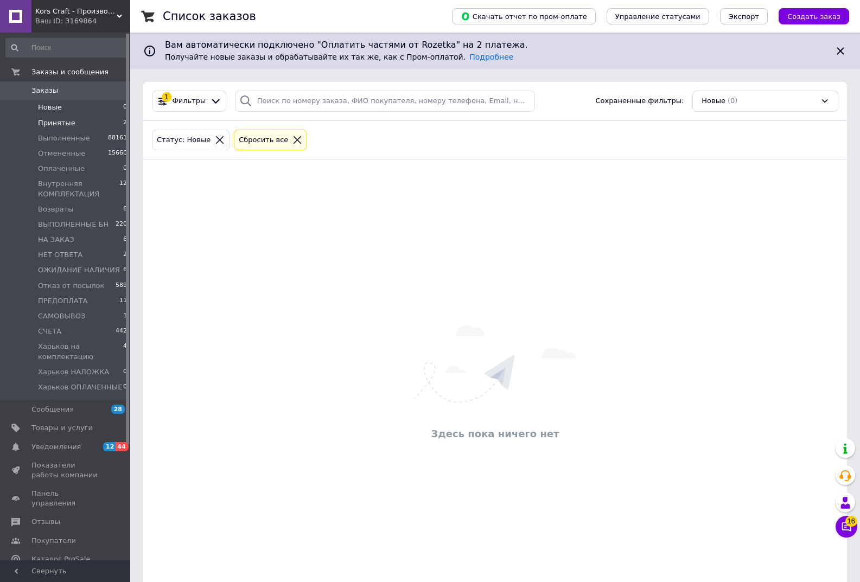
click at [51, 125] on span "Принятые" at bounding box center [56, 123] width 37 height 10
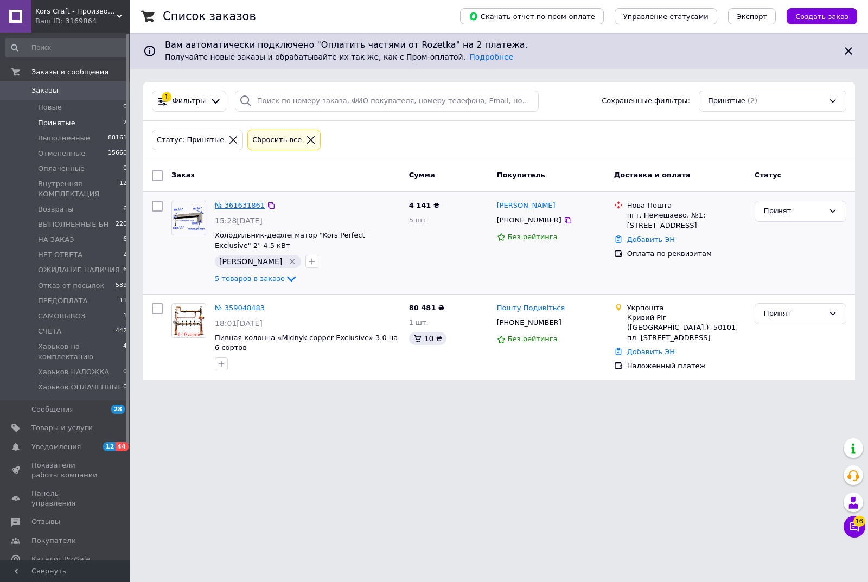
click at [241, 204] on link "№ 361631861" at bounding box center [240, 205] width 50 height 8
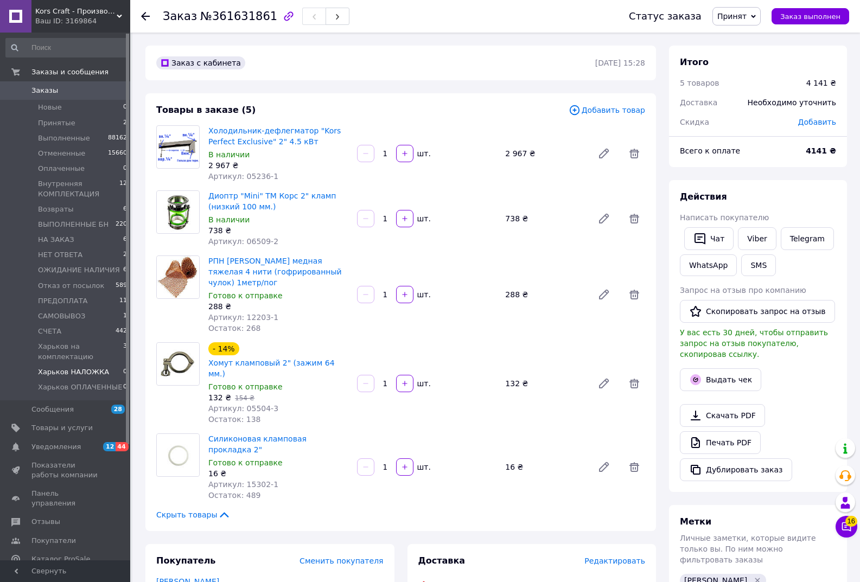
click at [82, 371] on span "Харьков НАЛОЖКА" at bounding box center [73, 372] width 71 height 10
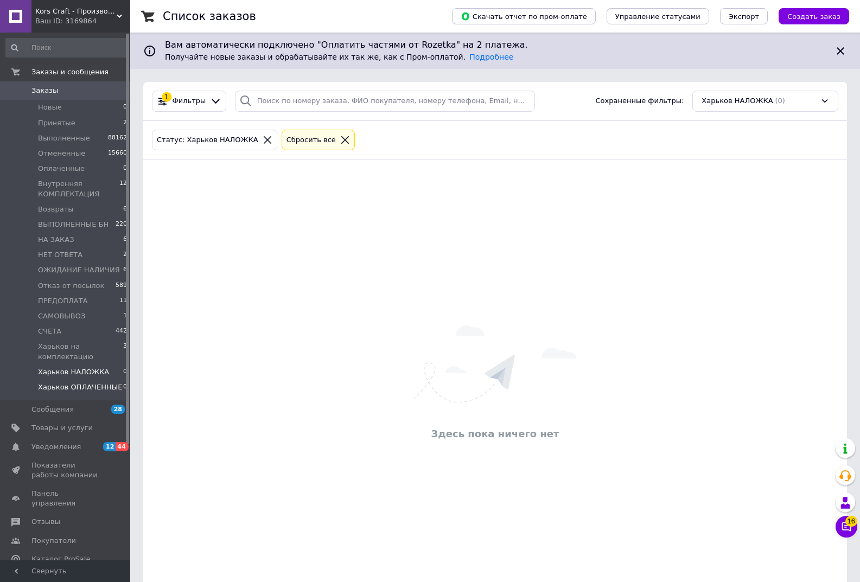
click at [75, 388] on span "Харьков ОПЛАЧЕННЫЕ" at bounding box center [80, 387] width 84 height 10
click at [52, 517] on span "Отзывы" at bounding box center [45, 522] width 29 height 10
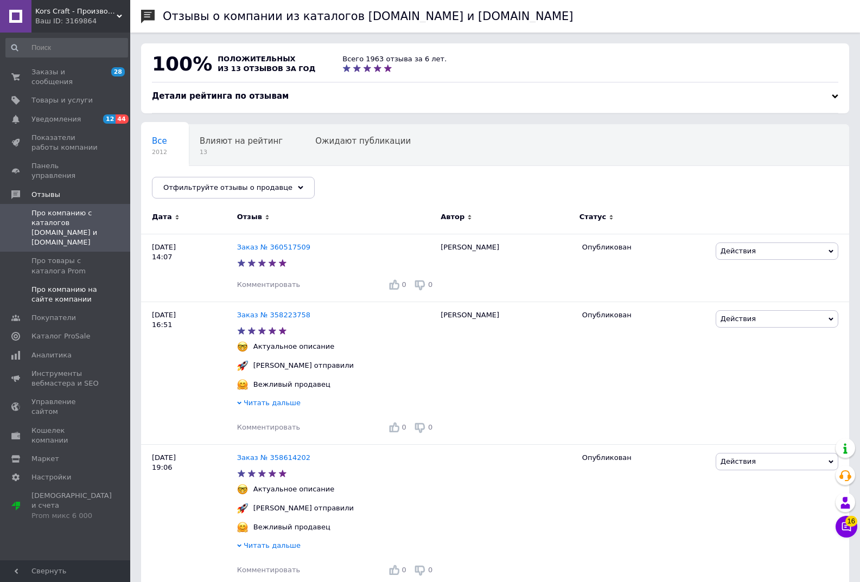
click at [58, 285] on span "Про компанию на сайте компании" at bounding box center [65, 295] width 69 height 20
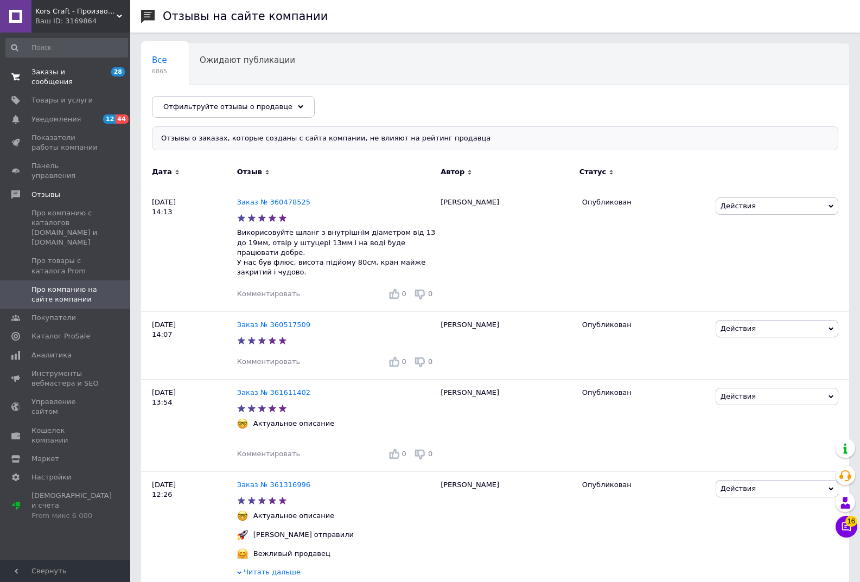
click at [61, 74] on span "Заказы и сообщения" at bounding box center [65, 77] width 69 height 20
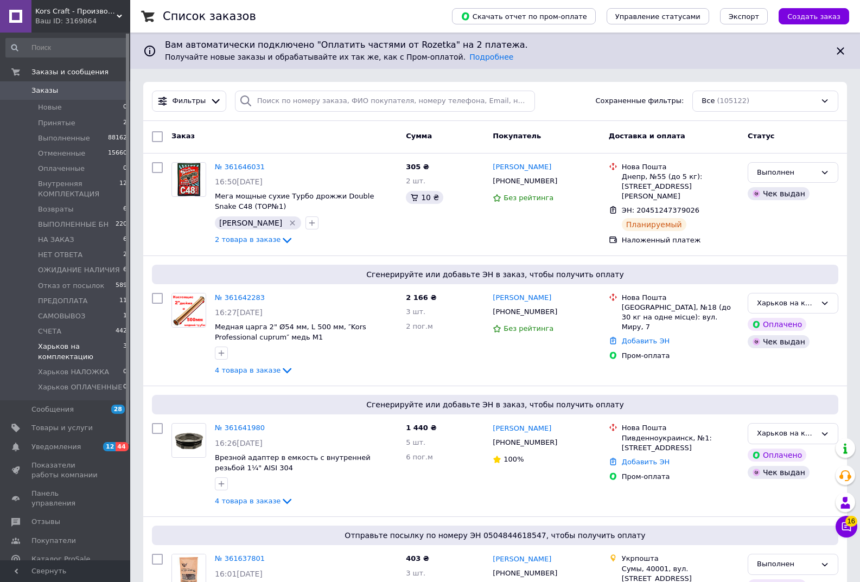
click at [56, 356] on span "Харьков на комплектацию" at bounding box center [80, 352] width 85 height 20
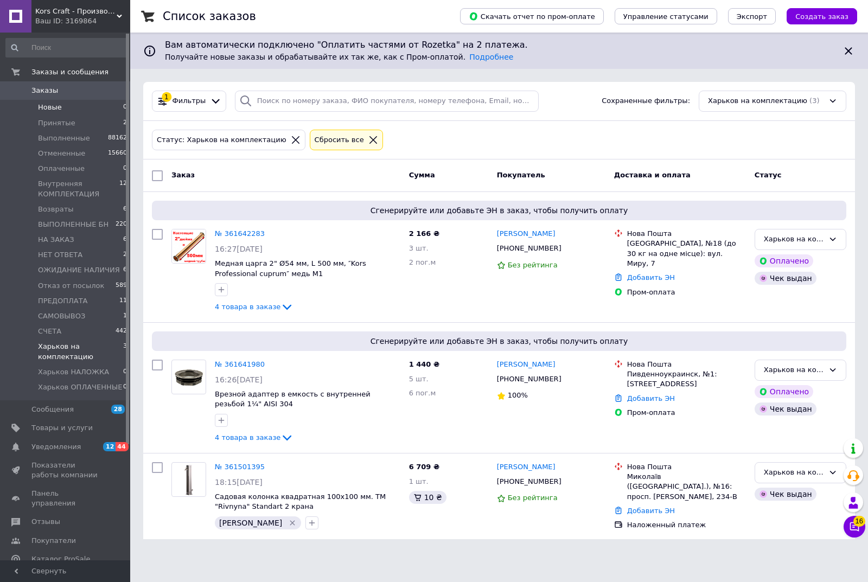
click at [52, 106] on span "Новые" at bounding box center [50, 108] width 24 height 10
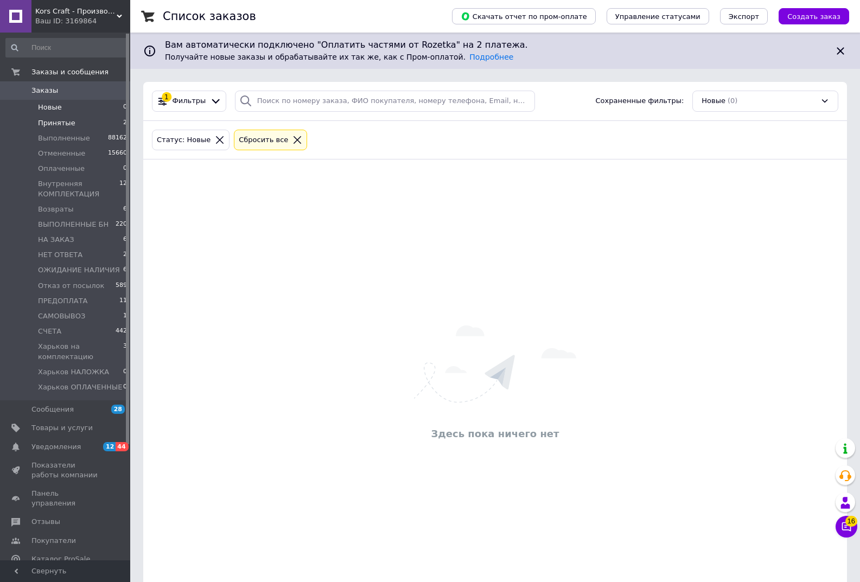
click at [51, 123] on span "Принятые" at bounding box center [56, 123] width 37 height 10
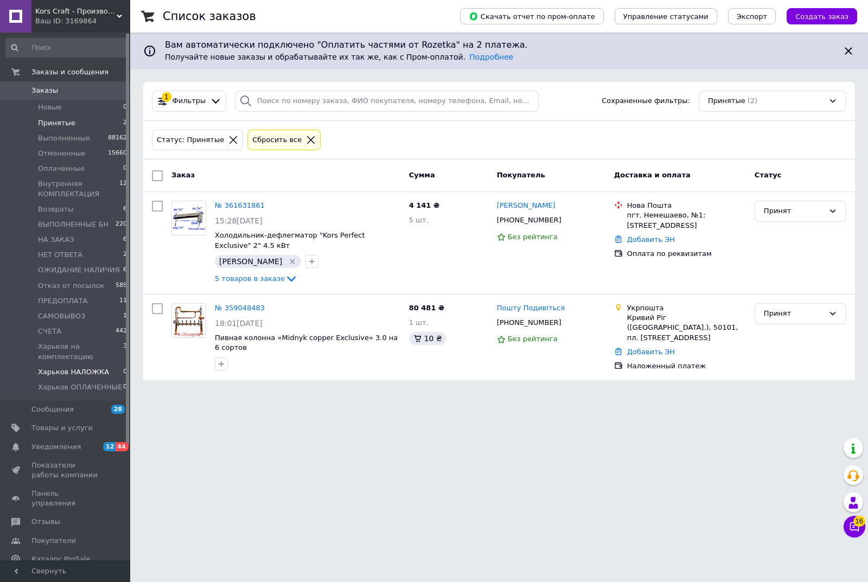
click at [77, 373] on span "Харьков НАЛОЖКА" at bounding box center [73, 372] width 71 height 10
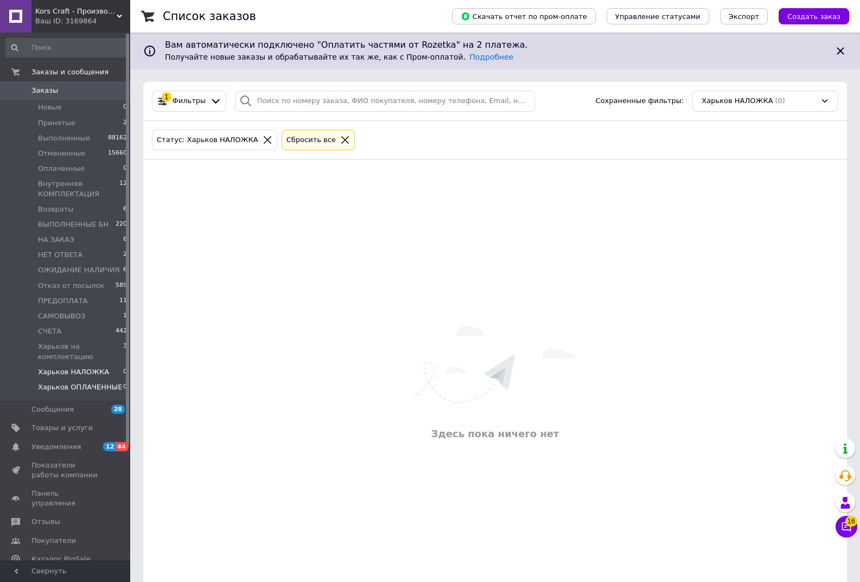
click at [78, 386] on span "Харьков ОПЛАЧЕННЫЕ" at bounding box center [80, 387] width 84 height 10
click at [71, 353] on span "Харьков на комплектацию" at bounding box center [80, 352] width 85 height 20
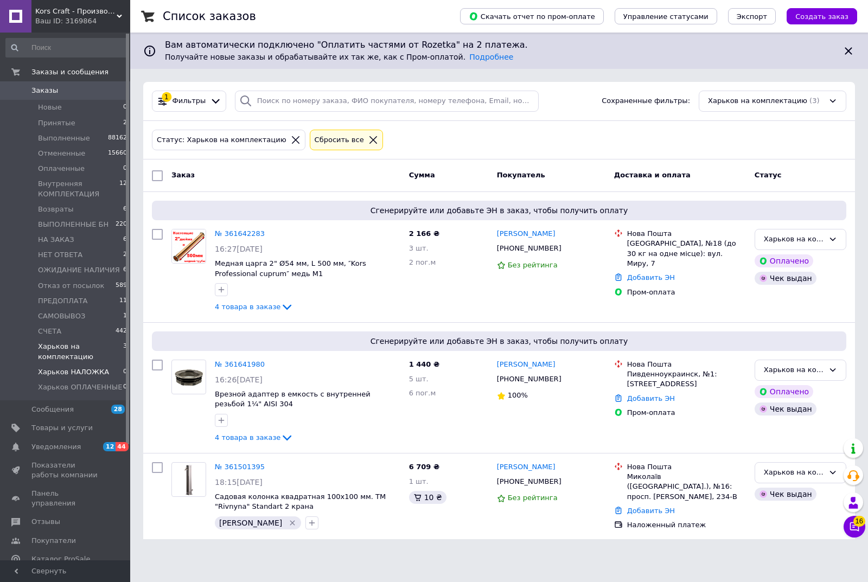
click at [77, 373] on span "Харьков НАЛОЖКА" at bounding box center [73, 372] width 71 height 10
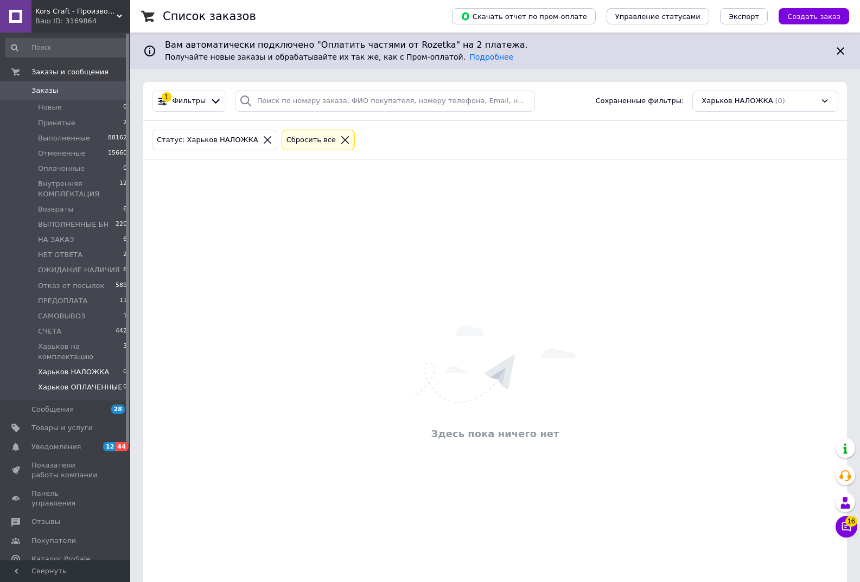
click at [79, 386] on span "Харьков ОПЛАЧЕННЫЕ" at bounding box center [80, 387] width 84 height 10
click at [48, 107] on span "Новые" at bounding box center [50, 108] width 24 height 10
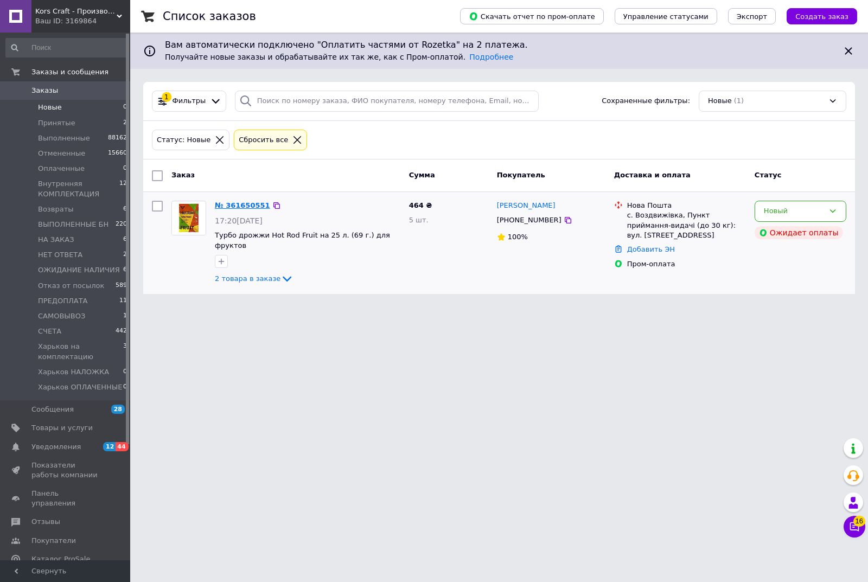
click at [242, 206] on link "№ 361650551" at bounding box center [242, 205] width 55 height 8
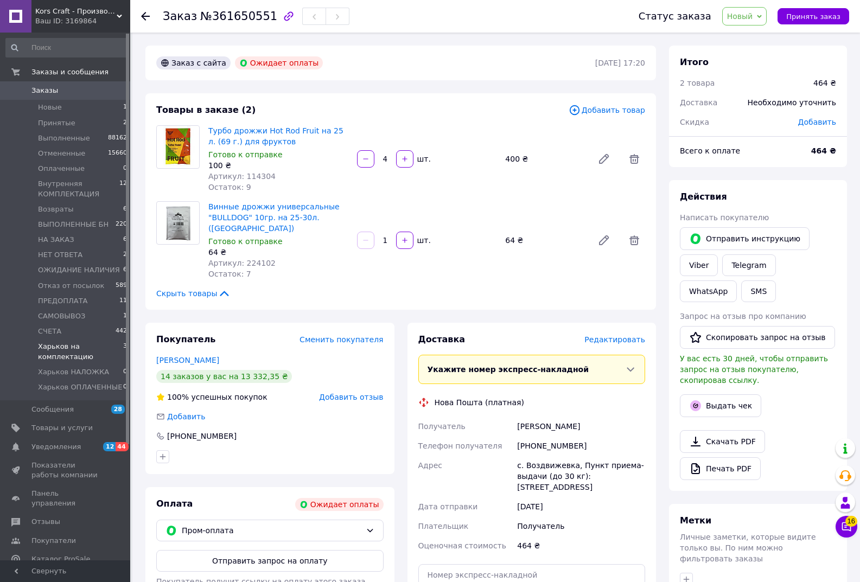
click at [65, 354] on span "Харьков на комплектацию" at bounding box center [80, 352] width 85 height 20
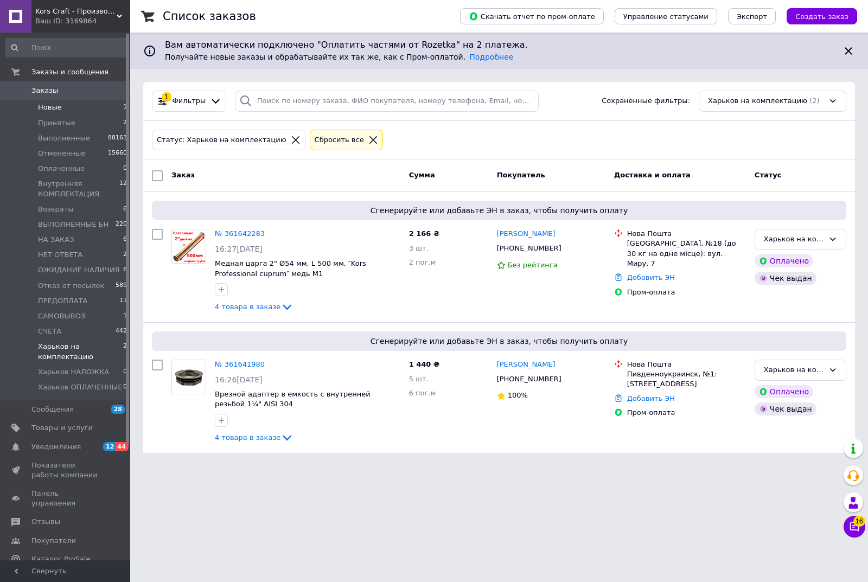
click at [53, 109] on span "Новые" at bounding box center [50, 108] width 24 height 10
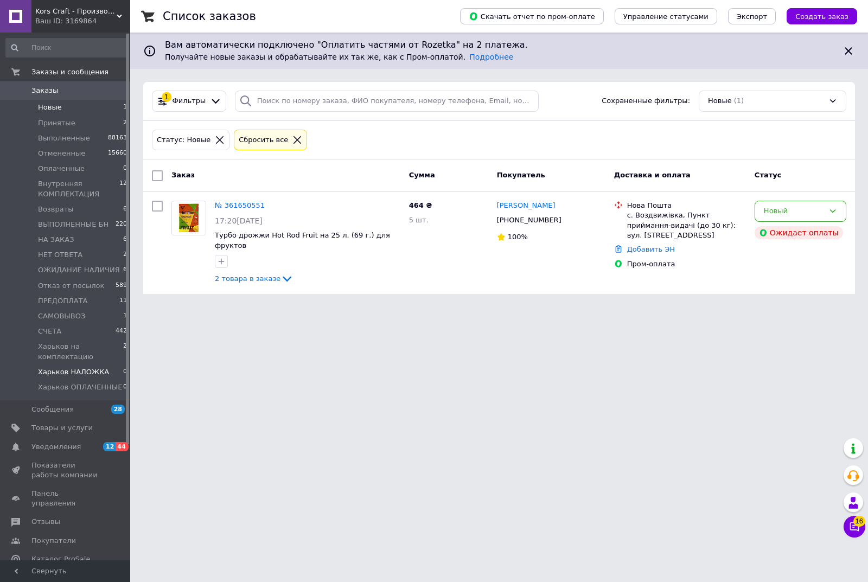
click at [76, 372] on span "Харьков НАЛОЖКА" at bounding box center [73, 372] width 71 height 10
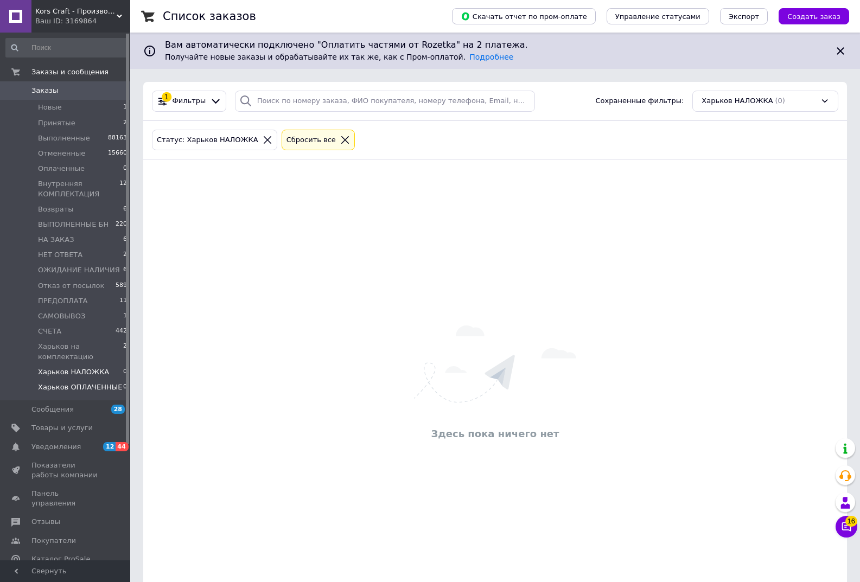
click at [79, 390] on span "Харьков ОПЛАЧЕННЫЕ" at bounding box center [80, 387] width 84 height 10
click at [78, 369] on span "Харьков НАЛОЖКА" at bounding box center [73, 372] width 71 height 10
click at [70, 354] on span "Харьков на комплектацию" at bounding box center [80, 352] width 85 height 20
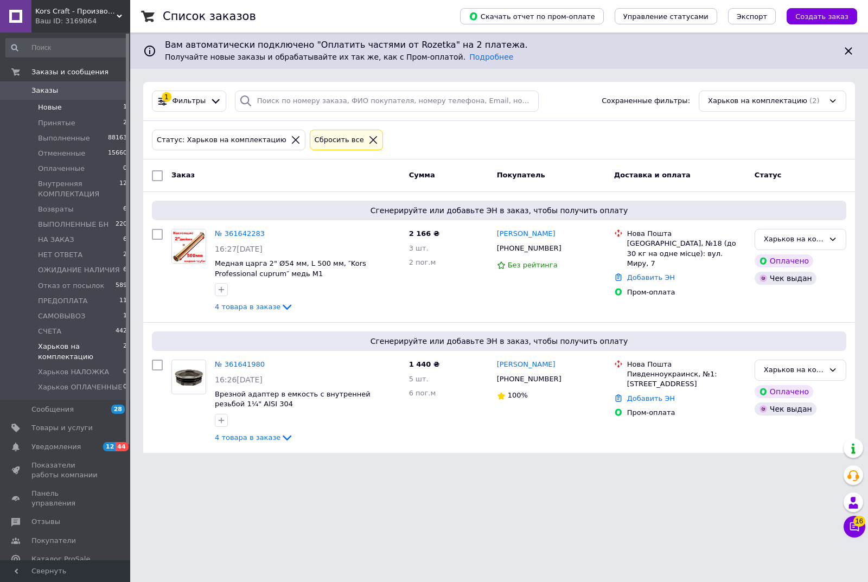
click at [52, 107] on span "Новые" at bounding box center [50, 108] width 24 height 10
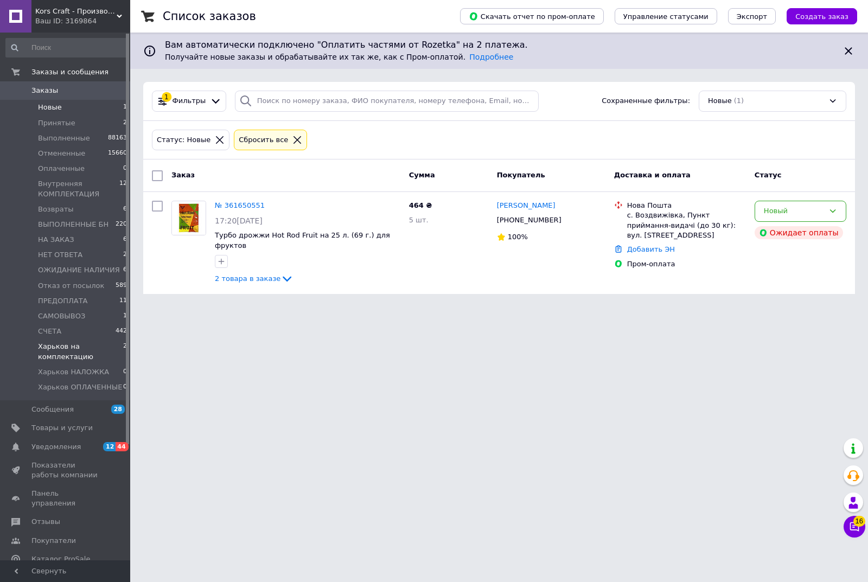
click at [50, 348] on span "Харьков на комплектацию" at bounding box center [80, 352] width 85 height 20
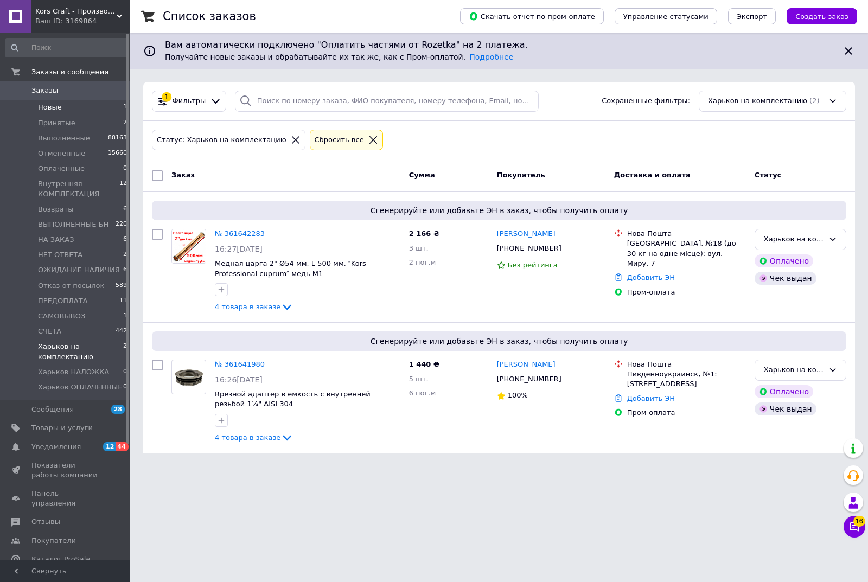
click at [55, 106] on span "Новые" at bounding box center [50, 108] width 24 height 10
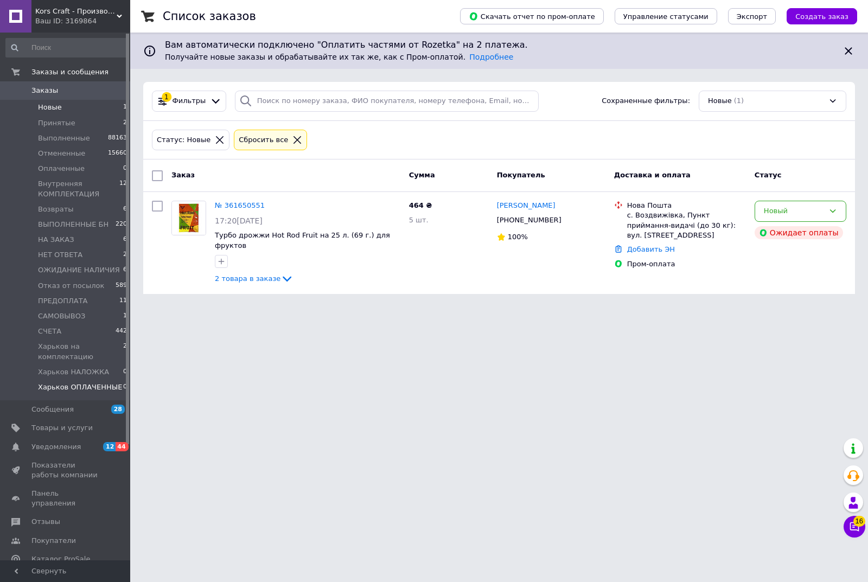
click at [66, 386] on span "Харьков ОПЛАЧЕННЫЕ" at bounding box center [80, 387] width 84 height 10
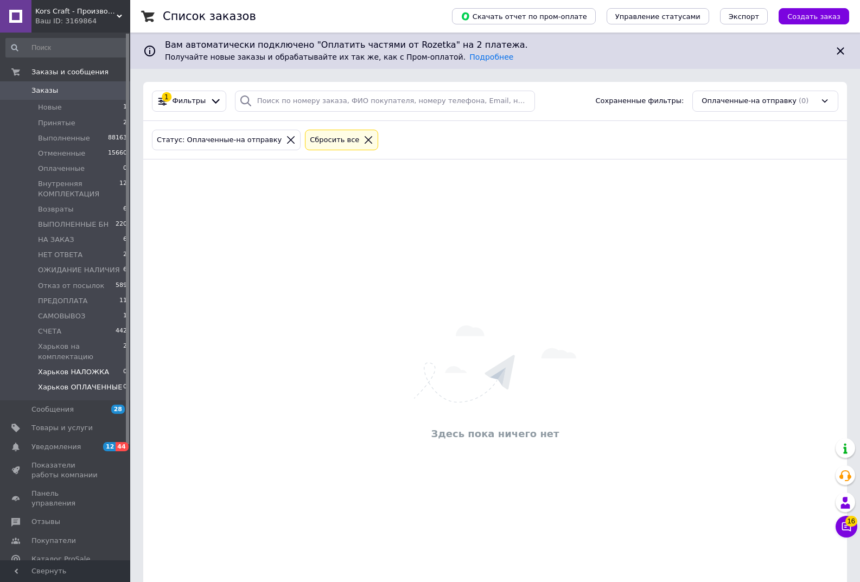
click at [69, 375] on span "Харьков НАЛОЖКА" at bounding box center [73, 372] width 71 height 10
click at [57, 108] on span "Новые" at bounding box center [50, 108] width 24 height 10
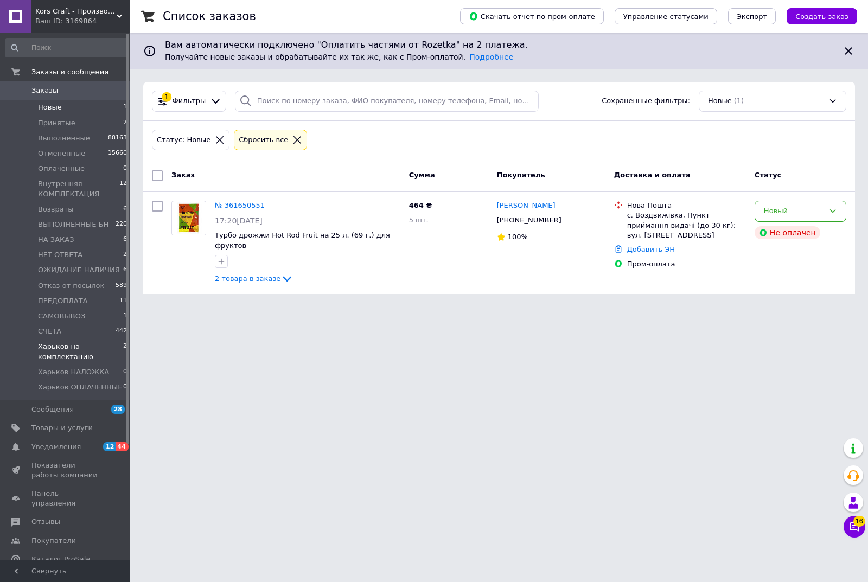
click at [65, 352] on span "Харьков на комплектацию" at bounding box center [80, 352] width 85 height 20
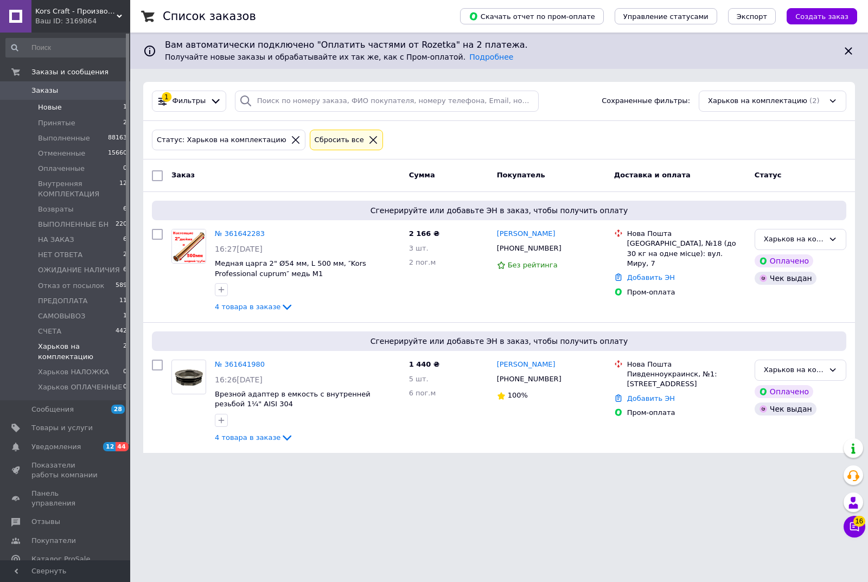
click at [54, 107] on span "Новые" at bounding box center [50, 108] width 24 height 10
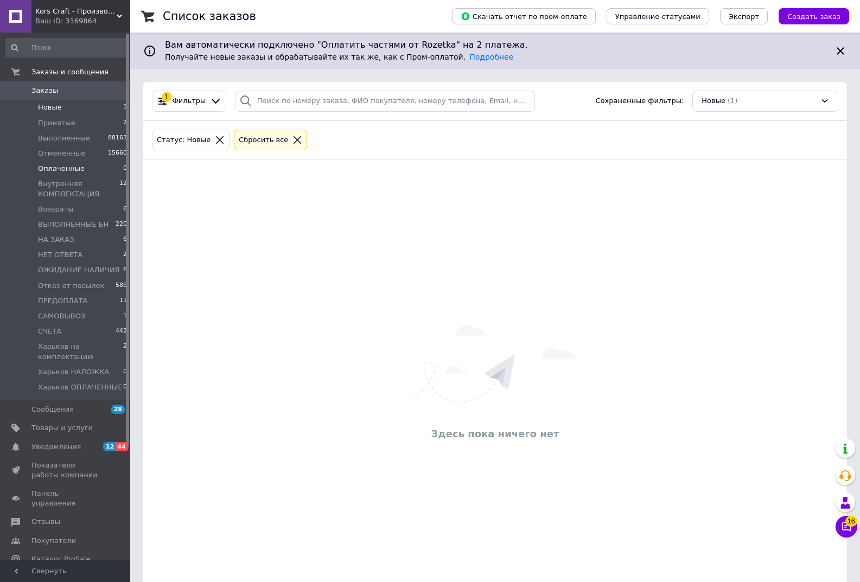
click at [54, 171] on span "Оплаченные" at bounding box center [61, 169] width 47 height 10
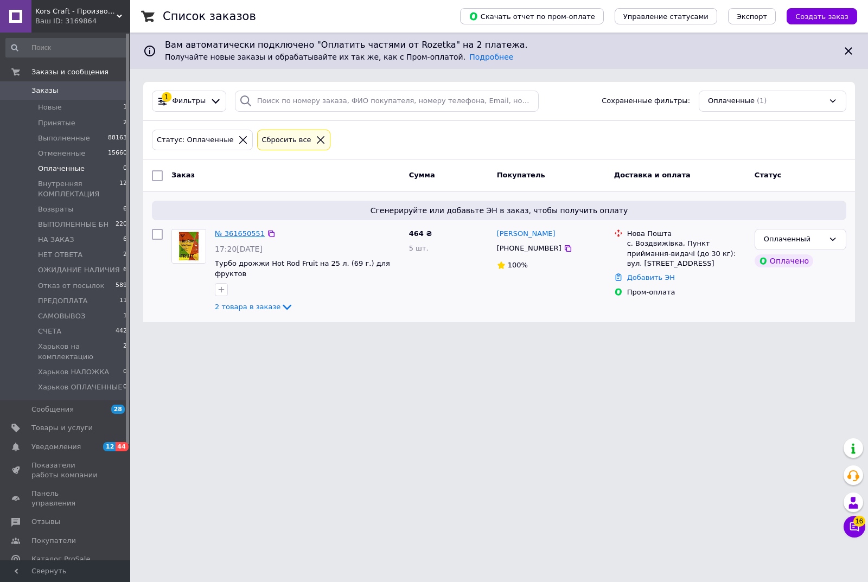
click at [238, 233] on link "№ 361650551" at bounding box center [240, 233] width 50 height 8
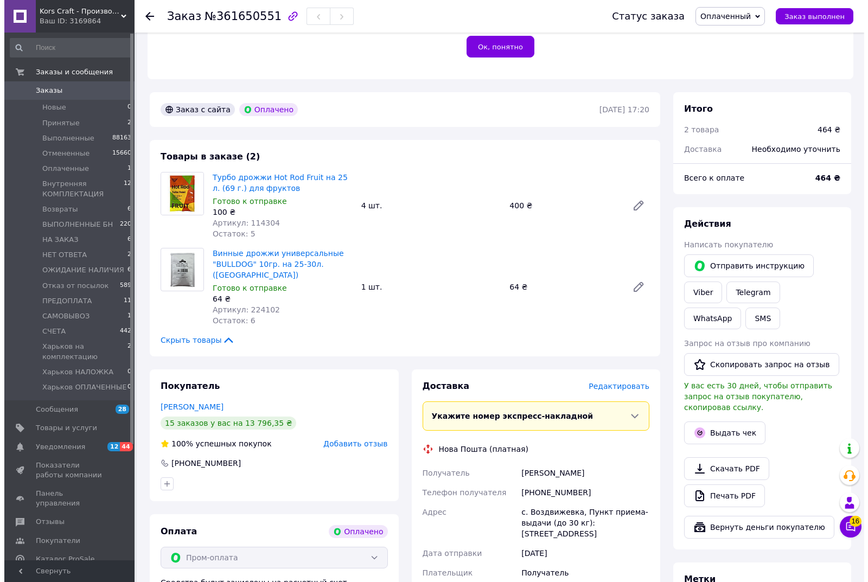
scroll to position [271, 0]
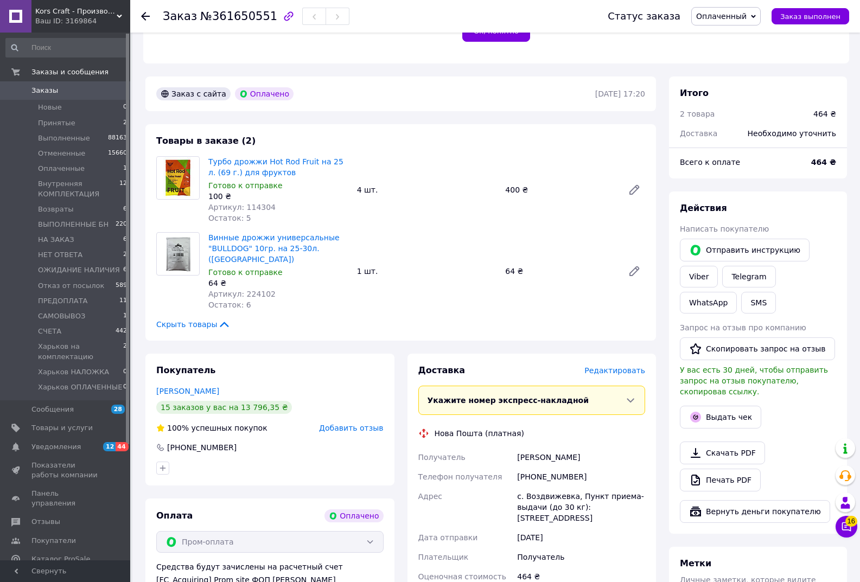
click at [624, 366] on span "Редактировать" at bounding box center [614, 370] width 61 height 9
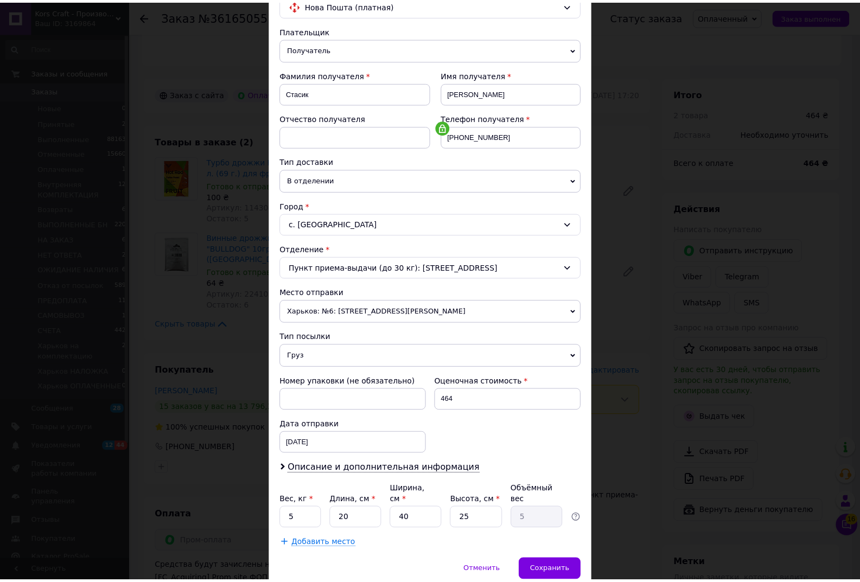
scroll to position [138, 0]
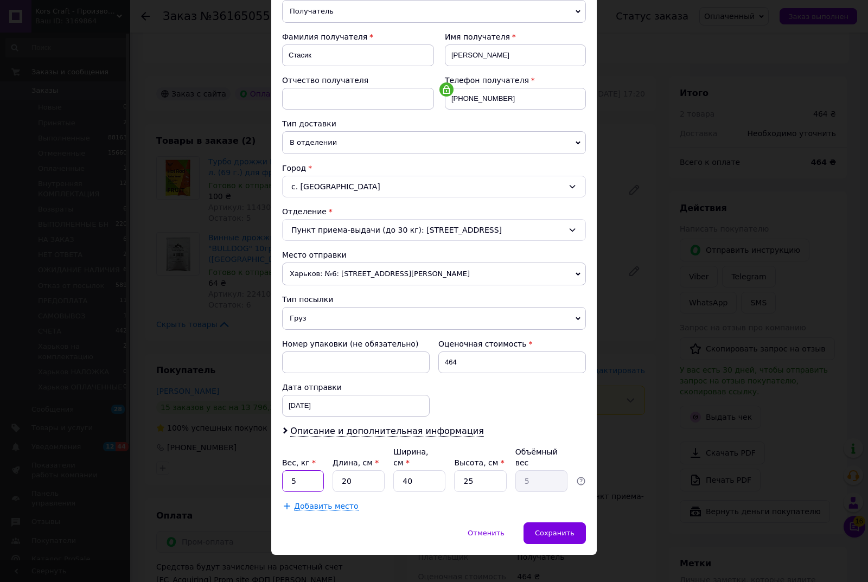
click at [305, 470] on input "5" at bounding box center [303, 481] width 42 height 22
type input "0.45"
click at [419, 470] on input "40" at bounding box center [419, 481] width 52 height 22
type input "4"
type input "0.5"
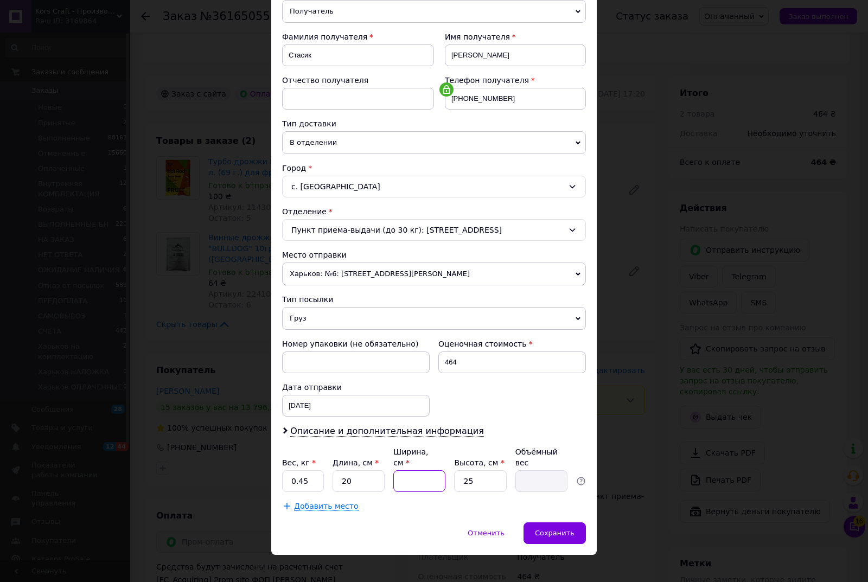
type input "1"
type input "0.13"
type input "15"
type input "1.88"
type input "15"
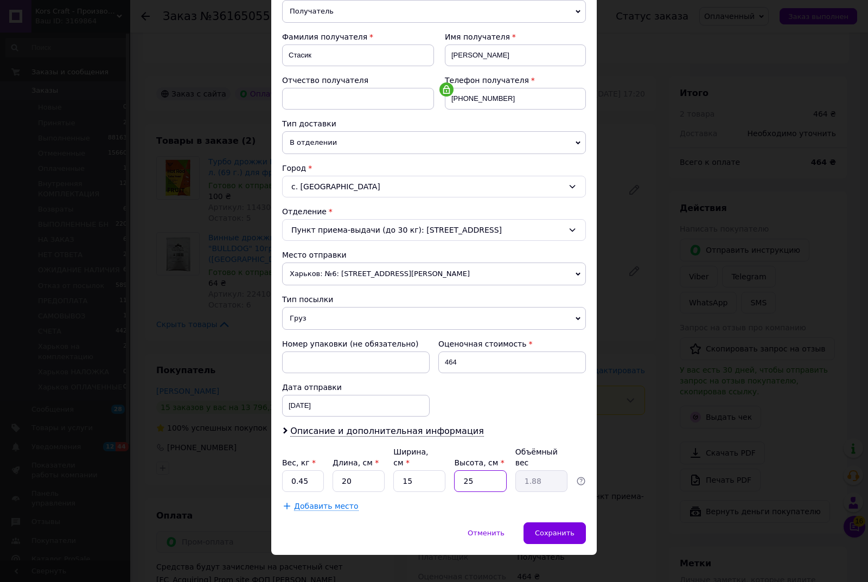
click at [482, 470] on input "25" at bounding box center [480, 481] width 52 height 22
type input "2"
type input "0.15"
type input "6"
type input "0.45"
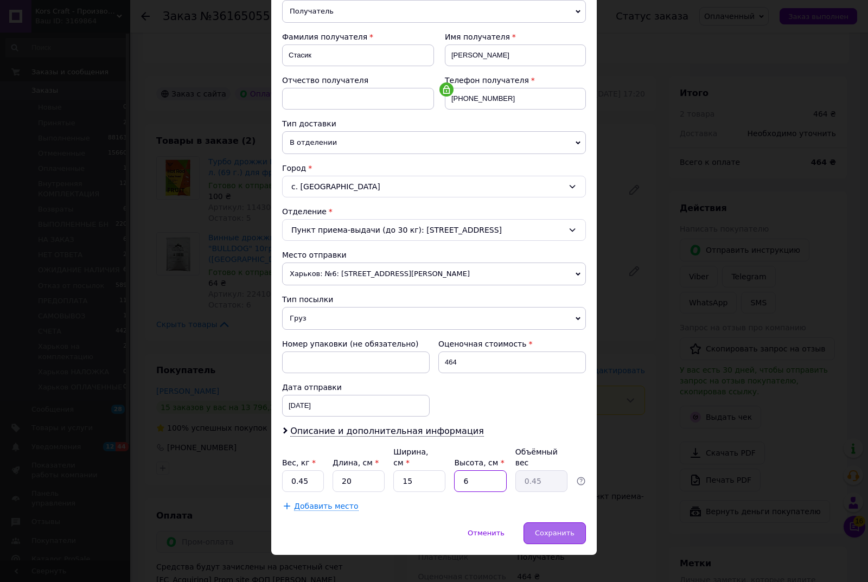
type input "6"
click at [571, 529] on span "Сохранить" at bounding box center [555, 533] width 40 height 8
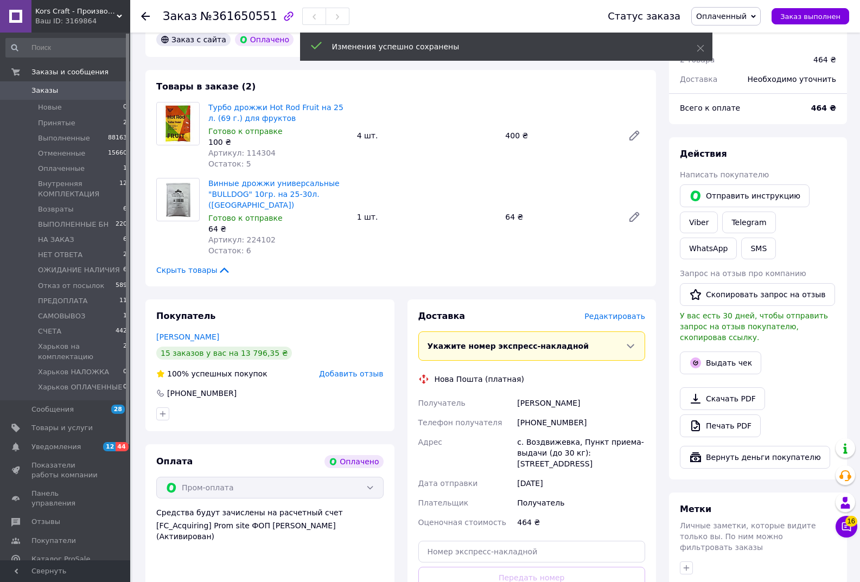
scroll to position [380, 0]
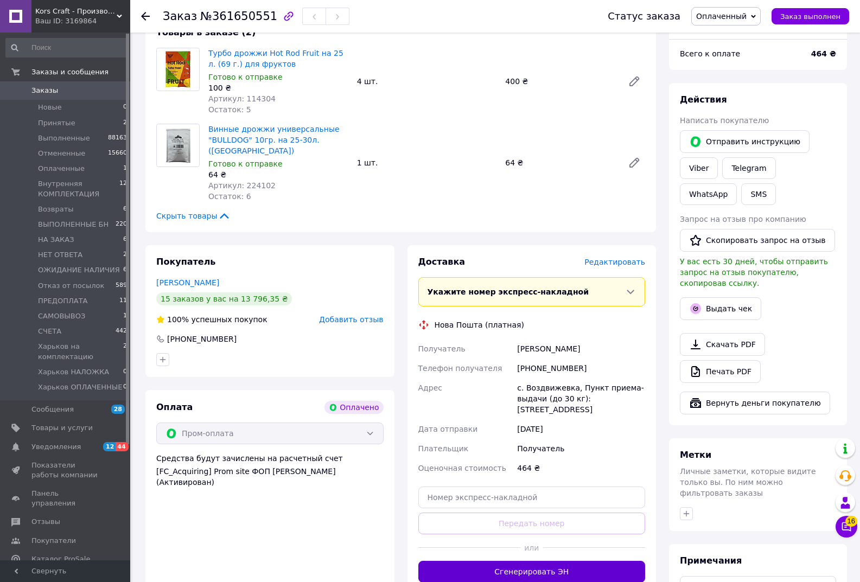
click at [538, 561] on button "Сгенерировать ЭН" at bounding box center [531, 572] width 227 height 22
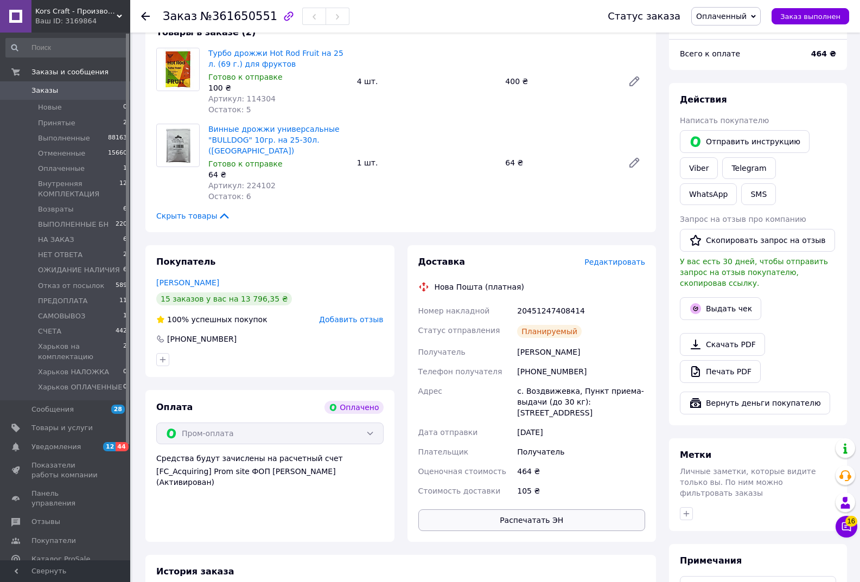
click at [528, 509] on button "Распечатать ЭН" at bounding box center [531, 520] width 227 height 22
click at [730, 297] on button "Выдать чек" at bounding box center [720, 308] width 81 height 23
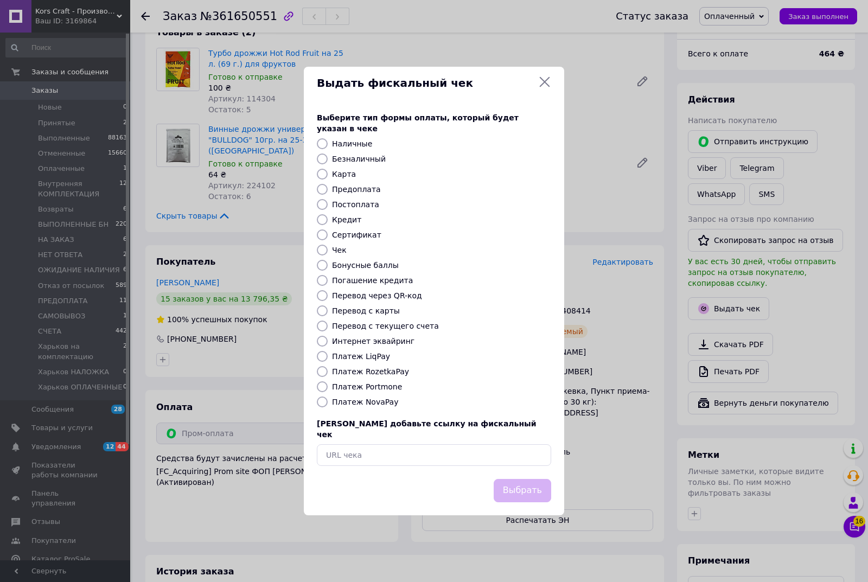
click at [320, 369] on input "Платеж RozetkaPay" at bounding box center [322, 371] width 11 height 11
radio input "true"
click at [520, 479] on button "Выбрать" at bounding box center [523, 490] width 58 height 23
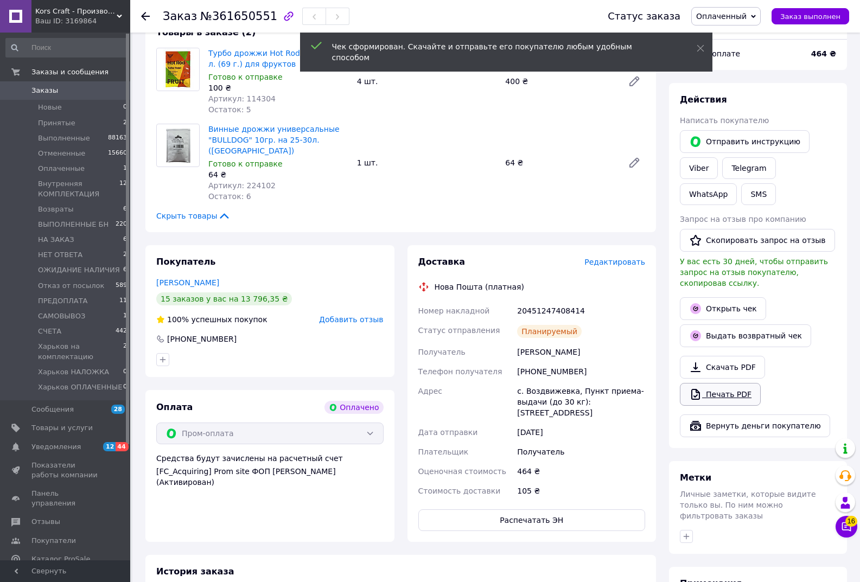
click at [722, 383] on link "Печать PDF" at bounding box center [720, 394] width 81 height 23
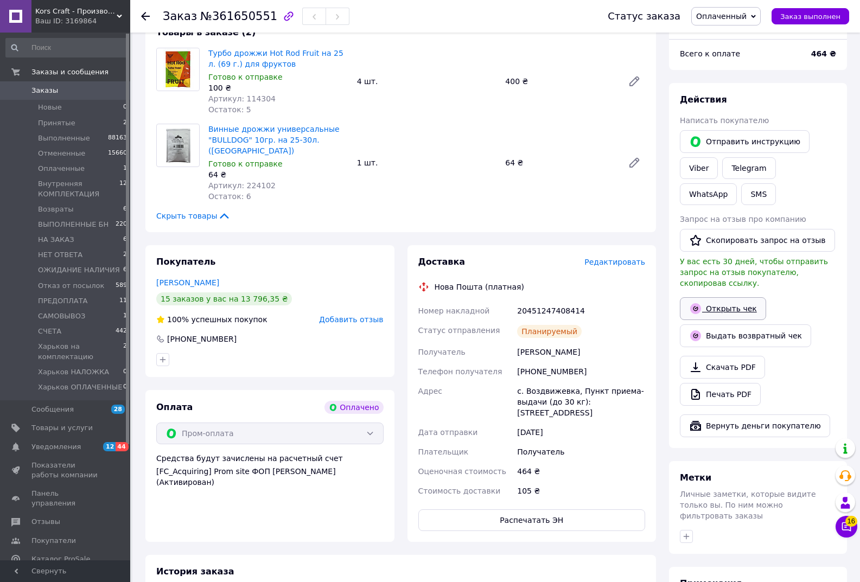
click at [729, 297] on link "Открыть чек" at bounding box center [723, 308] width 86 height 23
click at [550, 301] on div "20451247408414" at bounding box center [581, 311] width 132 height 20
copy div "20451247408414"
click at [741, 183] on button "SMS" at bounding box center [758, 194] width 35 height 22
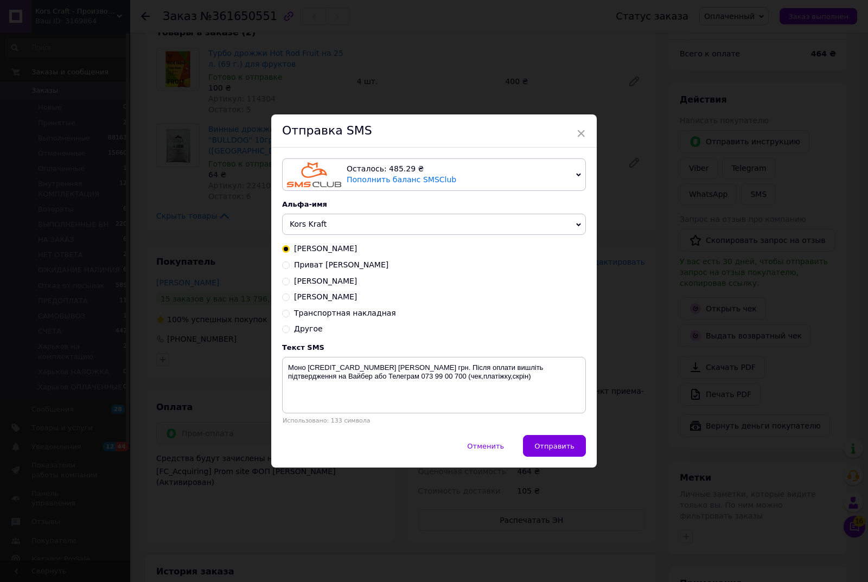
click at [285, 312] on input "Транспортная накладная" at bounding box center [286, 313] width 8 height 8
radio input "true"
radio input "false"
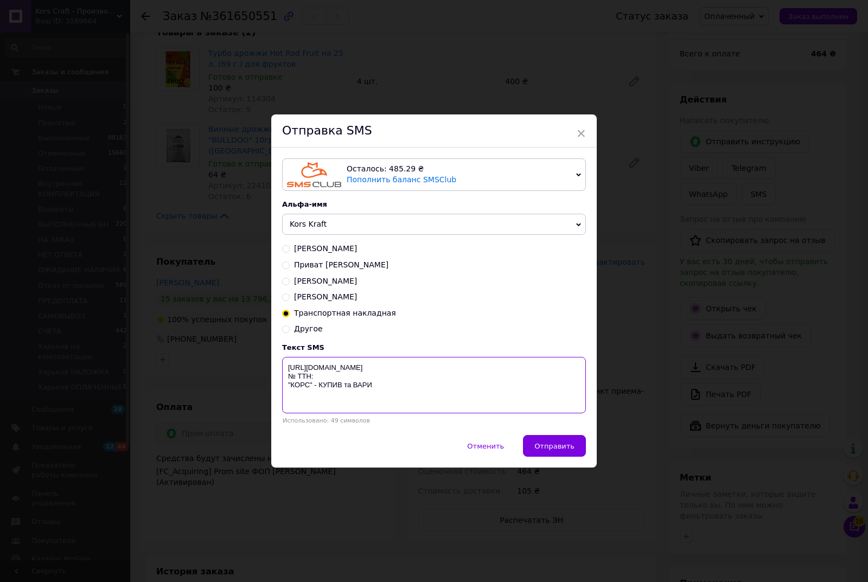
paste textarea "20451247408414"
type textarea "[URL][DOMAIN_NAME] № ТТН:20451247408414 "КОРС" - КУПИВ та ВАРИ"
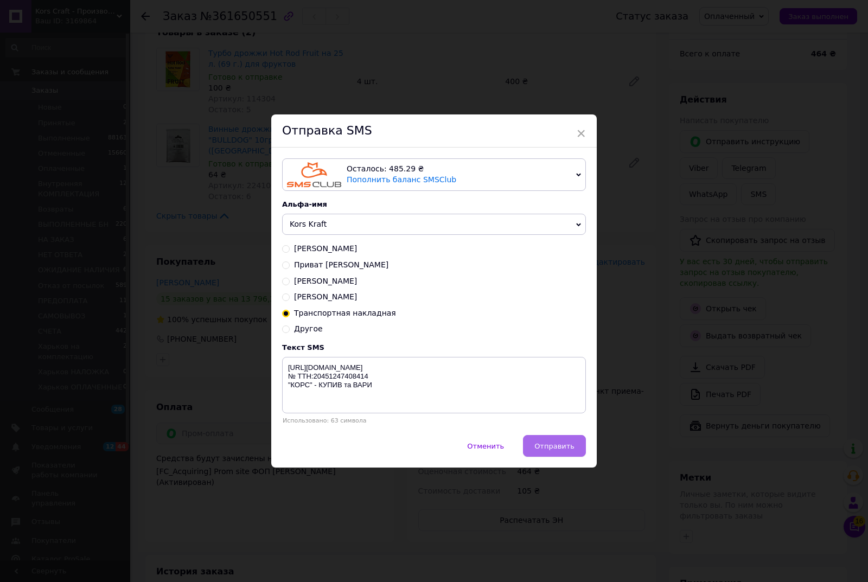
click at [565, 447] on span "Отправить" at bounding box center [554, 446] width 40 height 8
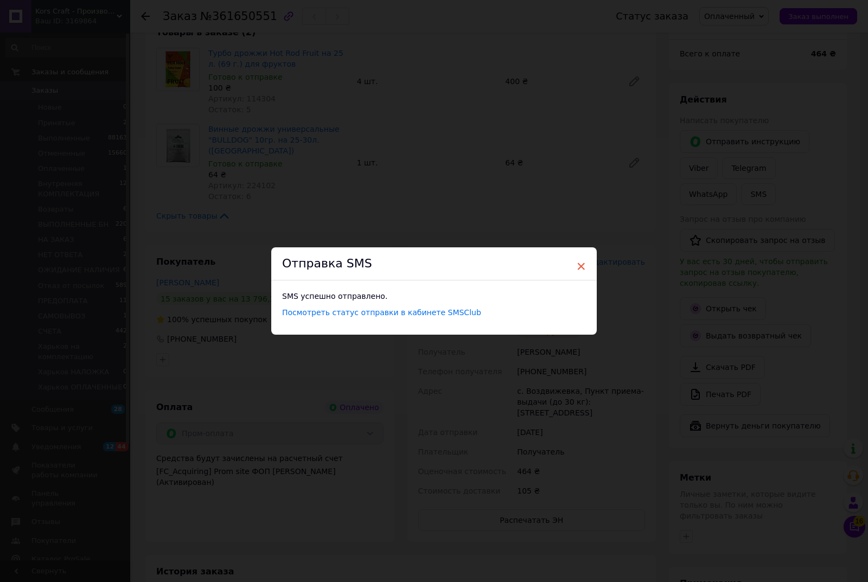
click at [577, 264] on span "×" at bounding box center [581, 266] width 10 height 18
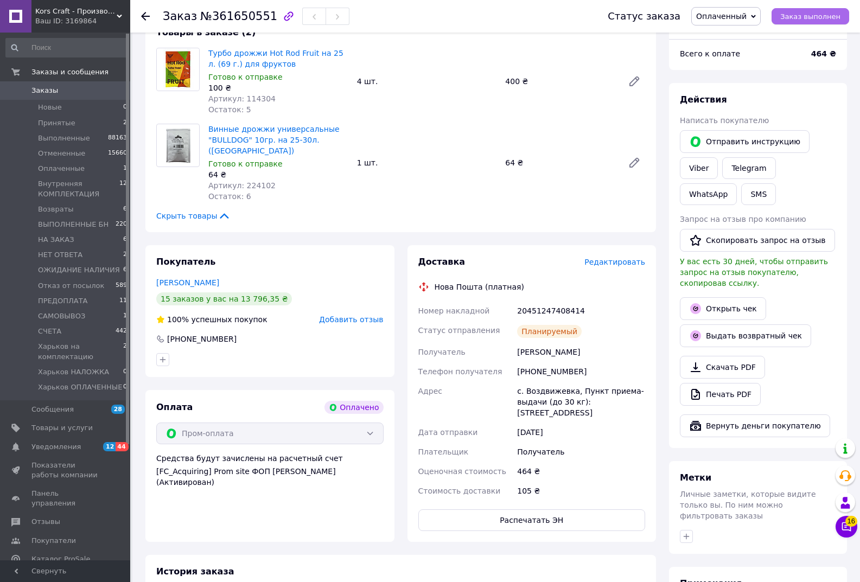
click at [811, 16] on span "Заказ выполнен" at bounding box center [810, 16] width 60 height 8
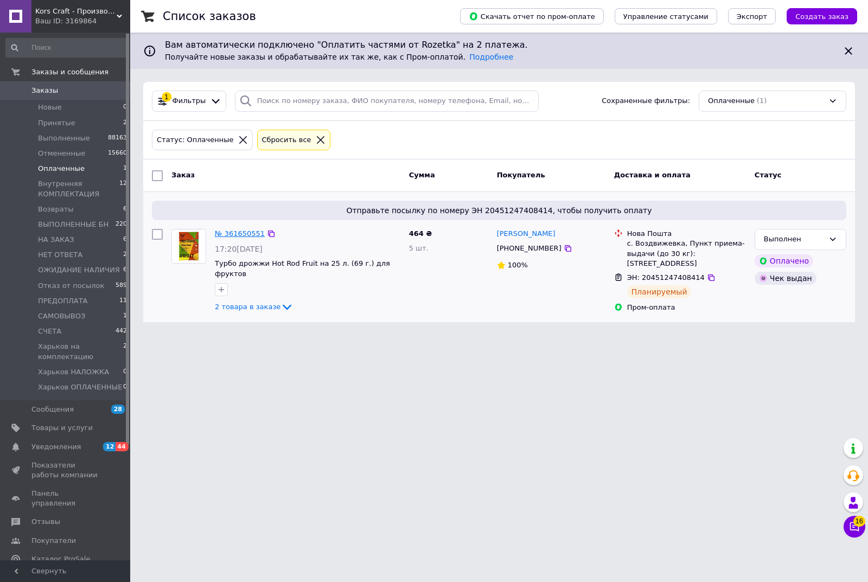
click at [236, 234] on link "№ 361650551" at bounding box center [240, 233] width 50 height 8
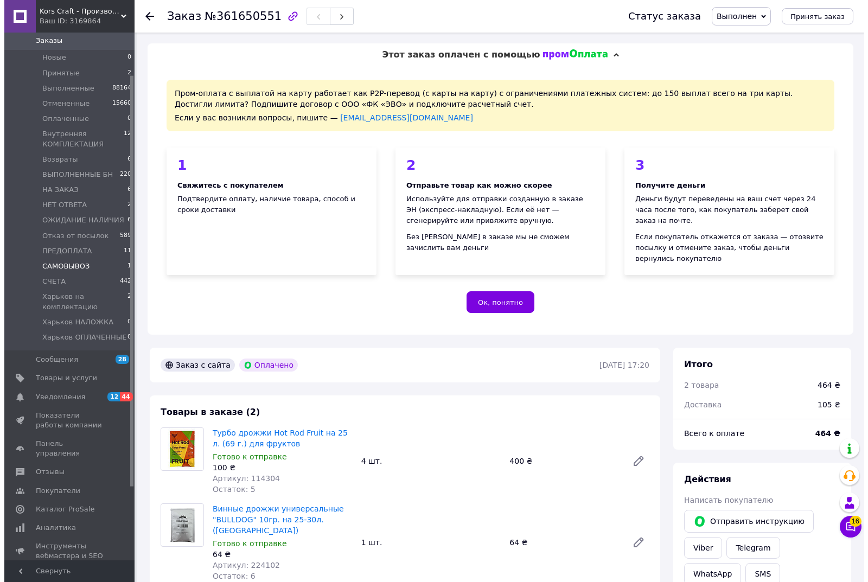
scroll to position [54, 0]
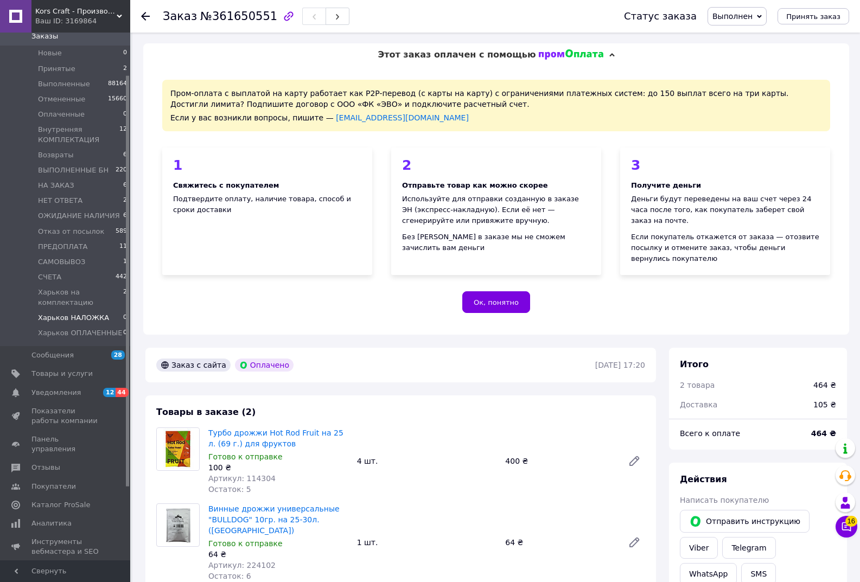
click at [82, 318] on span "Харьков НАЛОЖКА" at bounding box center [73, 318] width 71 height 10
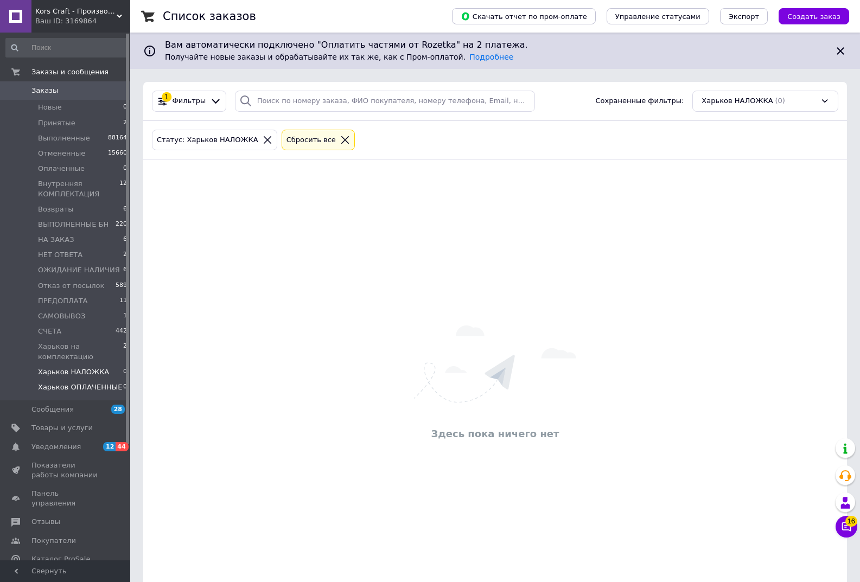
click at [79, 385] on span "Харьков ОПЛАЧЕННЫЕ" at bounding box center [80, 387] width 84 height 10
click at [55, 105] on span "Новые" at bounding box center [50, 108] width 24 height 10
click at [65, 351] on span "Харьков на комплектацию" at bounding box center [80, 352] width 85 height 20
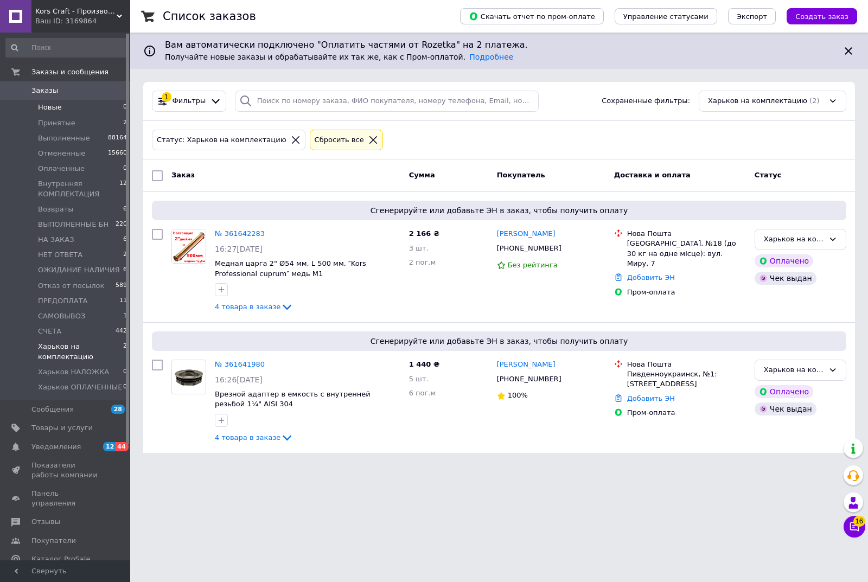
click at [52, 109] on span "Новые" at bounding box center [50, 108] width 24 height 10
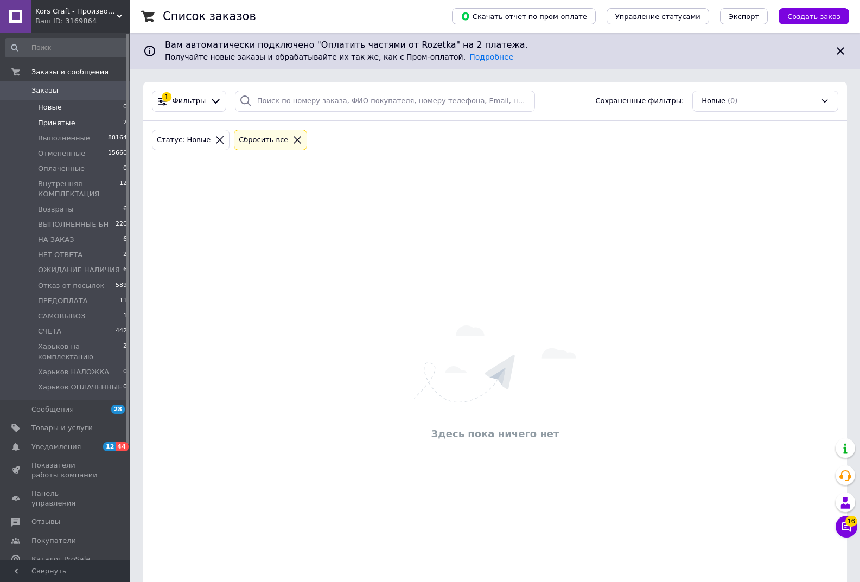
click at [55, 126] on span "Принятые" at bounding box center [56, 123] width 37 height 10
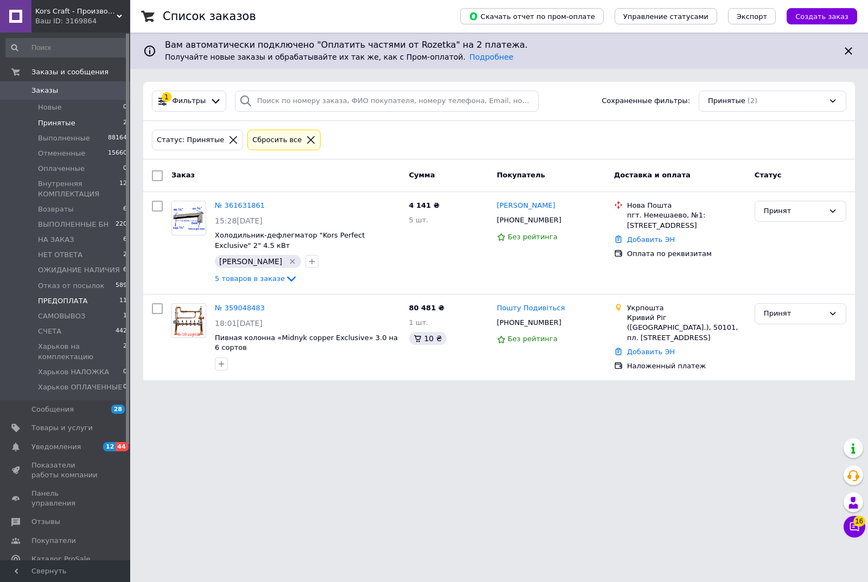
click at [62, 302] on span "ПРЕДОПЛАТА" at bounding box center [63, 301] width 50 height 10
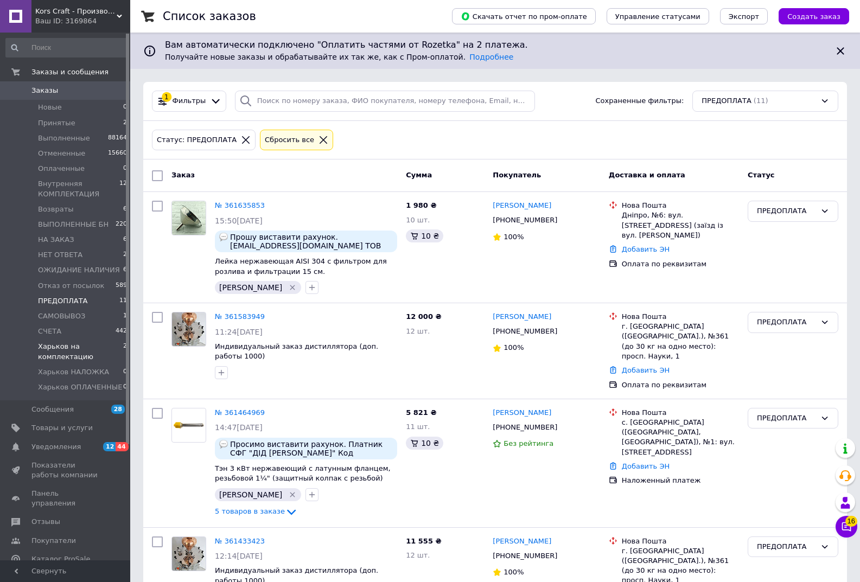
click at [63, 355] on span "Харьков на комплектацию" at bounding box center [80, 352] width 85 height 20
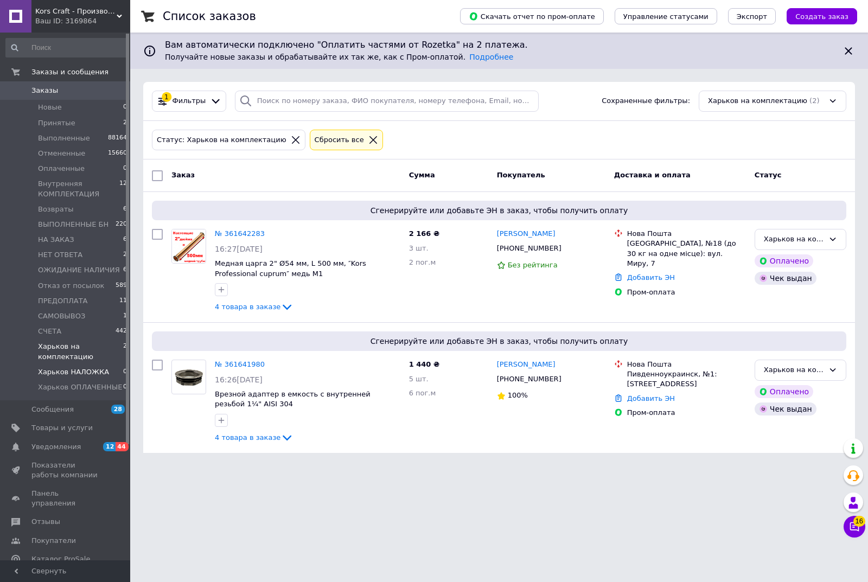
click at [71, 373] on span "Харьков НАЛОЖКА" at bounding box center [73, 372] width 71 height 10
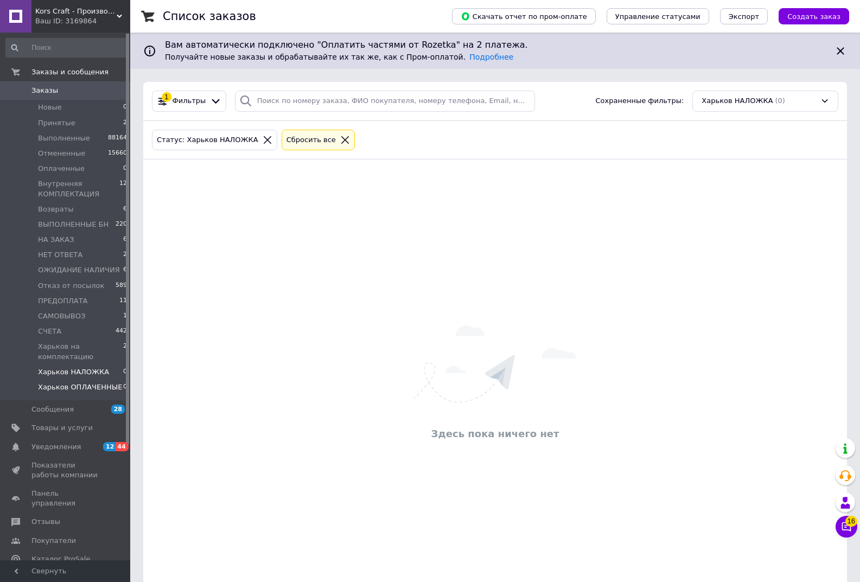
click at [74, 386] on span "Харьков ОПЛАЧЕННЫЕ" at bounding box center [80, 387] width 84 height 10
click at [82, 372] on span "Харьков НАЛОЖКА" at bounding box center [73, 372] width 71 height 10
click at [77, 387] on span "Харьков ОПЛАЧЕННЫЕ" at bounding box center [80, 387] width 84 height 10
click at [57, 106] on span "Новые" at bounding box center [50, 108] width 24 height 10
click at [63, 350] on span "Харьков на комплектацию" at bounding box center [80, 352] width 85 height 20
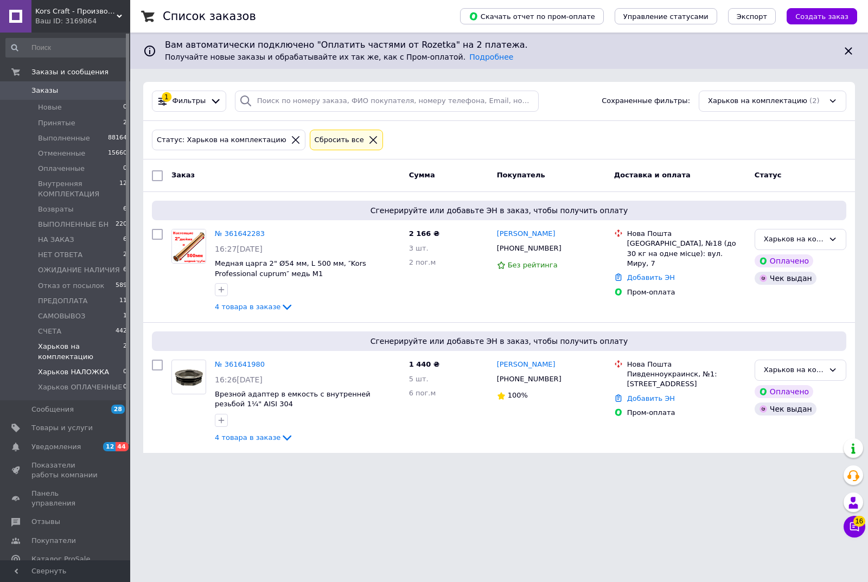
click at [71, 372] on span "Харьков НАЛОЖКА" at bounding box center [73, 372] width 71 height 10
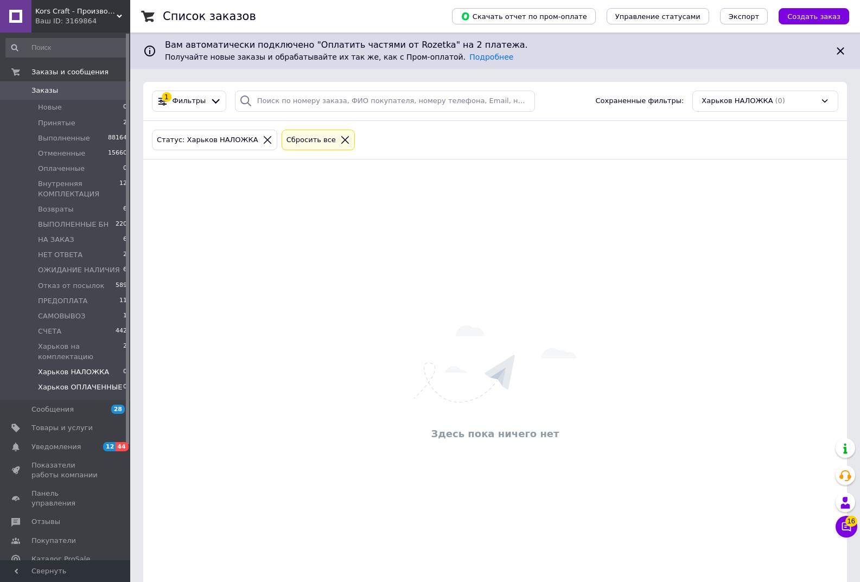
click at [76, 387] on span "Харьков ОПЛАЧЕННЫЕ" at bounding box center [80, 387] width 84 height 10
click at [76, 373] on span "Харьков НАЛОЖКА" at bounding box center [73, 372] width 71 height 10
click at [71, 354] on span "Харьков на комплектацию" at bounding box center [80, 352] width 85 height 20
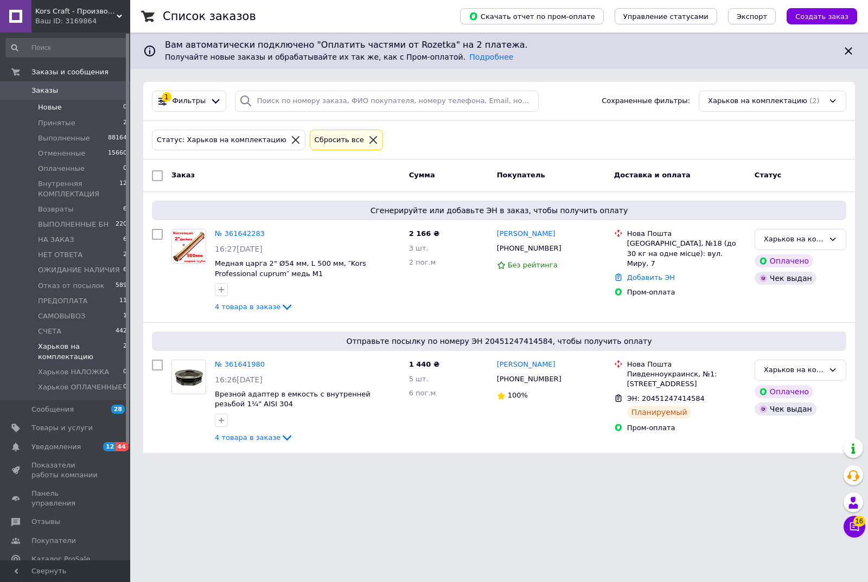
click at [52, 106] on span "Новые" at bounding box center [50, 108] width 24 height 10
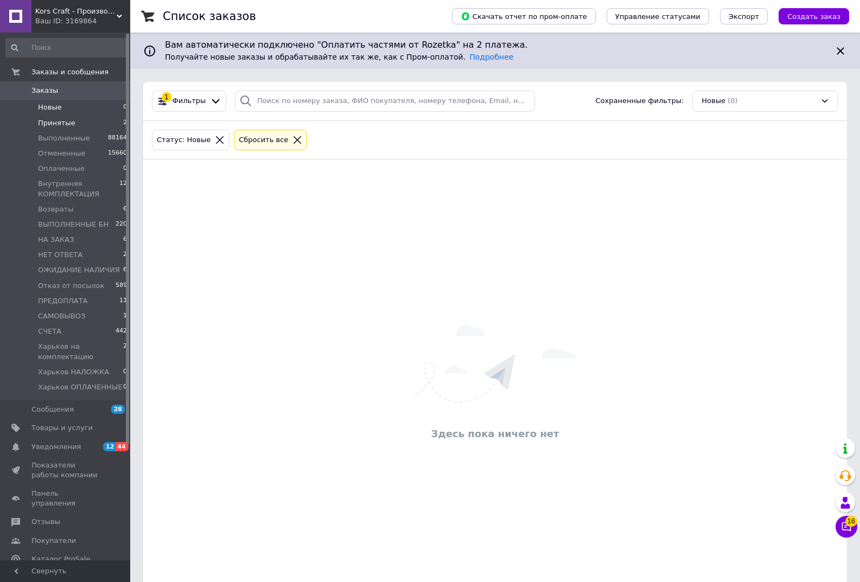
click at [53, 123] on span "Принятые" at bounding box center [56, 123] width 37 height 10
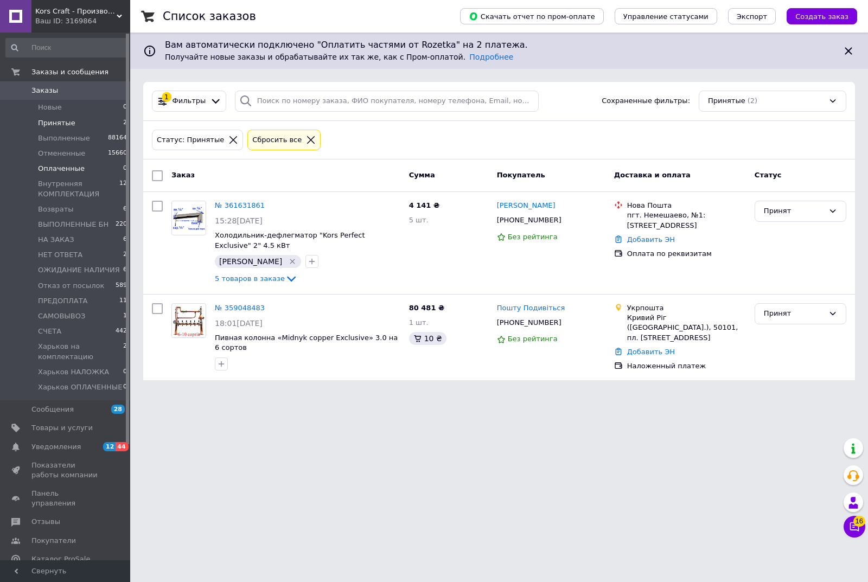
click at [56, 170] on span "Оплаченные" at bounding box center [61, 169] width 47 height 10
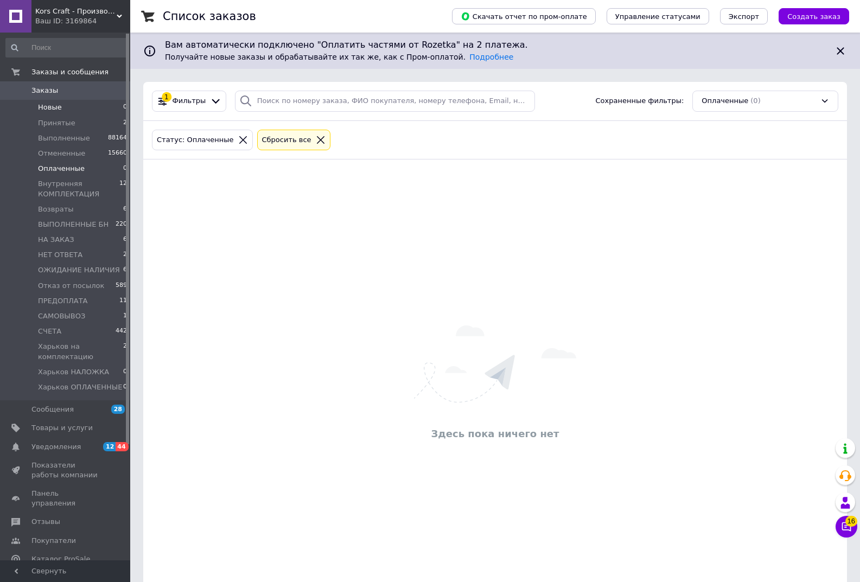
click at [56, 108] on span "Новые" at bounding box center [50, 108] width 24 height 10
click at [77, 388] on span "Харьков ОПЛАЧЕННЫЕ" at bounding box center [80, 387] width 84 height 10
click at [76, 369] on span "Харьков НАЛОЖКА" at bounding box center [73, 372] width 71 height 10
click at [72, 387] on span "Харьков ОПЛАЧЕННЫЕ" at bounding box center [80, 387] width 84 height 10
click at [77, 374] on span "Харьков НАЛОЖКА" at bounding box center [73, 372] width 71 height 10
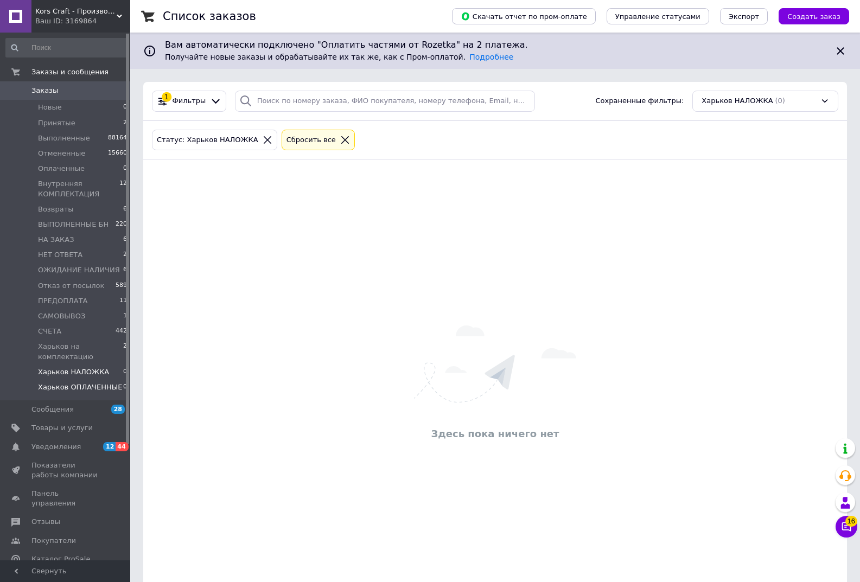
click at [75, 387] on span "Харьков ОПЛАЧЕННЫЕ" at bounding box center [80, 387] width 84 height 10
click at [77, 374] on span "Харьков НАЛОЖКА" at bounding box center [73, 372] width 71 height 10
click at [61, 350] on span "Харьков на комплектацию" at bounding box center [80, 352] width 85 height 20
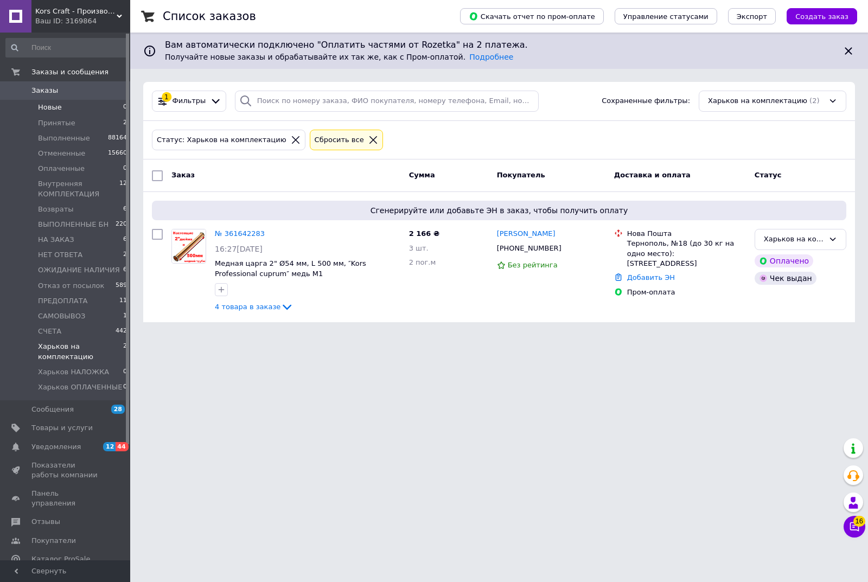
click at [46, 109] on span "Новые" at bounding box center [50, 108] width 24 height 10
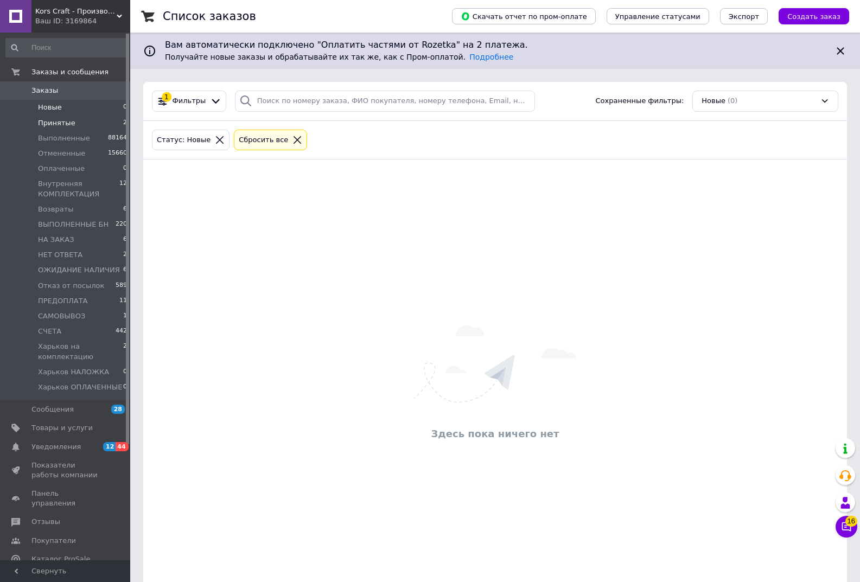
click at [47, 121] on span "Принятые" at bounding box center [56, 123] width 37 height 10
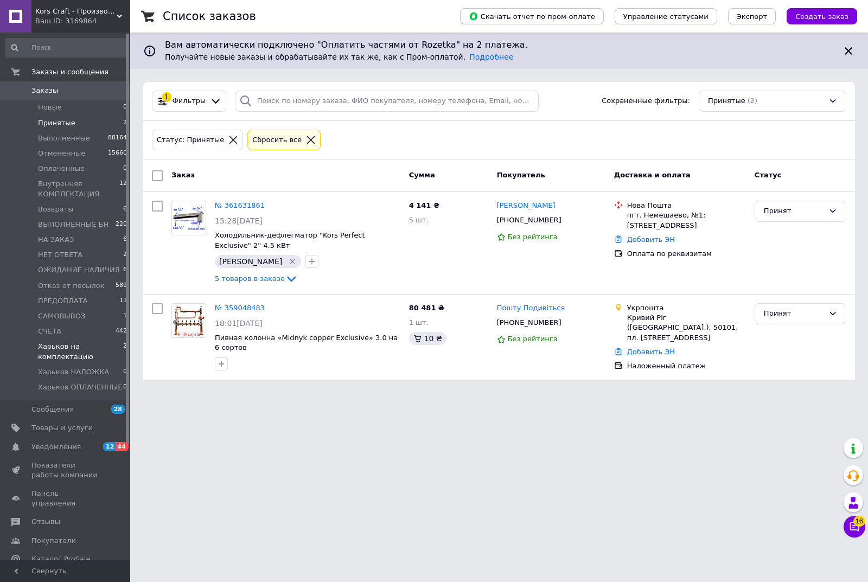
click at [63, 350] on span "Харьков на комплектацию" at bounding box center [80, 352] width 85 height 20
